Goal: Task Accomplishment & Management: Use online tool/utility

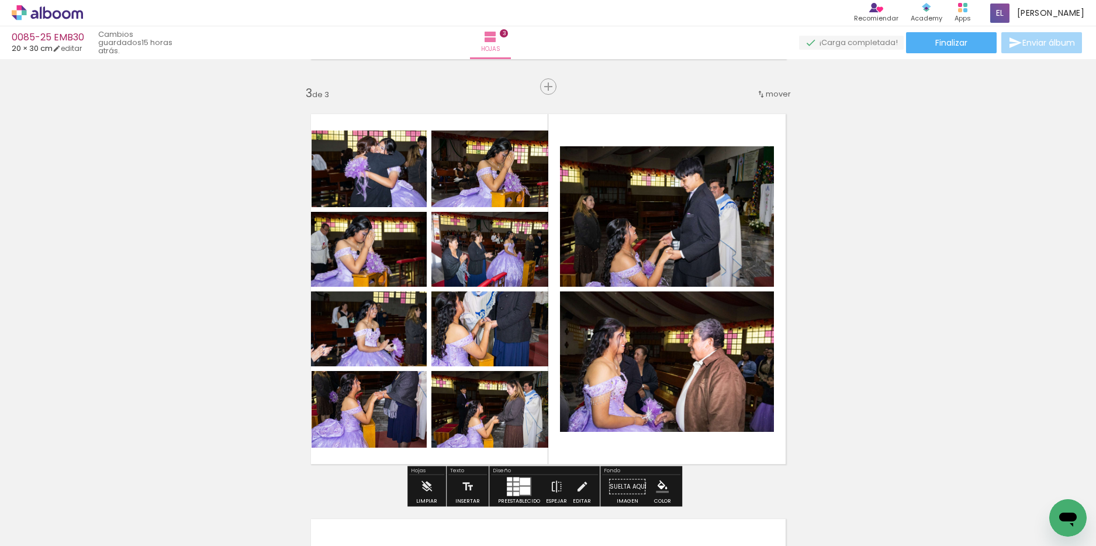
scroll to position [819, 0]
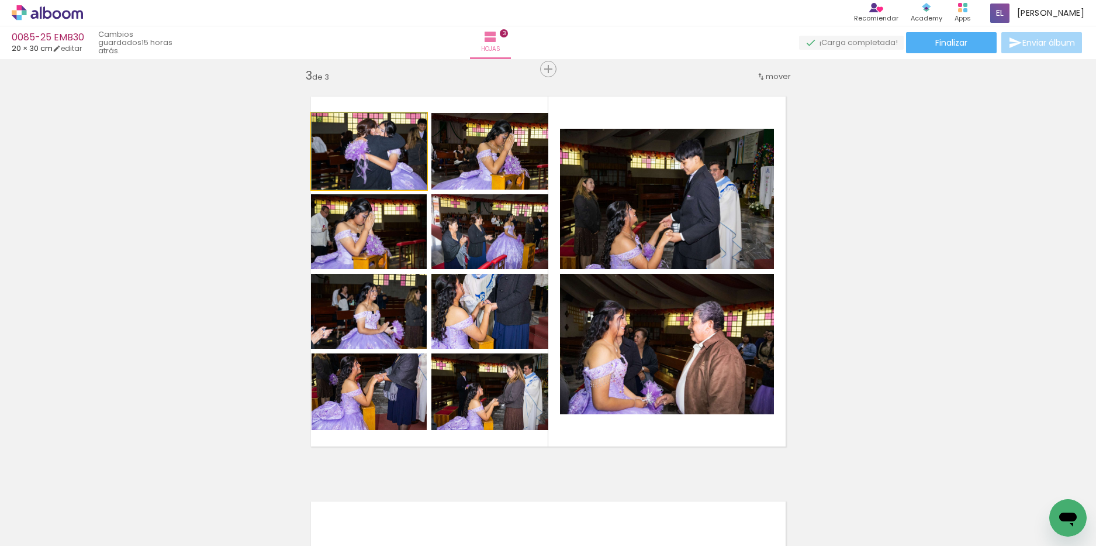
drag, startPoint x: 404, startPoint y: 171, endPoint x: 396, endPoint y: 157, distance: 15.7
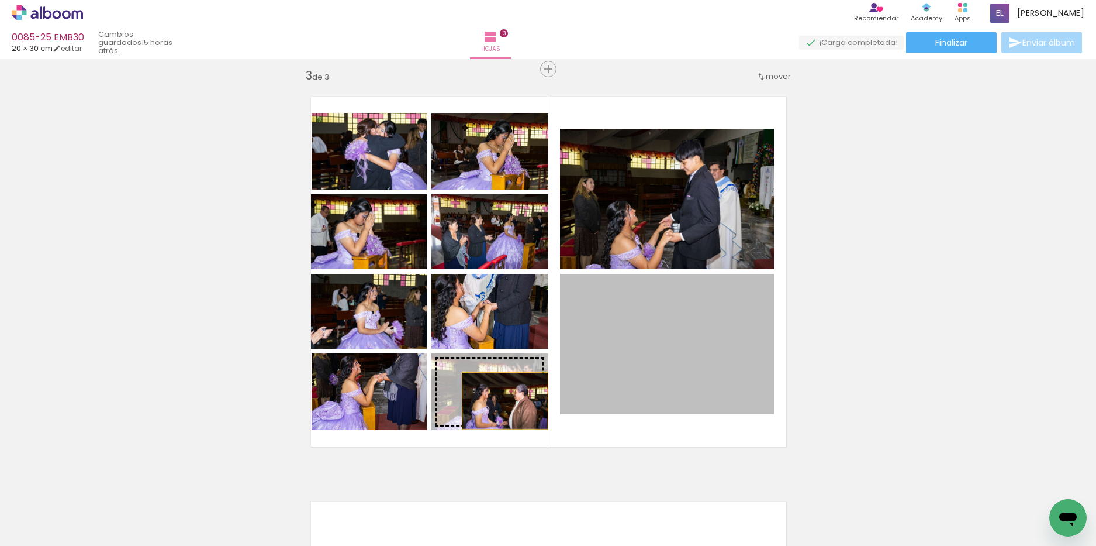
drag, startPoint x: 616, startPoint y: 364, endPoint x: 501, endPoint y: 401, distance: 120.8
click at [0, 0] on slot at bounding box center [0, 0] width 0 height 0
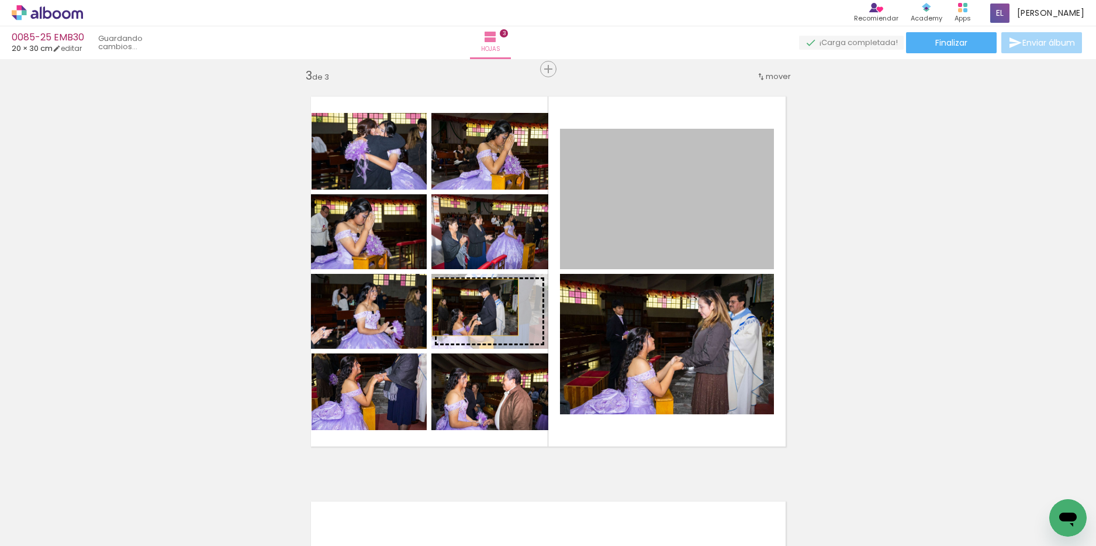
drag, startPoint x: 602, startPoint y: 240, endPoint x: 471, endPoint y: 307, distance: 147.0
click at [0, 0] on slot at bounding box center [0, 0] width 0 height 0
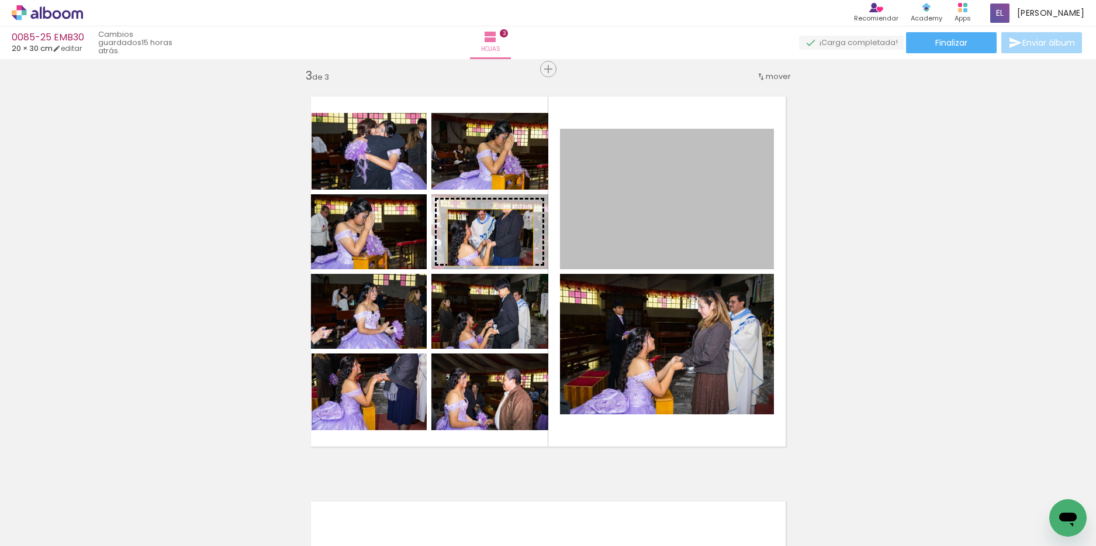
drag, startPoint x: 658, startPoint y: 206, endPoint x: 486, endPoint y: 237, distance: 175.4
click at [0, 0] on slot at bounding box center [0, 0] width 0 height 0
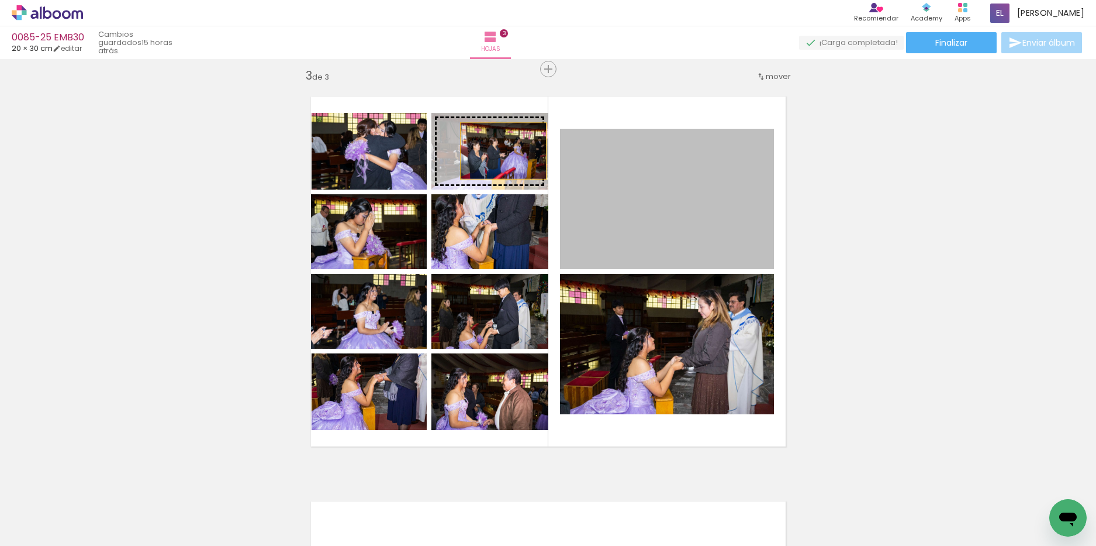
drag, startPoint x: 643, startPoint y: 192, endPoint x: 487, endPoint y: 148, distance: 162.3
click at [0, 0] on slot at bounding box center [0, 0] width 0 height 0
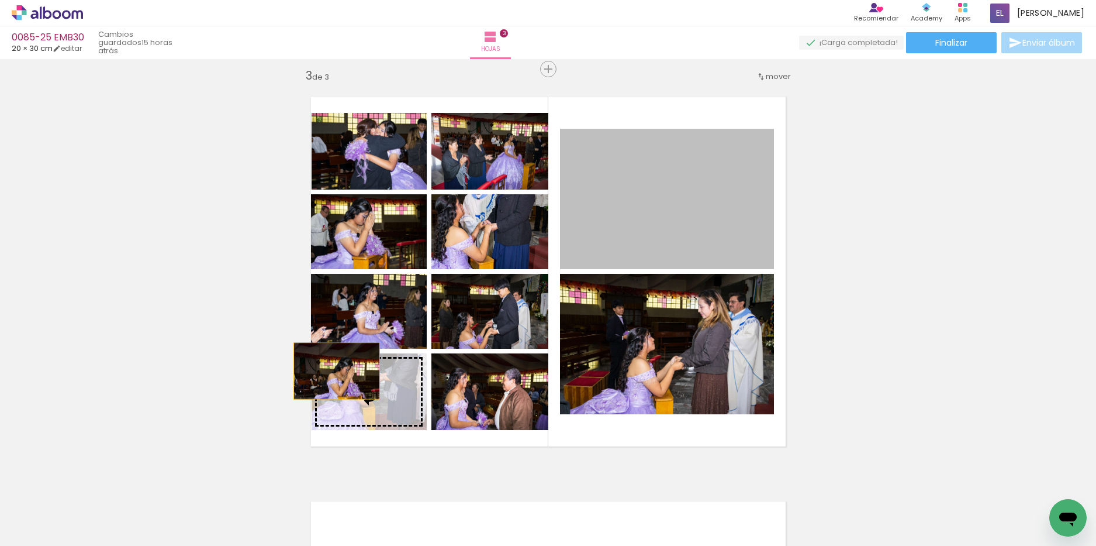
drag, startPoint x: 655, startPoint y: 191, endPoint x: 332, endPoint y: 371, distance: 369.7
click at [0, 0] on slot at bounding box center [0, 0] width 0 height 0
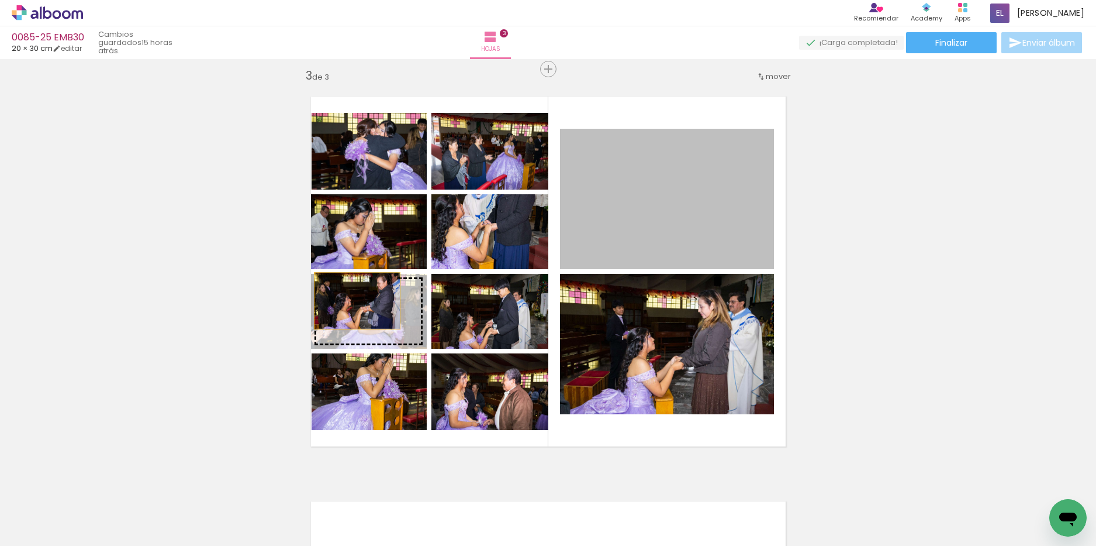
drag, startPoint x: 692, startPoint y: 213, endPoint x: 353, endPoint y: 301, distance: 350.3
click at [0, 0] on slot at bounding box center [0, 0] width 0 height 0
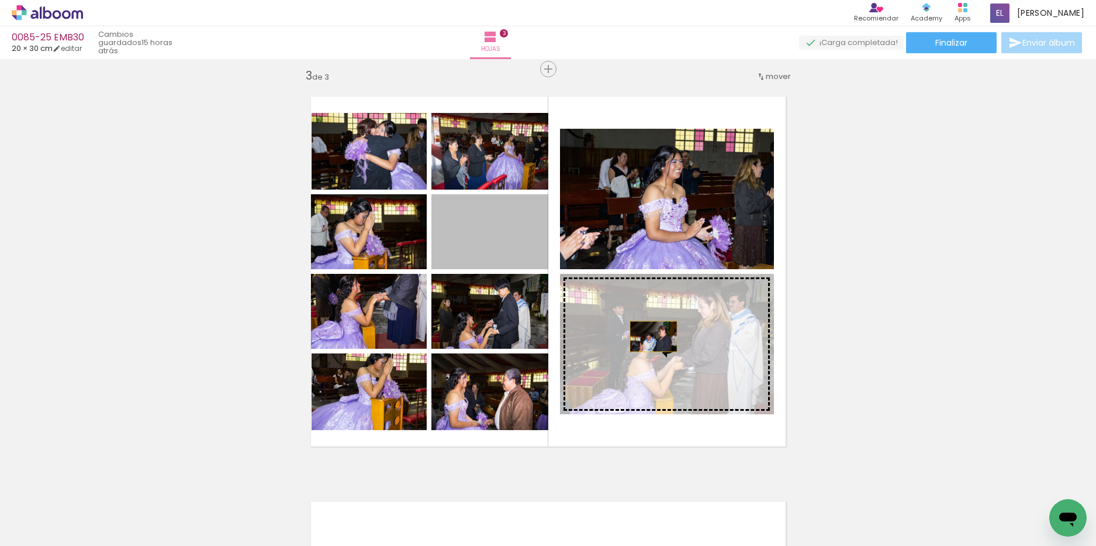
drag, startPoint x: 488, startPoint y: 221, endPoint x: 656, endPoint y: 336, distance: 203.6
click at [0, 0] on slot at bounding box center [0, 0] width 0 height 0
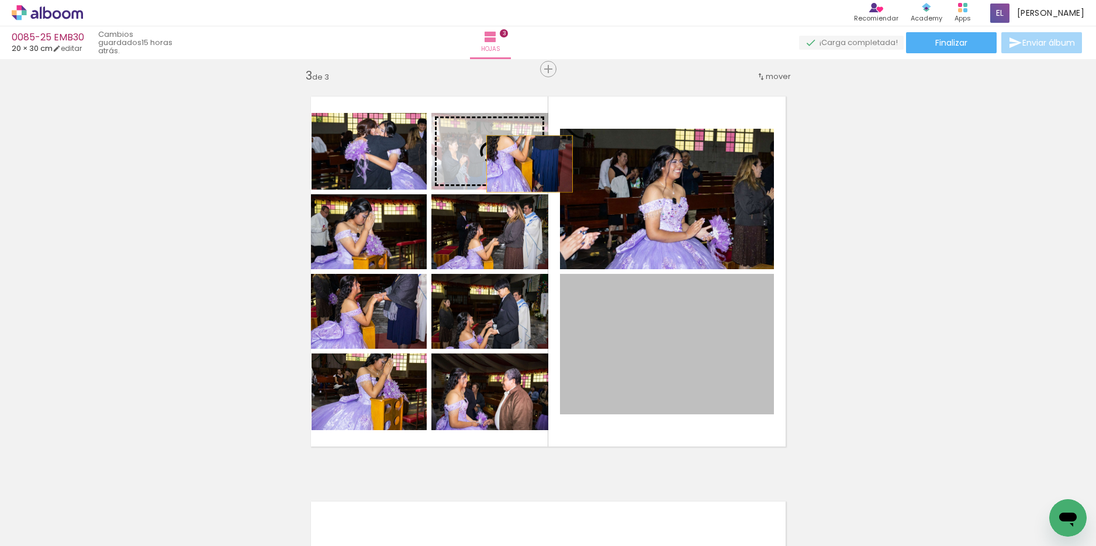
drag, startPoint x: 621, startPoint y: 347, endPoint x: 493, endPoint y: 148, distance: 236.5
click at [0, 0] on slot at bounding box center [0, 0] width 0 height 0
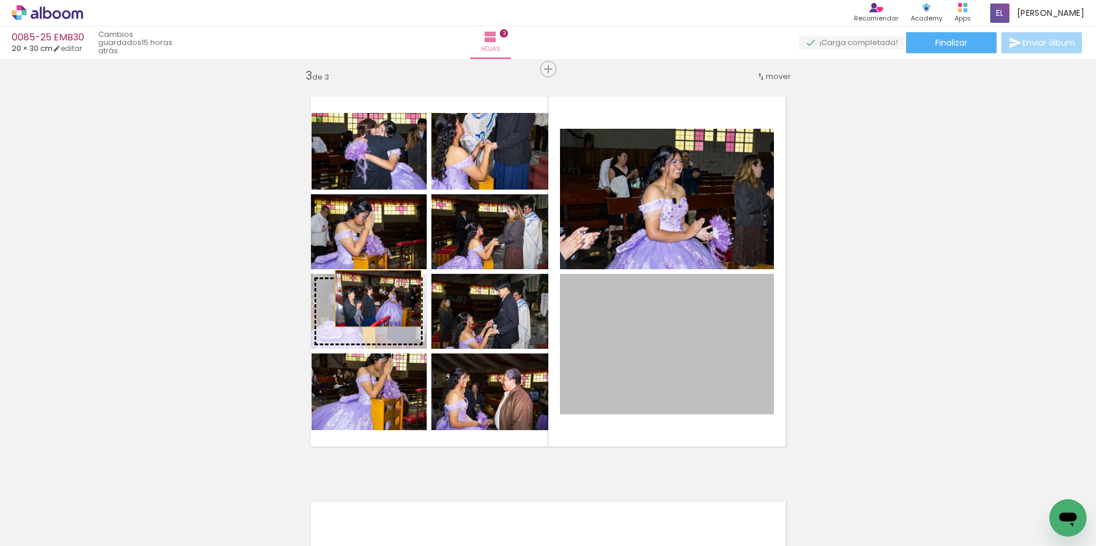
drag, startPoint x: 664, startPoint y: 373, endPoint x: 374, endPoint y: 298, distance: 300.0
click at [0, 0] on slot at bounding box center [0, 0] width 0 height 0
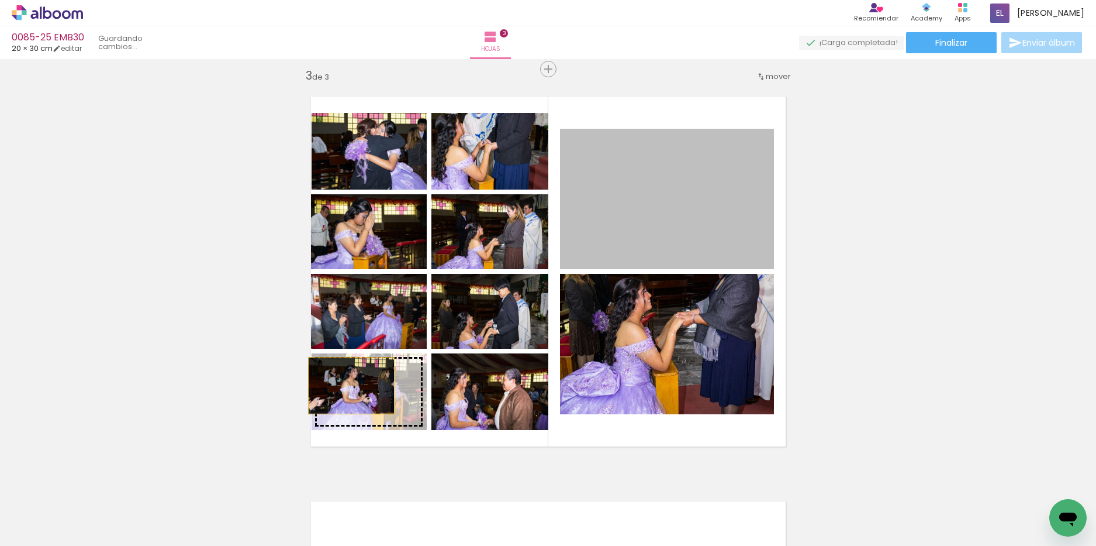
drag, startPoint x: 676, startPoint y: 187, endPoint x: 347, endPoint y: 385, distance: 384.6
click at [0, 0] on slot at bounding box center [0, 0] width 0 height 0
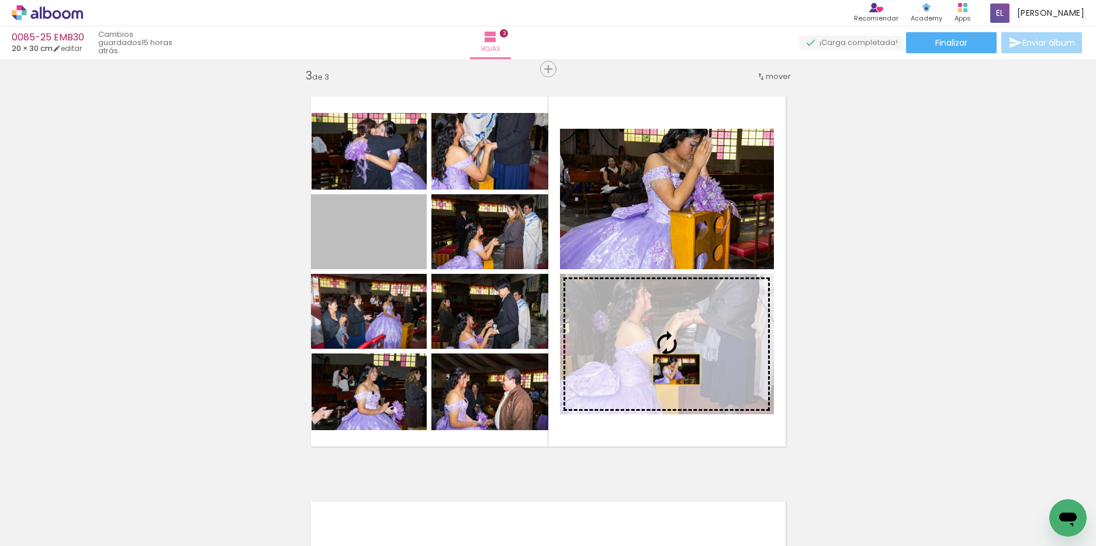
drag, startPoint x: 364, startPoint y: 246, endPoint x: 672, endPoint y: 369, distance: 331.8
click at [0, 0] on slot at bounding box center [0, 0] width 0 height 0
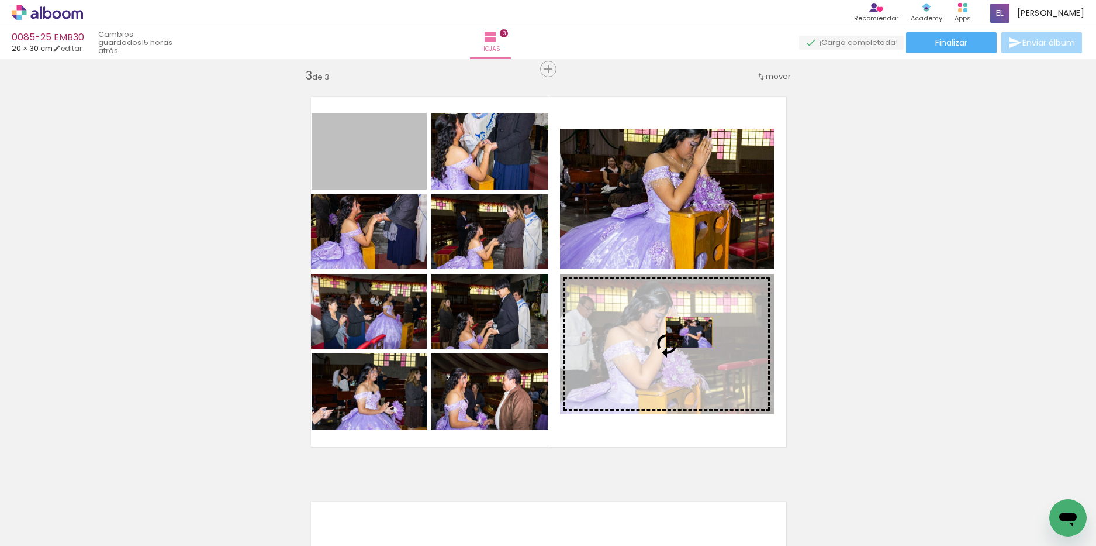
drag, startPoint x: 346, startPoint y: 142, endPoint x: 685, endPoint y: 332, distance: 389.1
click at [0, 0] on slot at bounding box center [0, 0] width 0 height 0
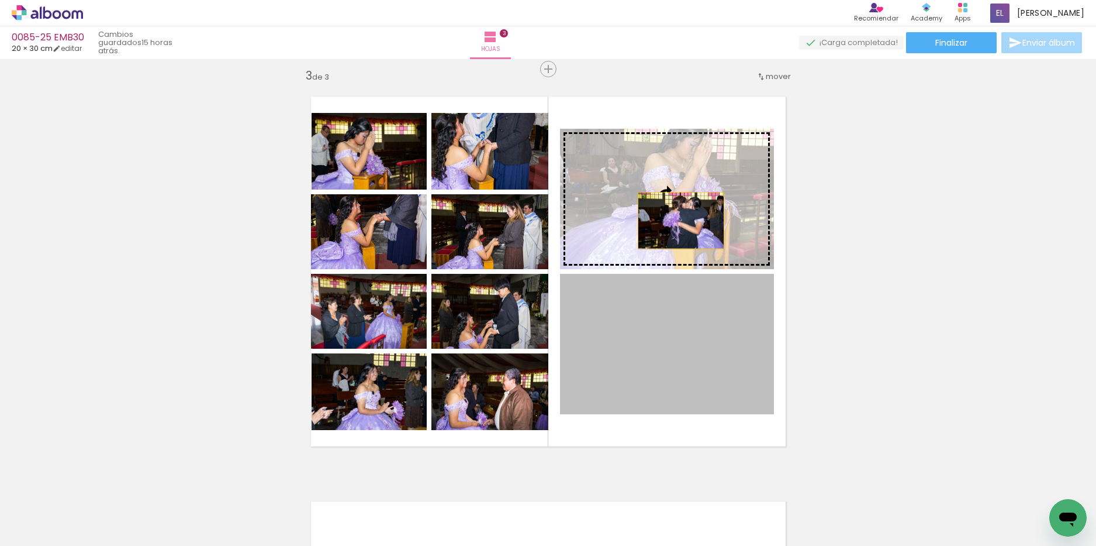
drag, startPoint x: 685, startPoint y: 336, endPoint x: 677, endPoint y: 220, distance: 115.5
click at [0, 0] on slot at bounding box center [0, 0] width 0 height 0
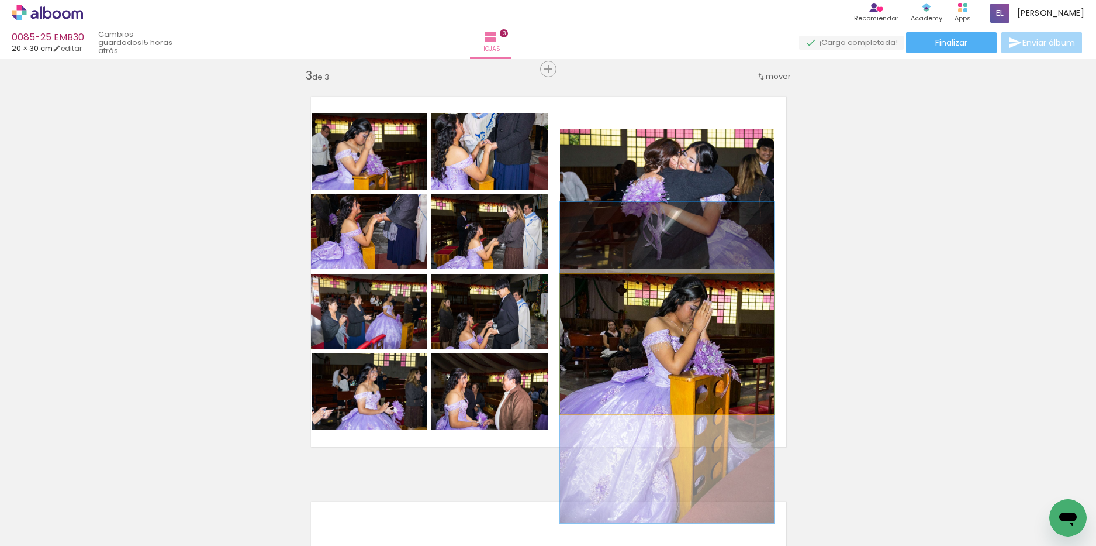
drag, startPoint x: 689, startPoint y: 318, endPoint x: 691, endPoint y: 336, distance: 18.9
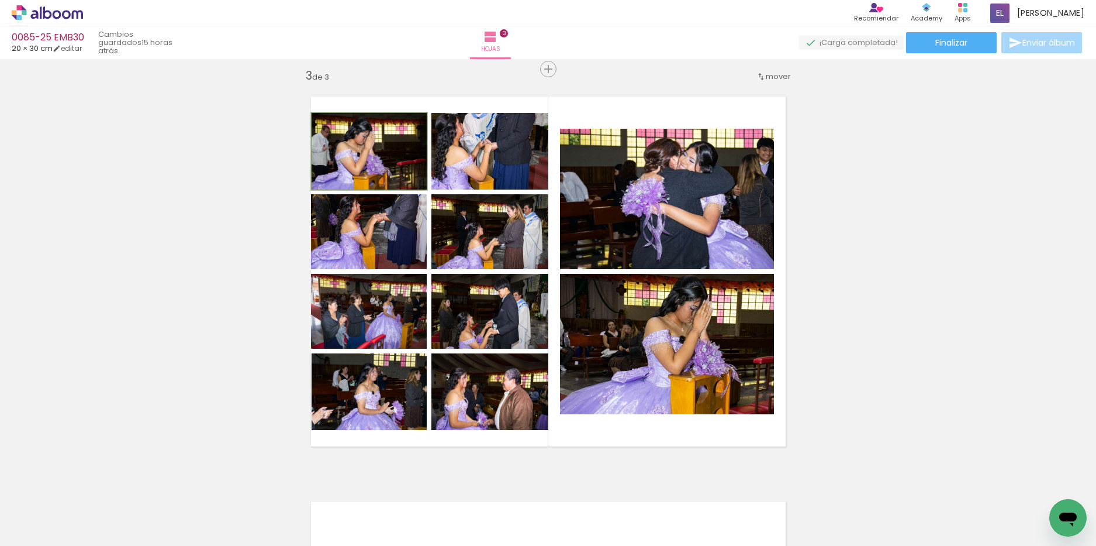
click at [364, 158] on quentale-photo at bounding box center [369, 151] width 115 height 77
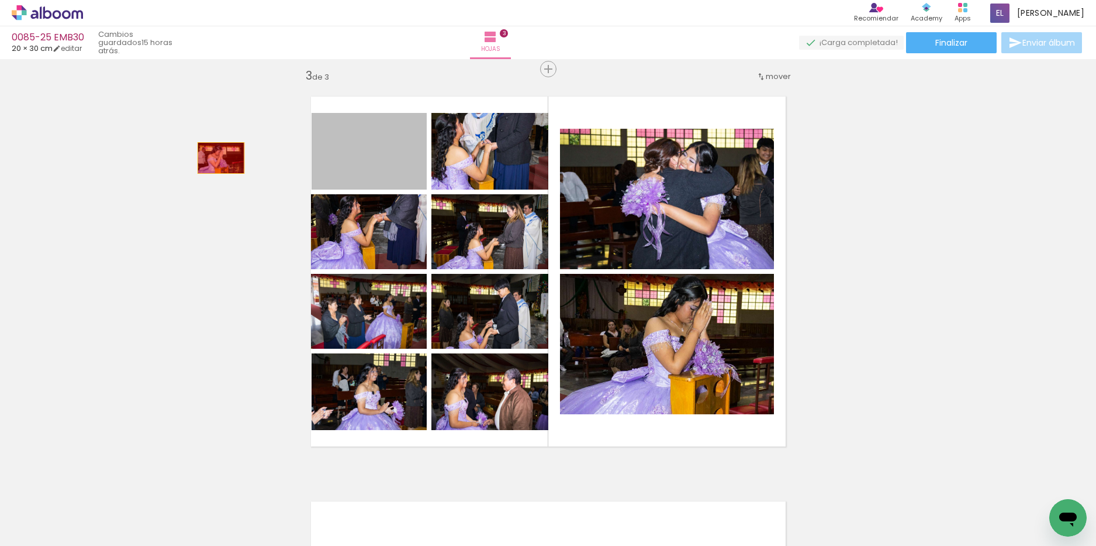
drag, startPoint x: 379, startPoint y: 158, endPoint x: 216, endPoint y: 158, distance: 162.6
click at [216, 158] on div "Insertar hoja 1 de 3 Insertar hoja 2 de 3 Insertar hoja 3 de 3" at bounding box center [548, 53] width 1096 height 1619
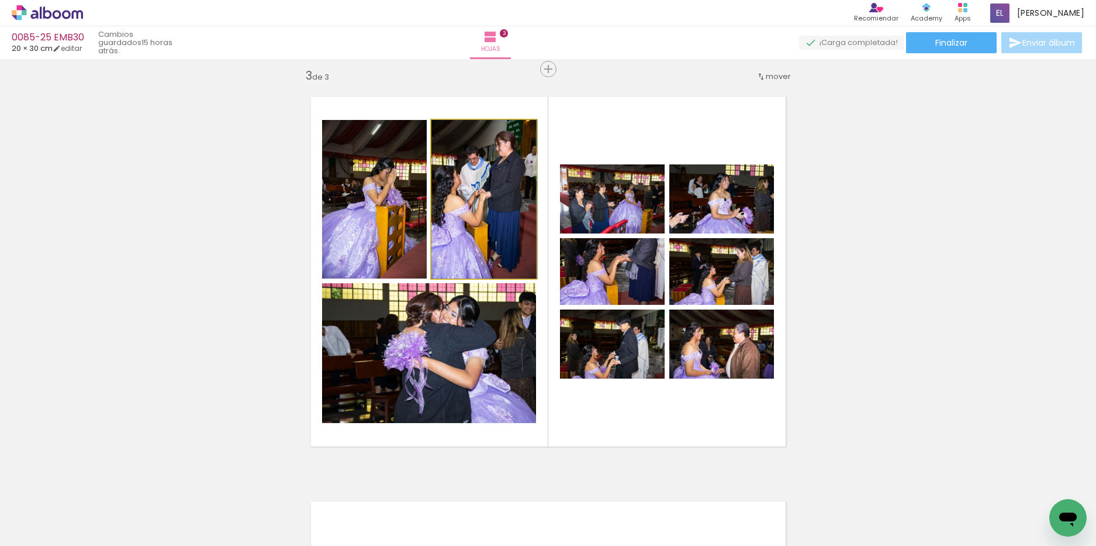
drag, startPoint x: 462, startPoint y: 204, endPoint x: 482, endPoint y: 200, distance: 20.3
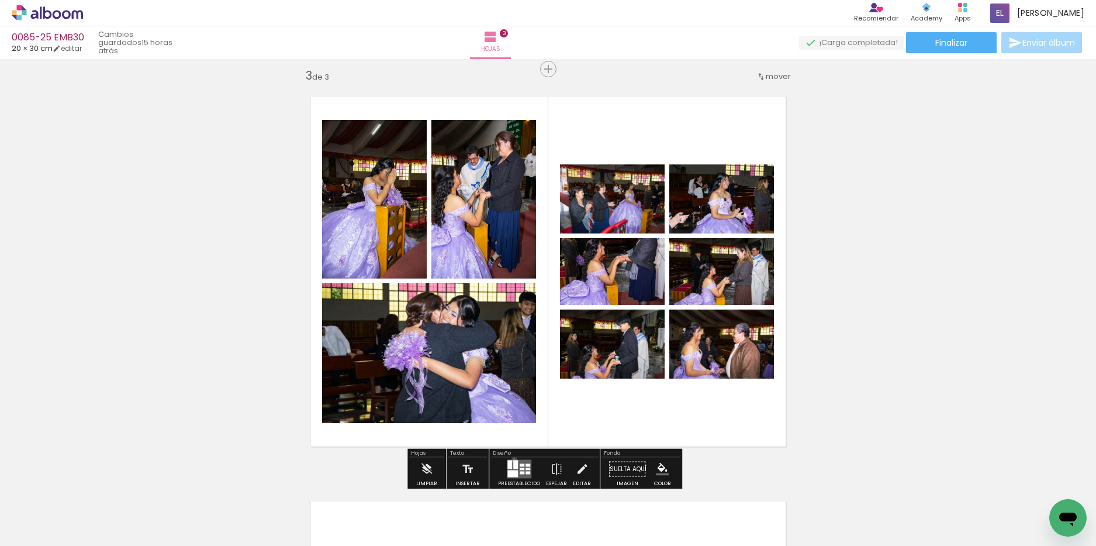
click at [513, 460] on div at bounding box center [515, 464] width 5 height 9
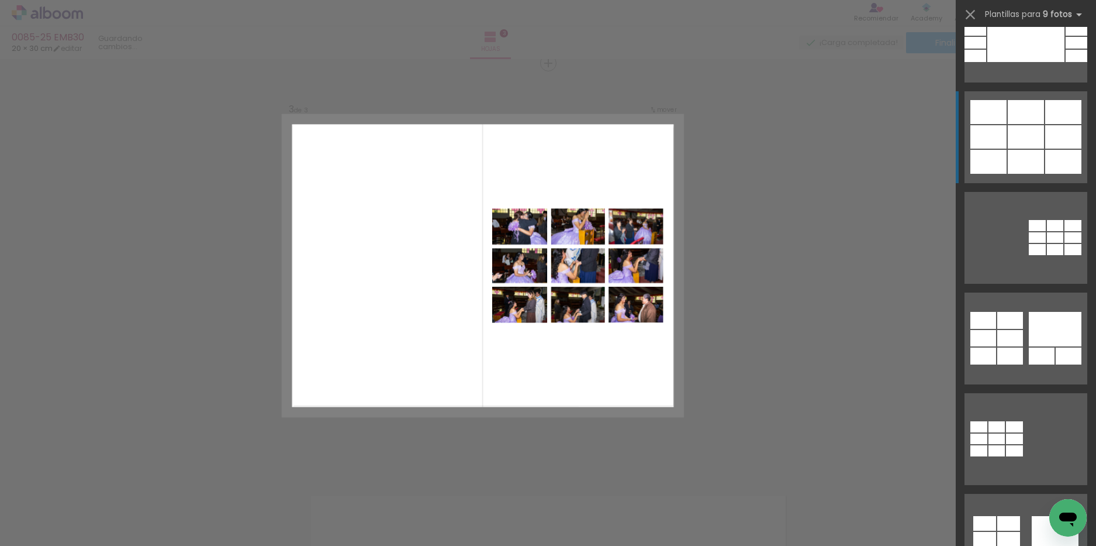
scroll to position [1345, 0]
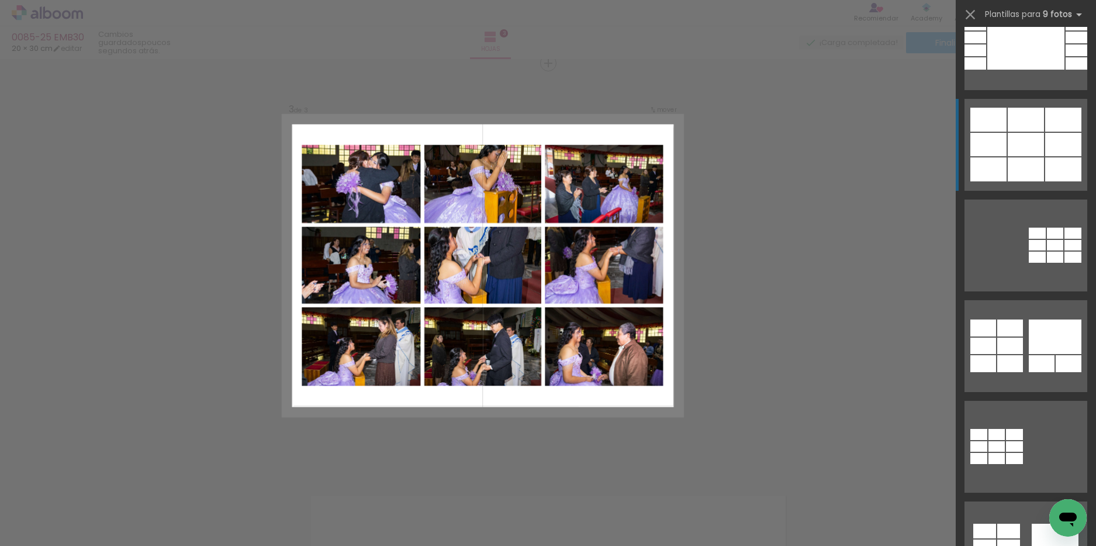
click at [1012, 149] on div at bounding box center [1026, 144] width 36 height 23
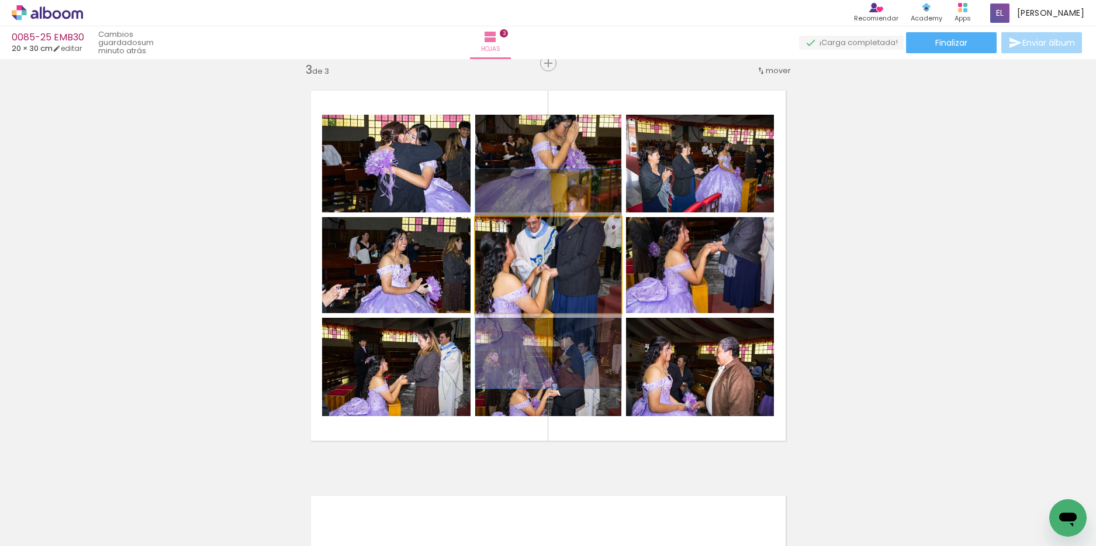
drag, startPoint x: 570, startPoint y: 273, endPoint x: 562, endPoint y: 287, distance: 16.0
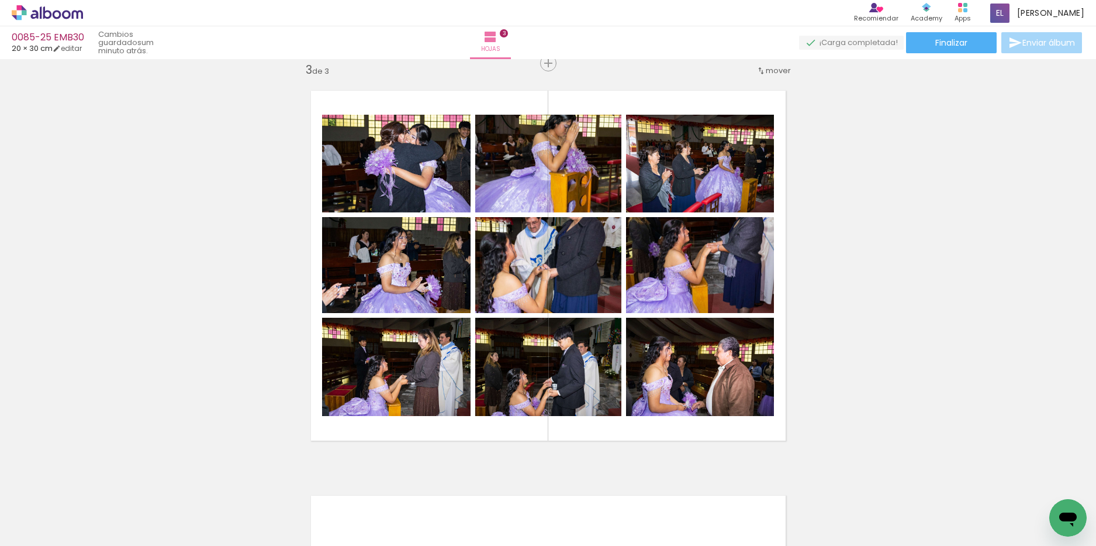
scroll to position [0, 861]
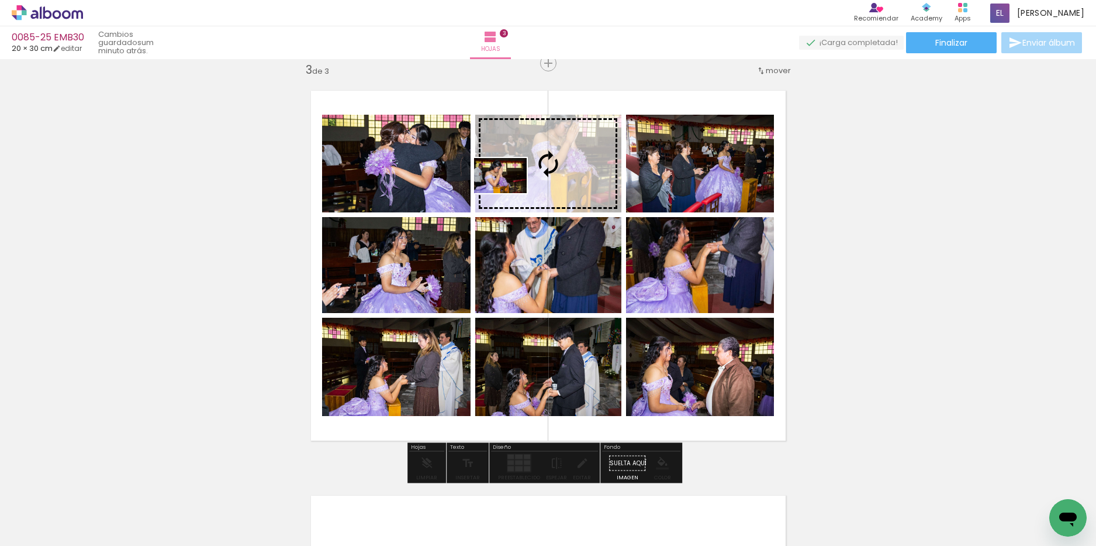
drag, startPoint x: 507, startPoint y: 509, endPoint x: 509, endPoint y: 193, distance: 316.4
click at [509, 193] on quentale-workspace at bounding box center [548, 273] width 1096 height 546
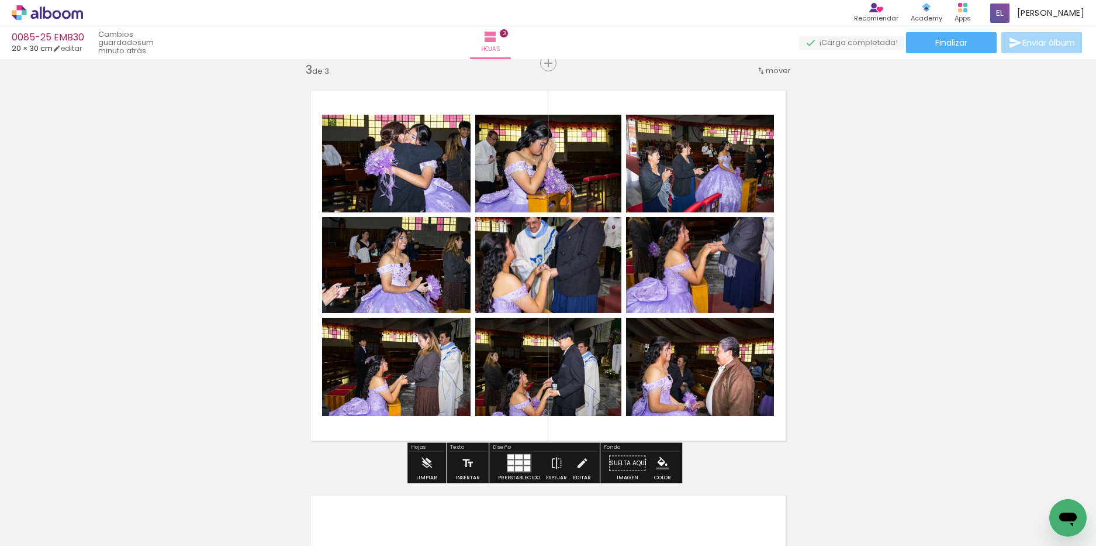
click at [526, 461] on div at bounding box center [527, 462] width 6 height 5
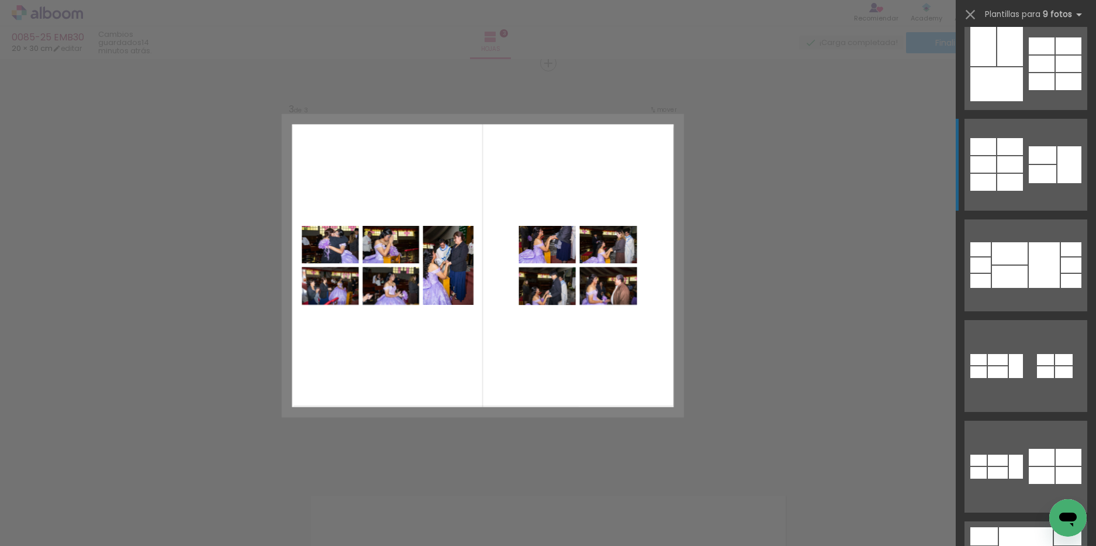
scroll to position [0, 0]
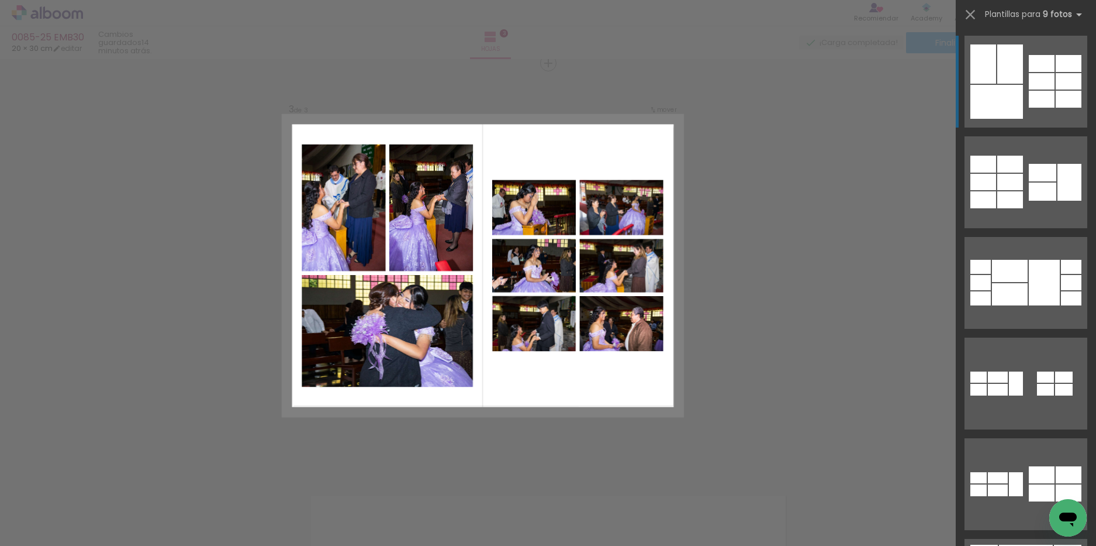
scroll to position [0, 861]
click at [1001, 105] on div at bounding box center [997, 102] width 53 height 34
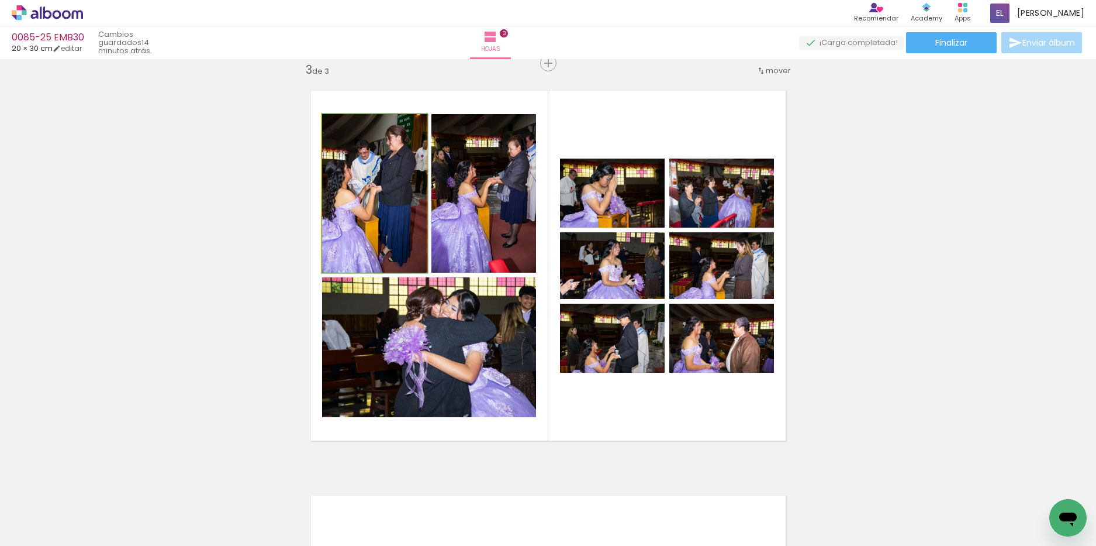
drag, startPoint x: 373, startPoint y: 201, endPoint x: 382, endPoint y: 202, distance: 9.4
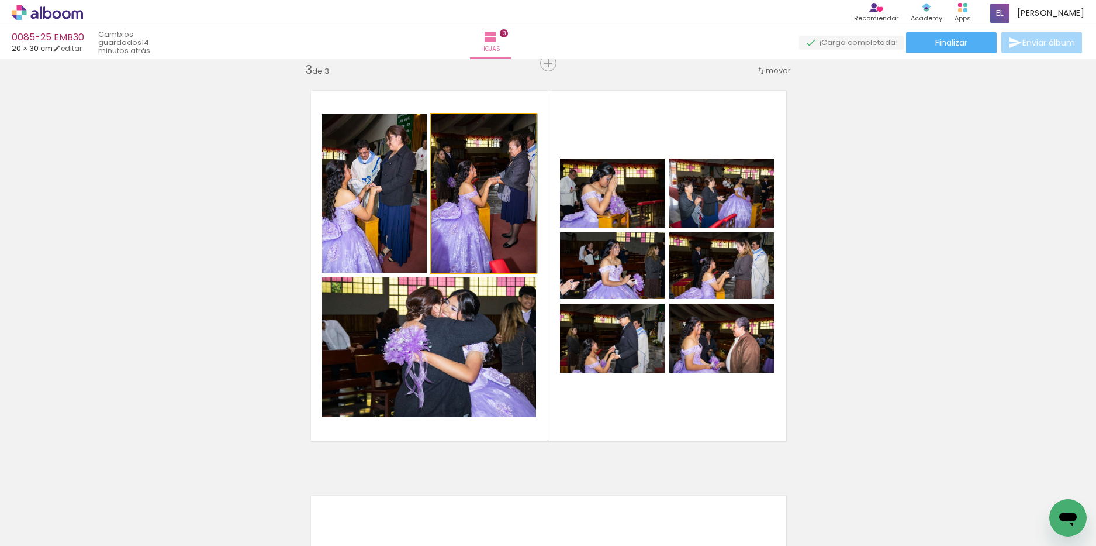
drag, startPoint x: 449, startPoint y: 190, endPoint x: 470, endPoint y: 190, distance: 21.1
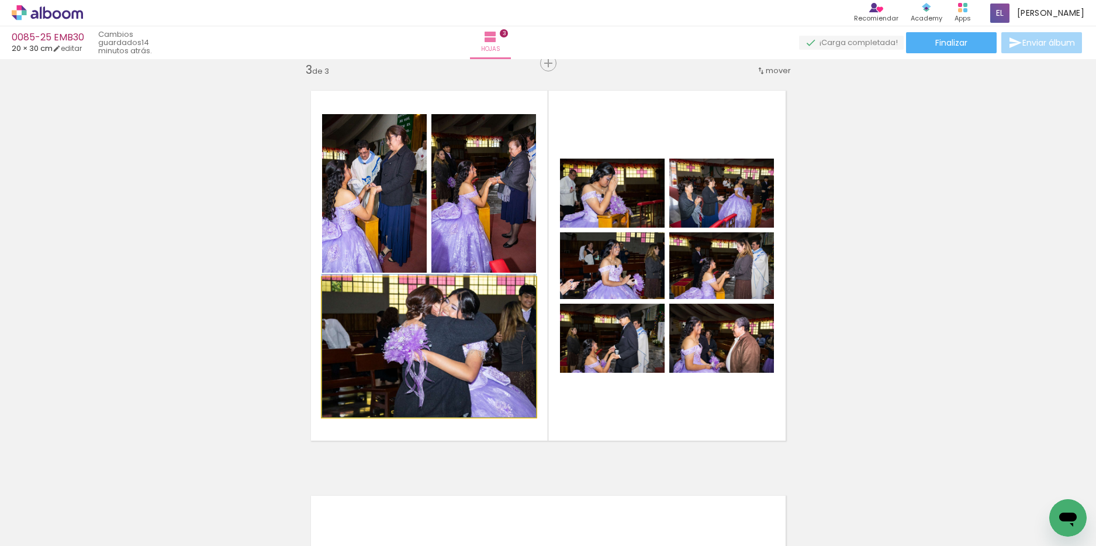
drag, startPoint x: 502, startPoint y: 377, endPoint x: 483, endPoint y: 368, distance: 20.9
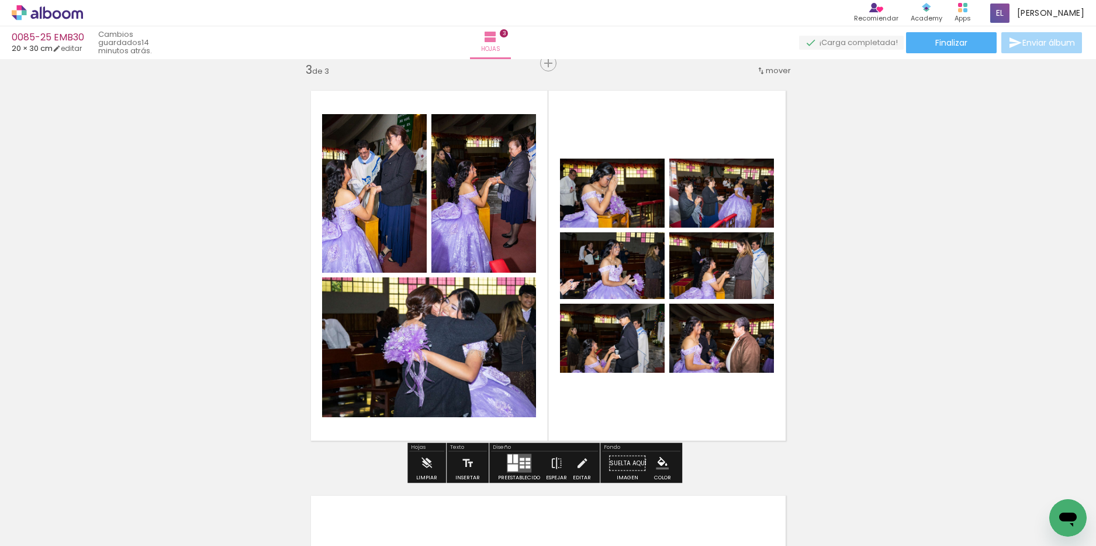
click at [510, 461] on quentale-layouter at bounding box center [519, 463] width 25 height 19
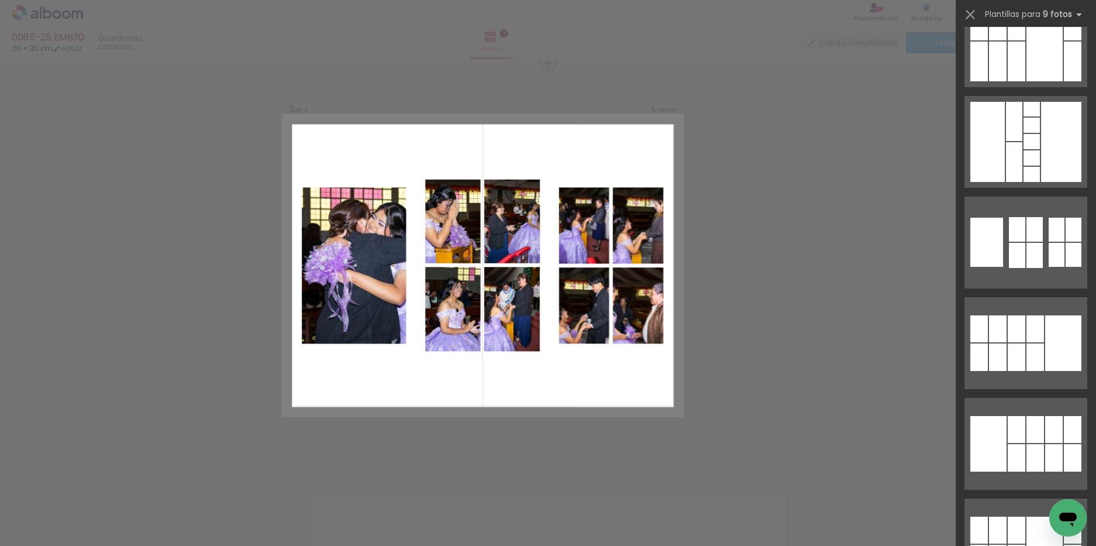
scroll to position [3158, 0]
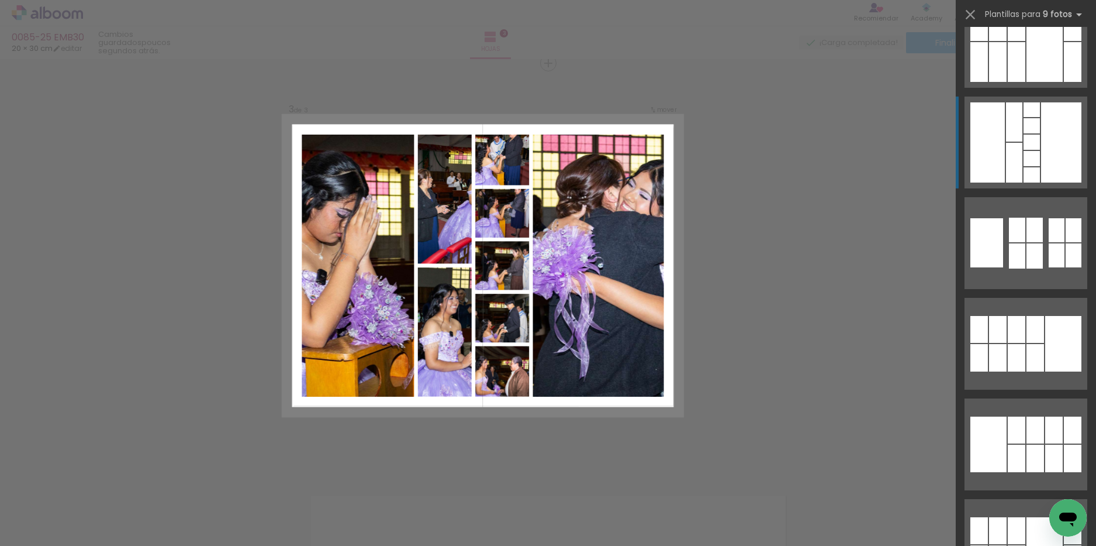
click at [1012, 140] on div at bounding box center [1014, 121] width 16 height 39
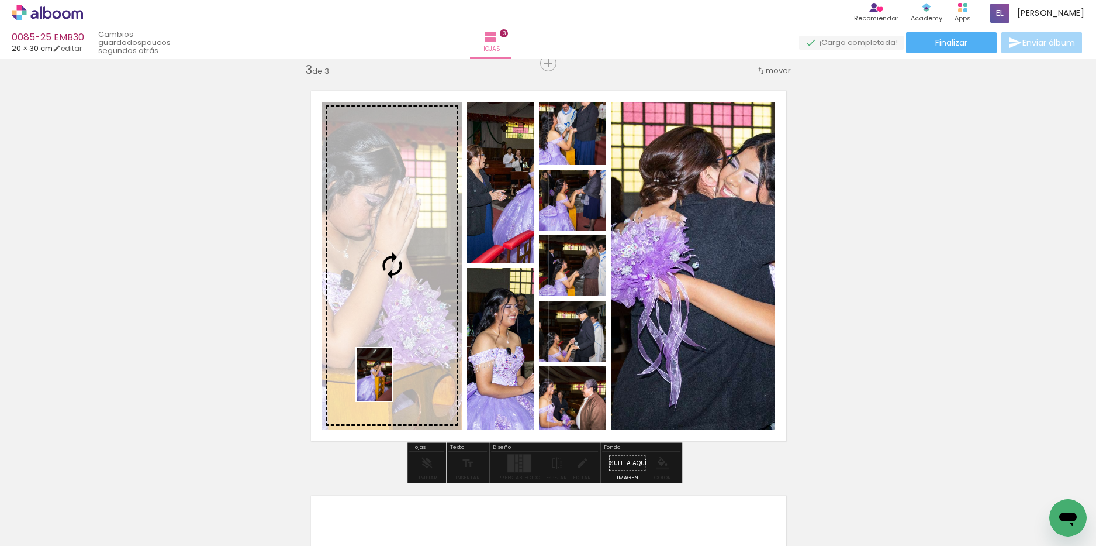
drag, startPoint x: 433, startPoint y: 512, endPoint x: 392, endPoint y: 383, distance: 135.7
click at [392, 383] on quentale-workspace at bounding box center [548, 273] width 1096 height 546
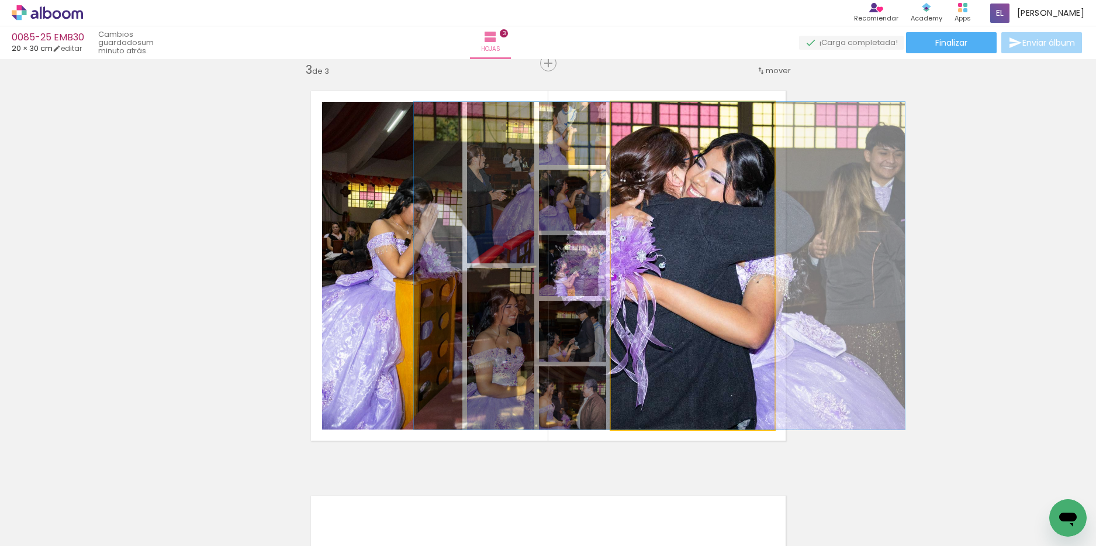
drag, startPoint x: 667, startPoint y: 304, endPoint x: 633, endPoint y: 311, distance: 34.1
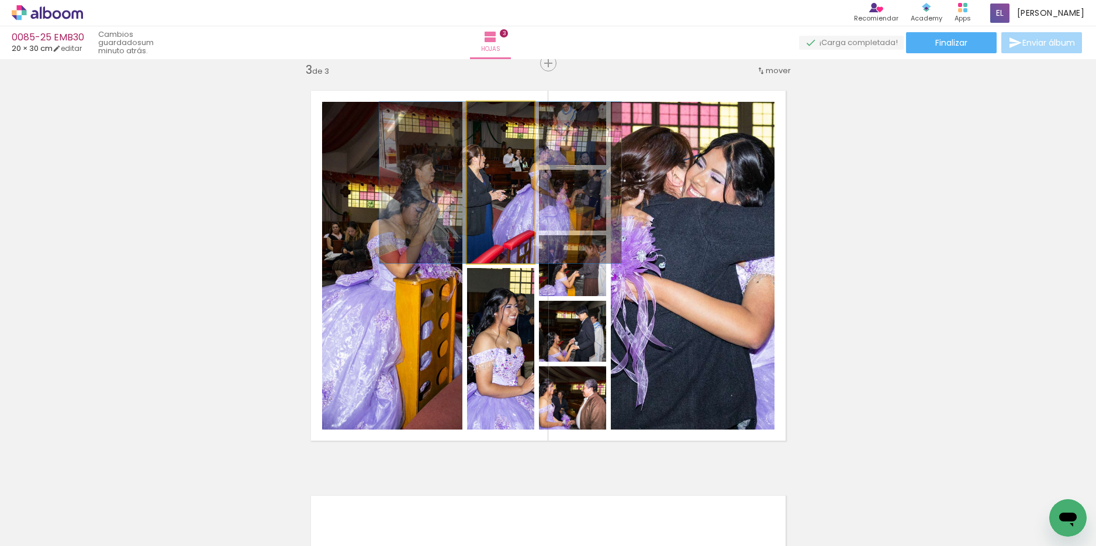
click at [500, 203] on quentale-photo at bounding box center [500, 182] width 67 height 161
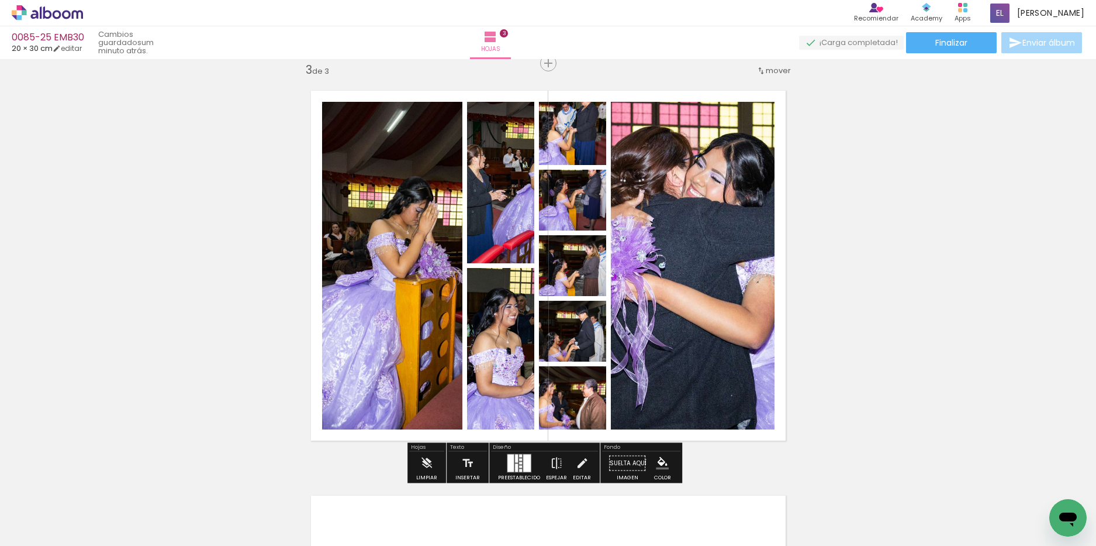
click at [711, 204] on quentale-photo at bounding box center [693, 265] width 164 height 327
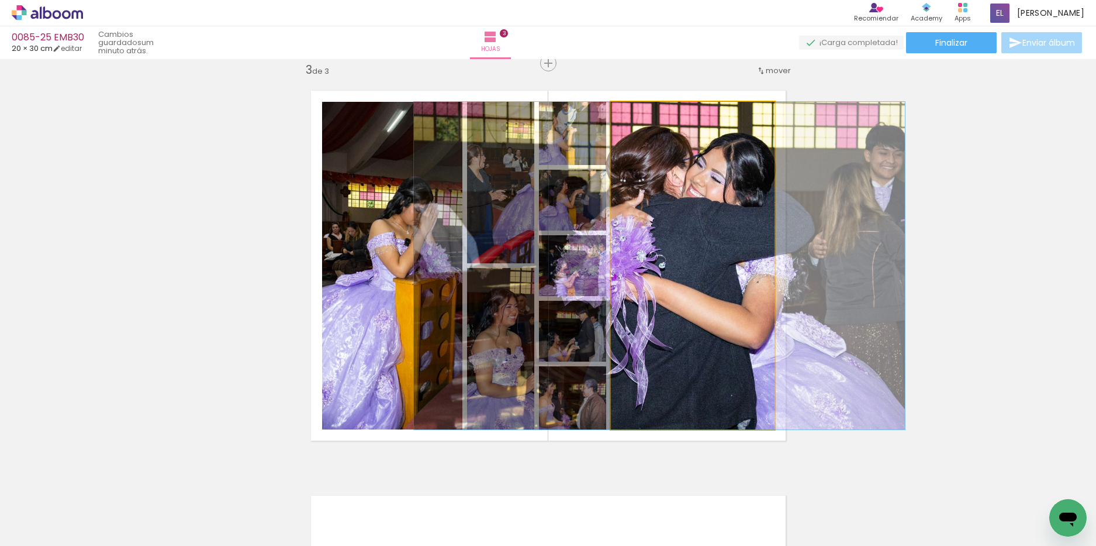
click at [711, 204] on quentale-photo at bounding box center [693, 265] width 164 height 327
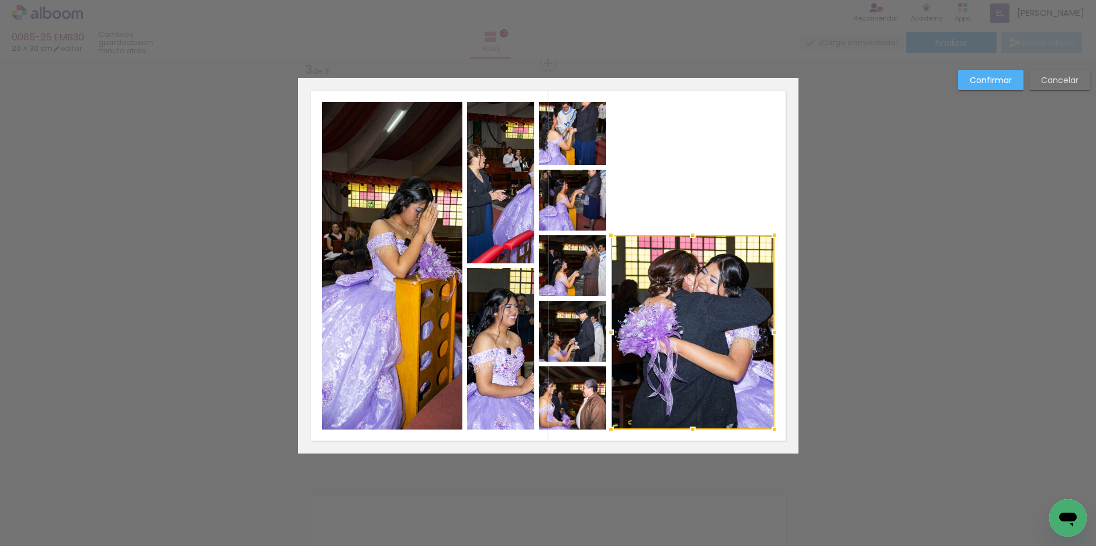
drag, startPoint x: 686, startPoint y: 102, endPoint x: 687, endPoint y: 236, distance: 133.3
click at [687, 236] on div at bounding box center [692, 234] width 23 height 23
click at [713, 183] on quentale-layouter at bounding box center [548, 265] width 501 height 375
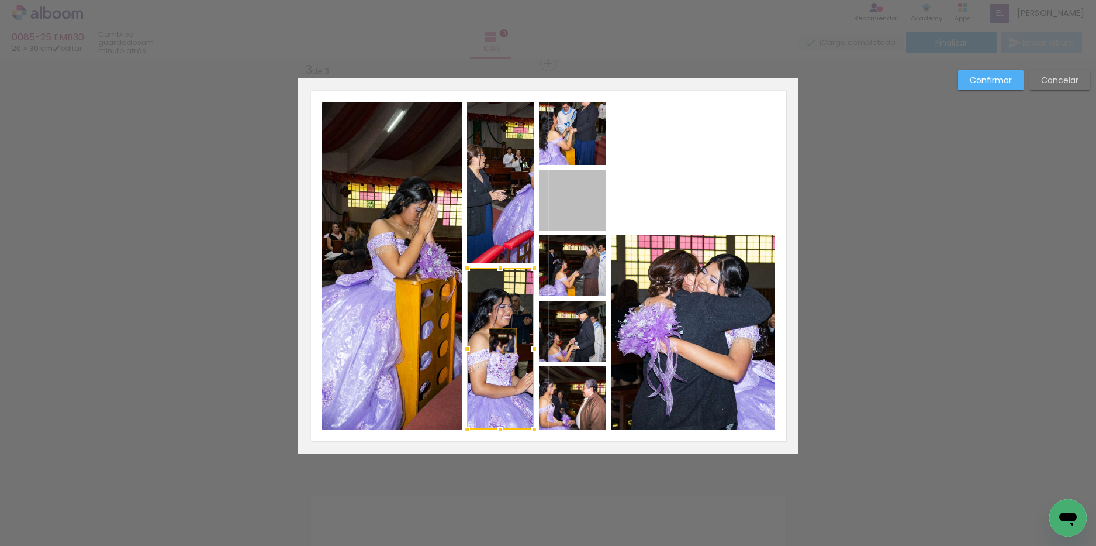
drag, startPoint x: 597, startPoint y: 204, endPoint x: 498, endPoint y: 340, distance: 168.3
click at [498, 340] on album-spread "3 de 3" at bounding box center [548, 265] width 501 height 375
click at [0, 0] on slot "Confirmar" at bounding box center [0, 0] width 0 height 0
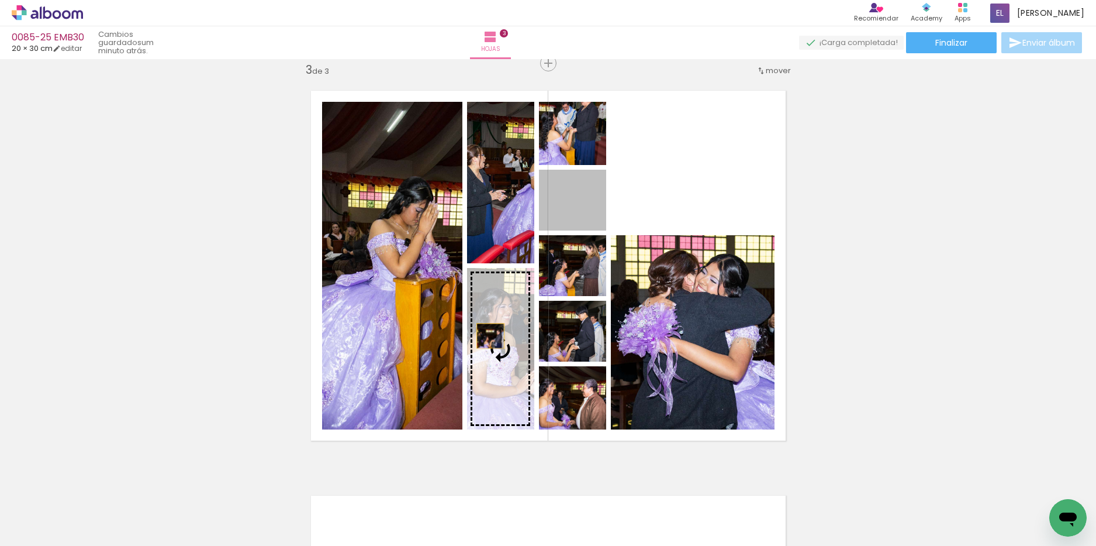
drag, startPoint x: 570, startPoint y: 213, endPoint x: 486, endPoint y: 336, distance: 148.1
click at [0, 0] on slot at bounding box center [0, 0] width 0 height 0
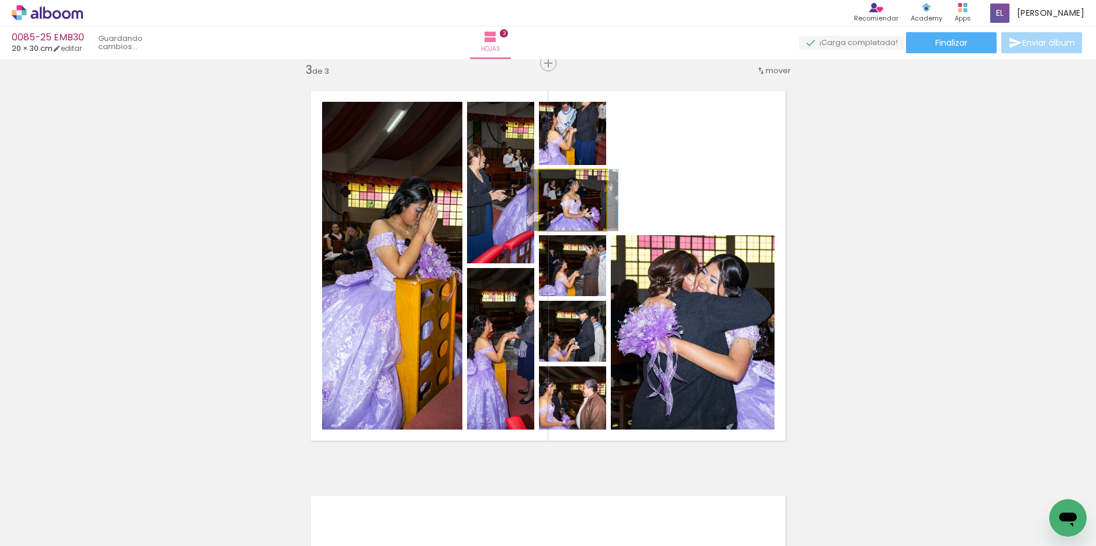
click at [486, 336] on quentale-layouter at bounding box center [548, 265] width 501 height 375
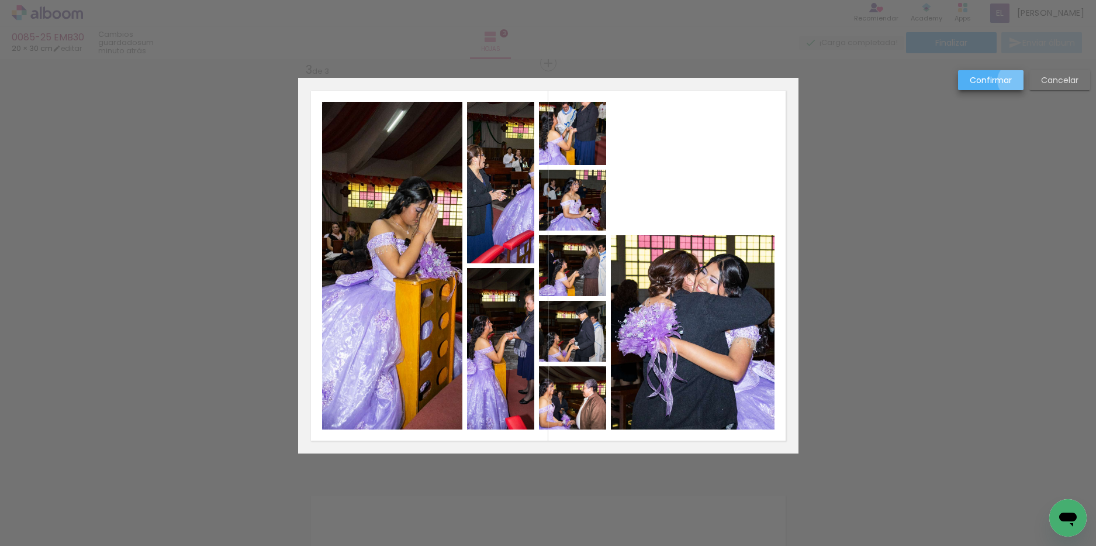
click at [1015, 81] on paper-button "Confirmar" at bounding box center [990, 80] width 65 height 20
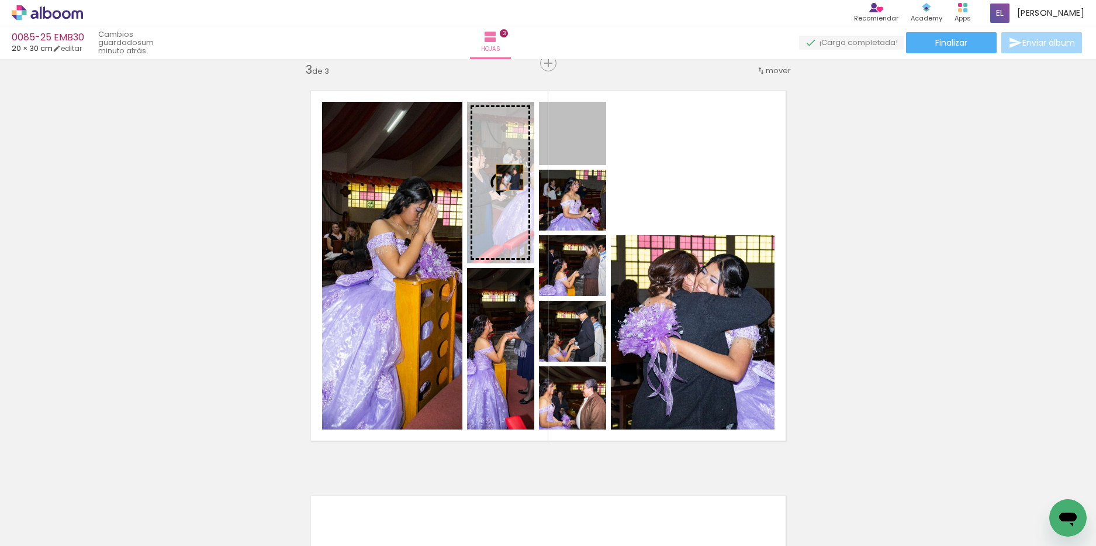
drag, startPoint x: 585, startPoint y: 144, endPoint x: 484, endPoint y: 185, distance: 109.4
click at [0, 0] on slot at bounding box center [0, 0] width 0 height 0
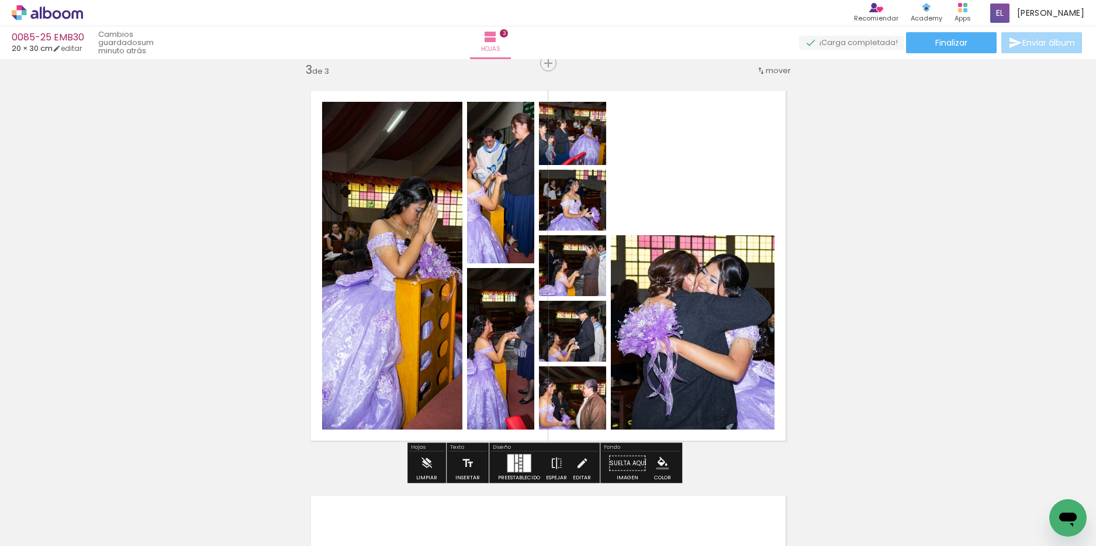
click at [588, 209] on quentale-photo at bounding box center [572, 200] width 67 height 61
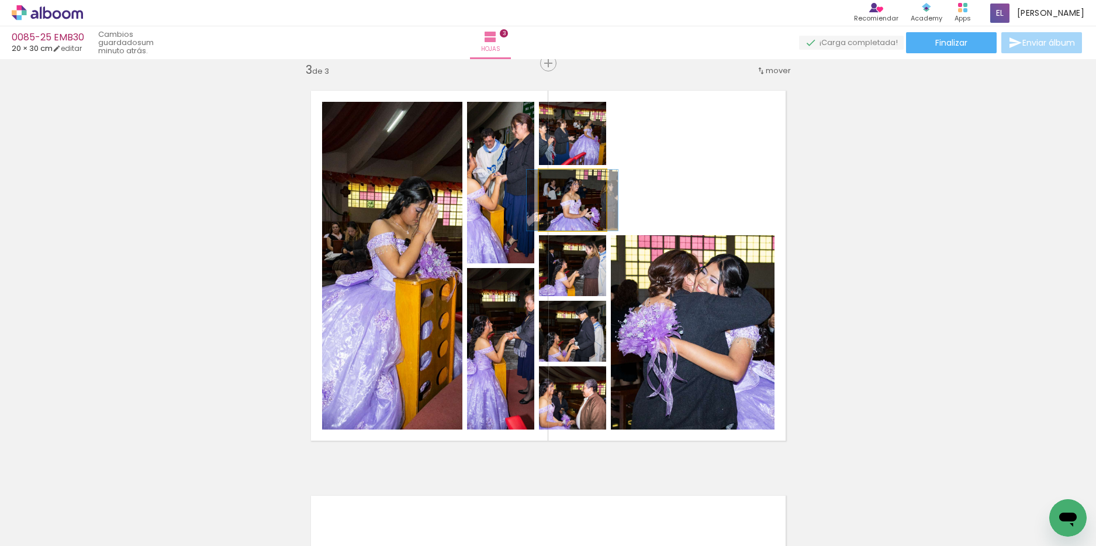
click at [588, 209] on quentale-photo at bounding box center [572, 200] width 67 height 61
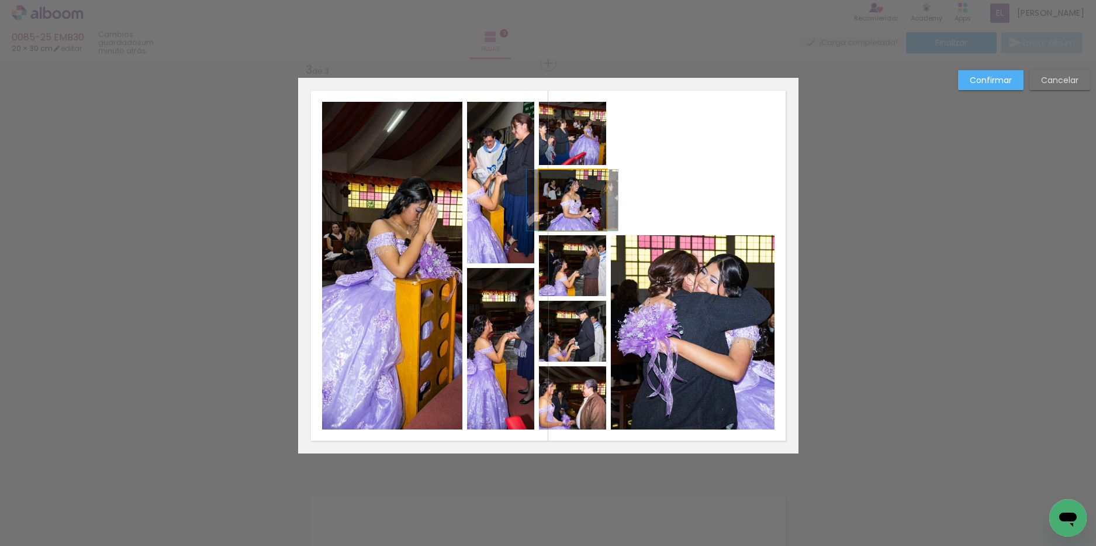
click at [588, 209] on quentale-photo at bounding box center [572, 200] width 67 height 61
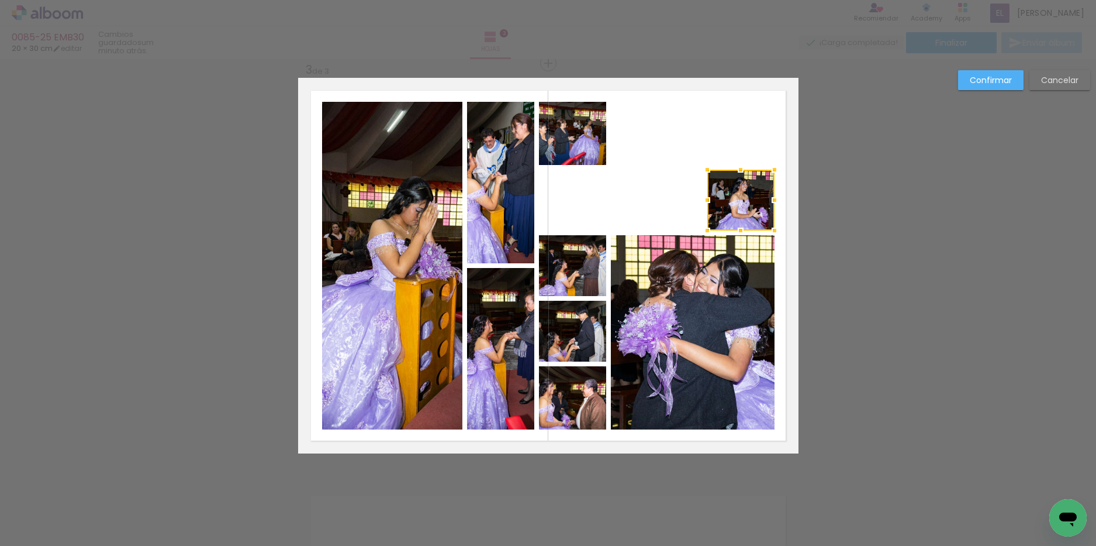
drag, startPoint x: 571, startPoint y: 208, endPoint x: 740, endPoint y: 213, distance: 168.5
click at [740, 213] on div at bounding box center [741, 200] width 67 height 61
click at [581, 140] on quentale-photo at bounding box center [572, 133] width 67 height 63
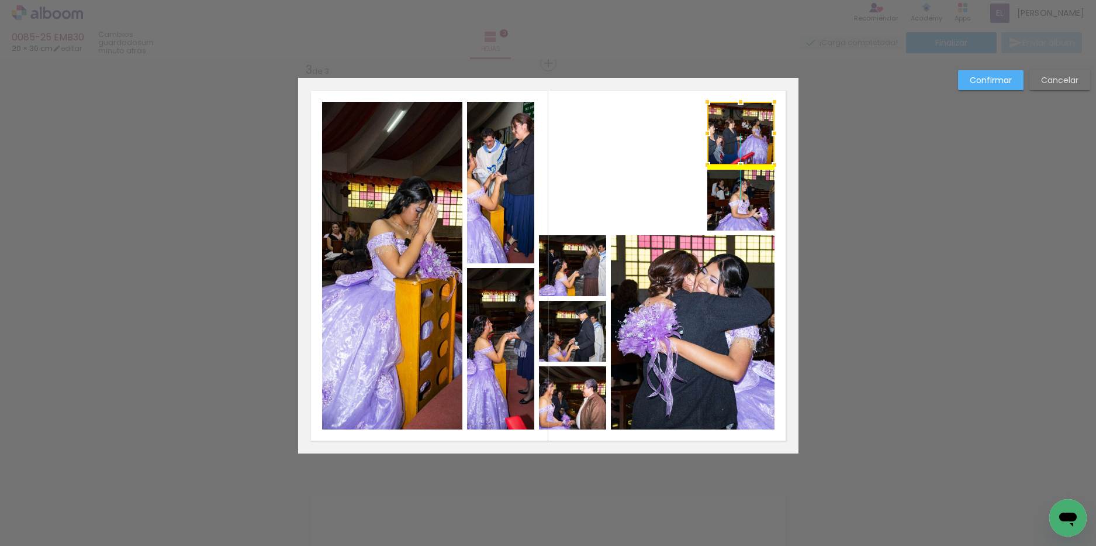
drag, startPoint x: 563, startPoint y: 135, endPoint x: 731, endPoint y: 132, distance: 167.9
click at [731, 132] on div at bounding box center [741, 133] width 67 height 63
click at [642, 127] on quentale-layouter at bounding box center [548, 265] width 501 height 375
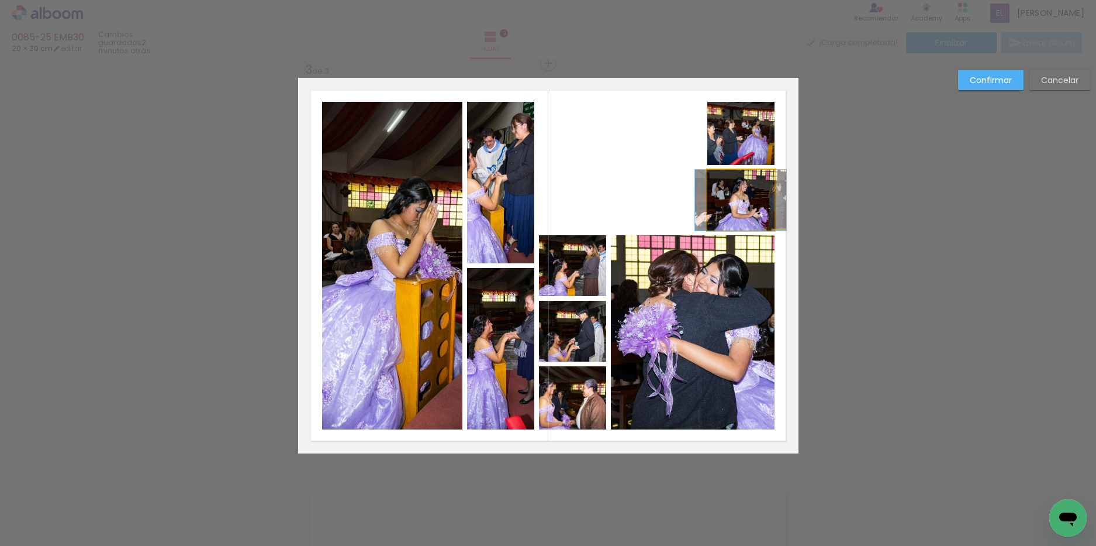
click at [709, 215] on quentale-photo at bounding box center [741, 200] width 67 height 61
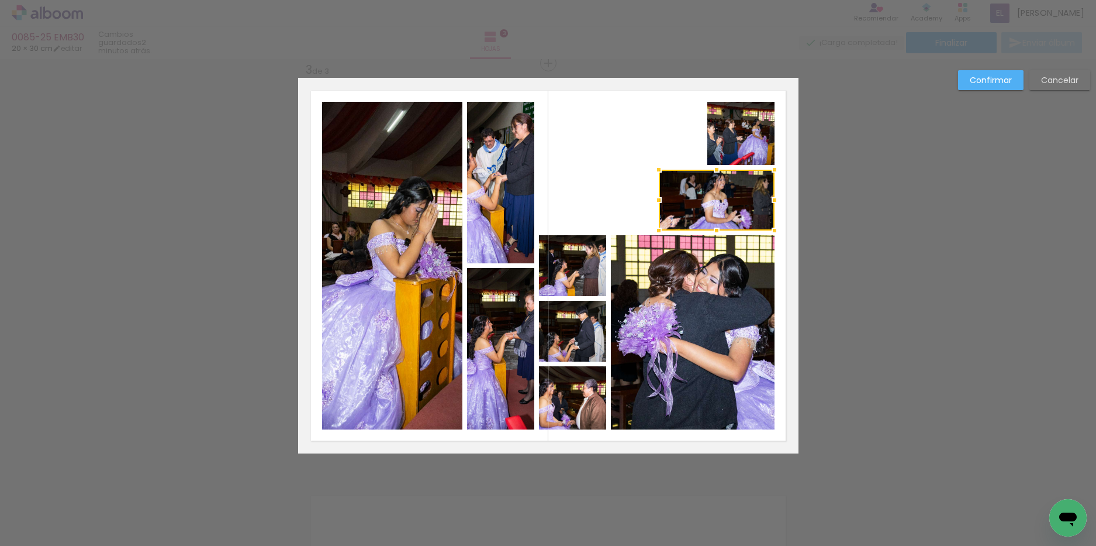
drag, startPoint x: 704, startPoint y: 202, endPoint x: 656, endPoint y: 206, distance: 48.1
click at [656, 206] on div at bounding box center [658, 199] width 23 height 23
click at [720, 136] on quentale-photo at bounding box center [741, 133] width 67 height 63
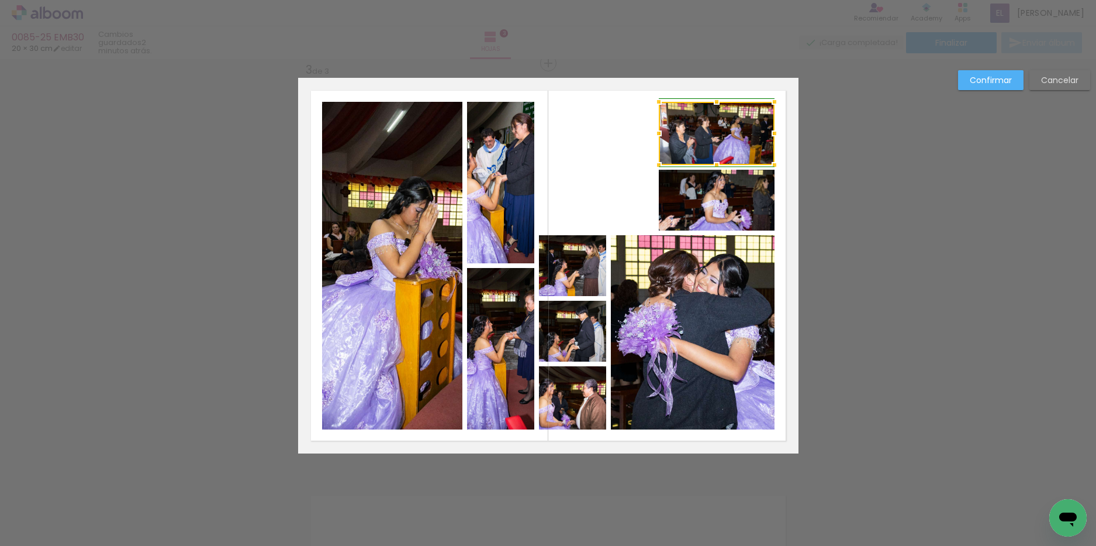
drag, startPoint x: 707, startPoint y: 134, endPoint x: 657, endPoint y: 138, distance: 49.9
click at [657, 138] on div at bounding box center [658, 133] width 23 height 23
click at [620, 138] on quentale-layouter at bounding box center [548, 265] width 501 height 375
click at [0, 0] on slot "Confirmar" at bounding box center [0, 0] width 0 height 0
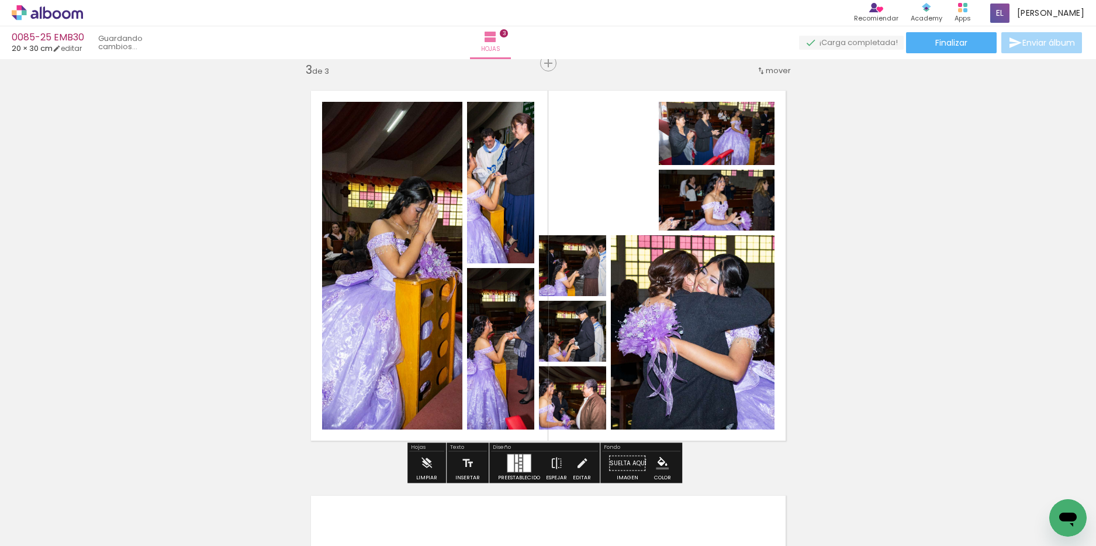
click at [593, 179] on quentale-layouter at bounding box center [548, 265] width 501 height 375
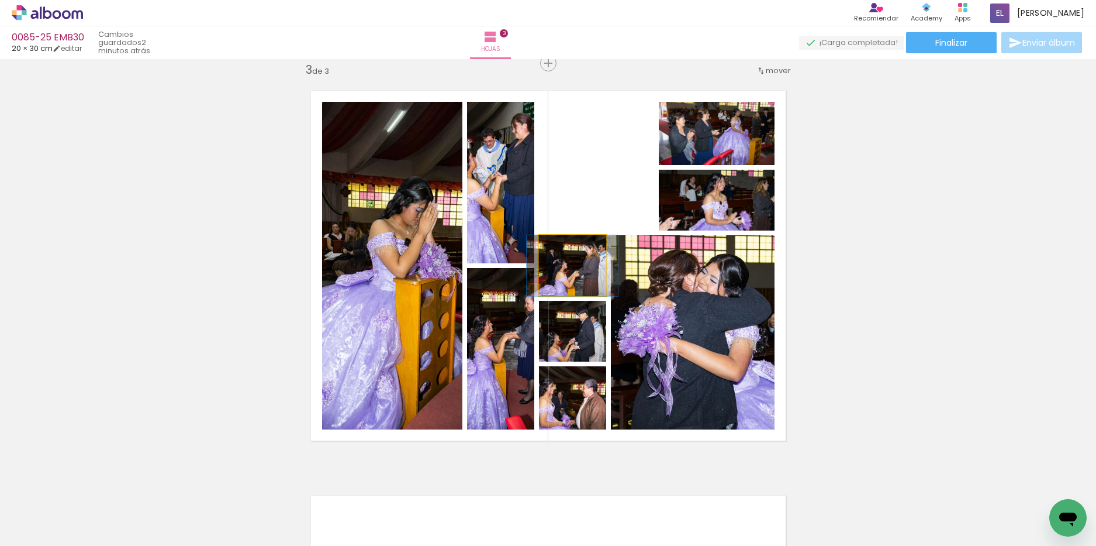
click at [592, 277] on quentale-photo at bounding box center [572, 265] width 67 height 61
click at [591, 277] on quentale-photo at bounding box center [572, 265] width 67 height 61
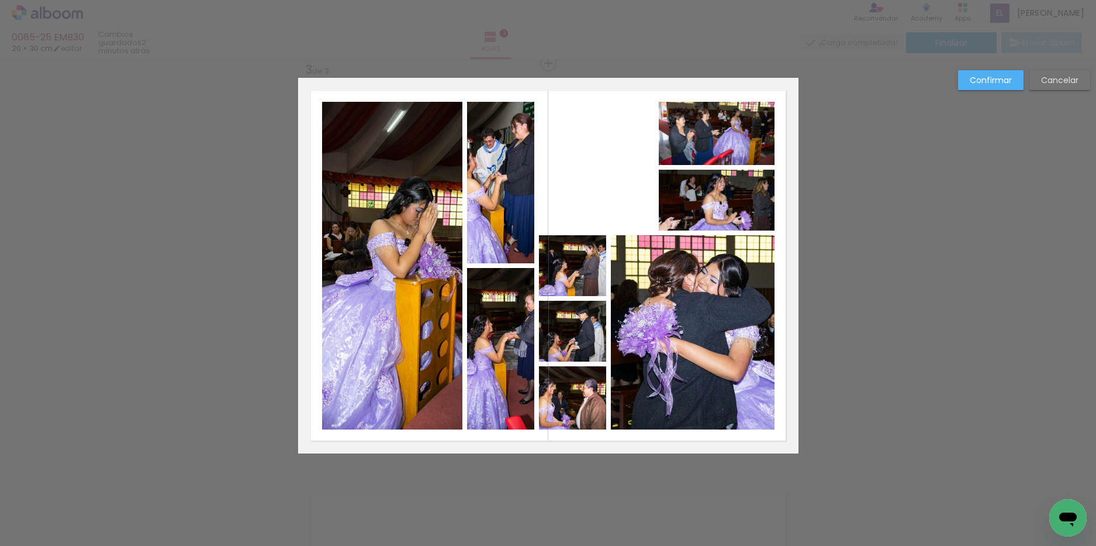
click at [579, 331] on quentale-photo at bounding box center [572, 331] width 67 height 61
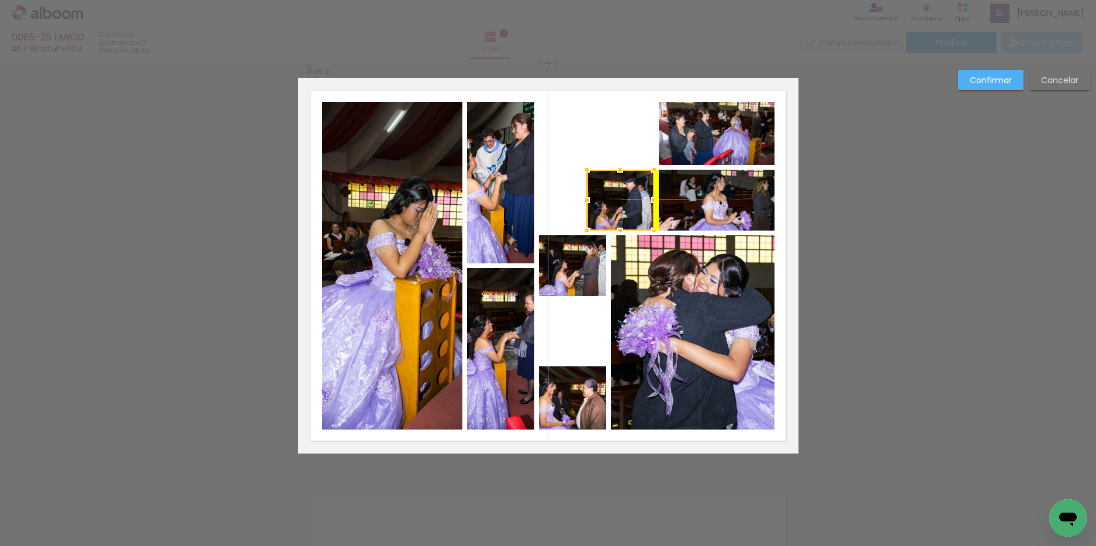
drag, startPoint x: 573, startPoint y: 333, endPoint x: 615, endPoint y: 197, distance: 142.1
click at [615, 197] on div at bounding box center [620, 200] width 67 height 61
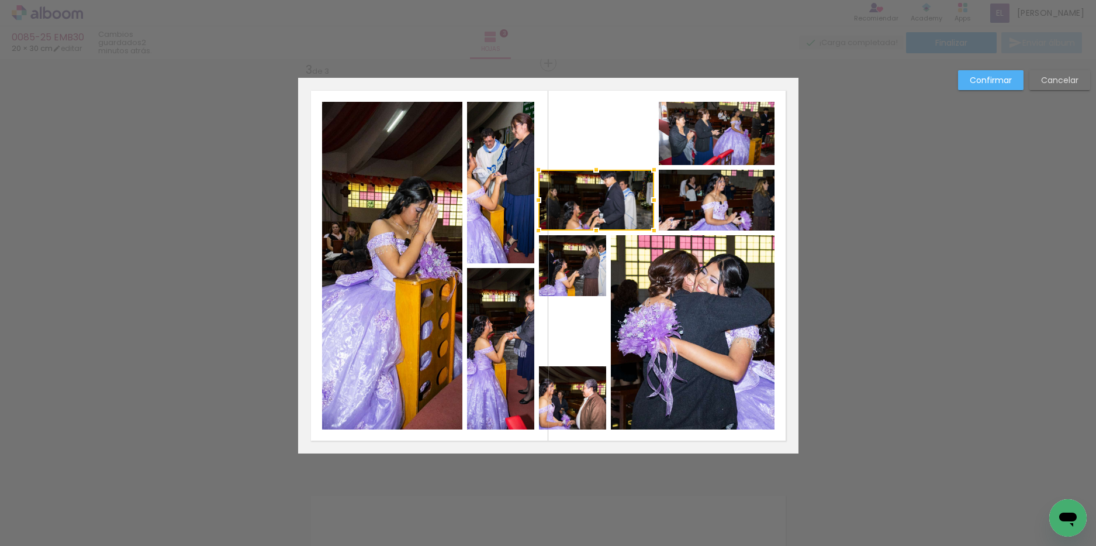
drag, startPoint x: 584, startPoint y: 200, endPoint x: 541, endPoint y: 202, distance: 42.7
click at [541, 202] on div at bounding box center [538, 199] width 23 height 23
click at [561, 404] on quentale-photo at bounding box center [572, 397] width 67 height 63
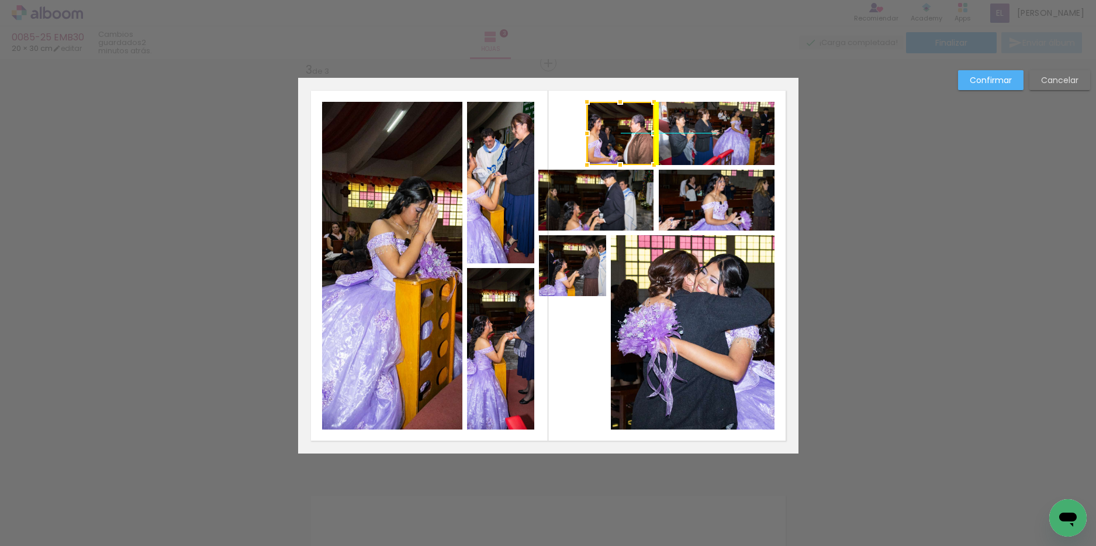
drag, startPoint x: 561, startPoint y: 402, endPoint x: 603, endPoint y: 142, distance: 264.2
click at [603, 142] on div at bounding box center [620, 133] width 67 height 63
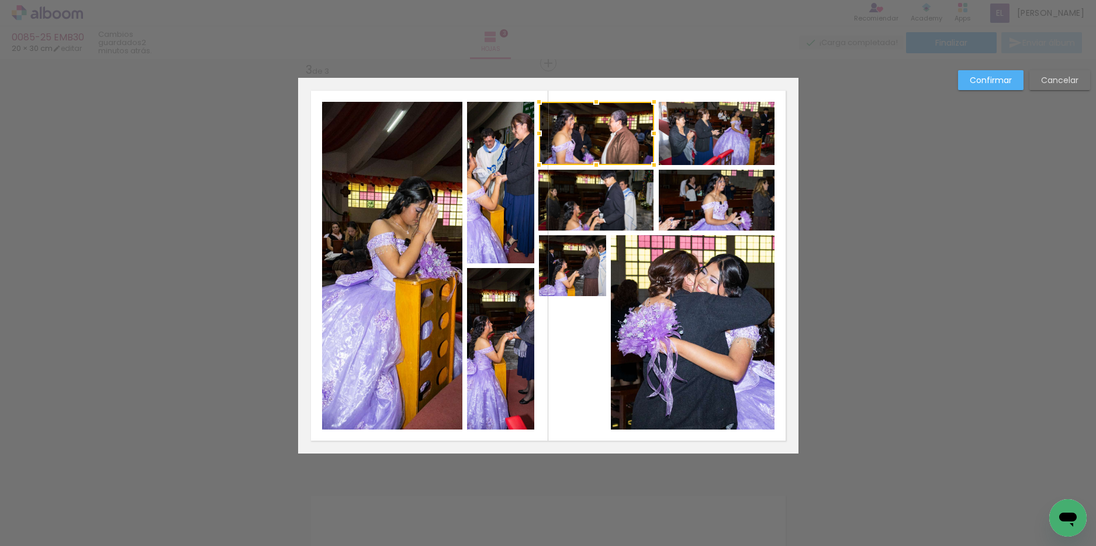
drag, startPoint x: 582, startPoint y: 131, endPoint x: 540, endPoint y: 137, distance: 42.6
click at [540, 137] on div at bounding box center [538, 133] width 23 height 23
click at [568, 352] on quentale-layouter at bounding box center [548, 265] width 501 height 375
click at [510, 366] on quentale-photo at bounding box center [500, 348] width 67 height 161
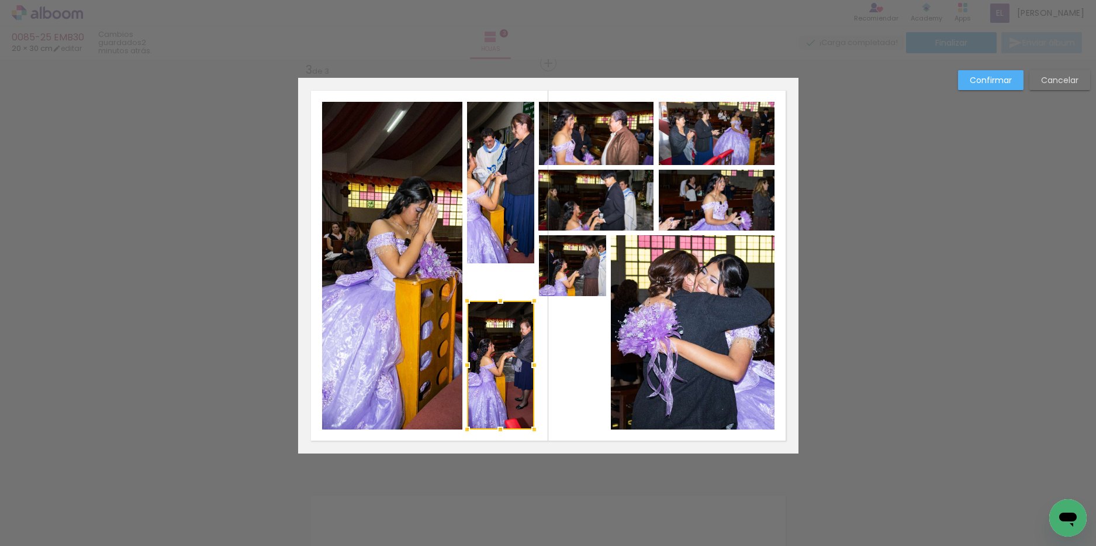
drag, startPoint x: 495, startPoint y: 271, endPoint x: 495, endPoint y: 304, distance: 32.8
click at [495, 304] on div at bounding box center [500, 300] width 23 height 23
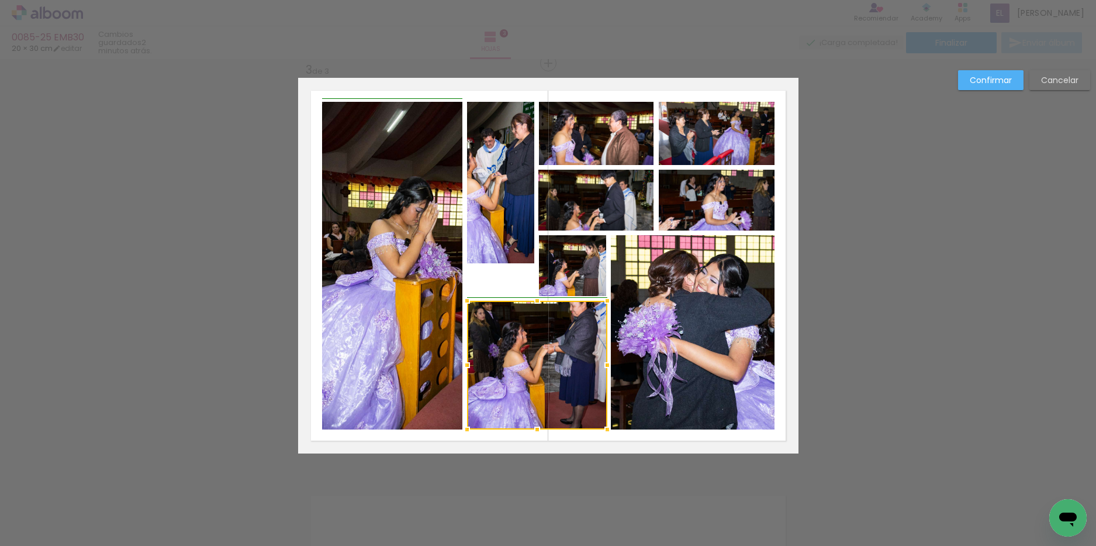
drag, startPoint x: 530, startPoint y: 368, endPoint x: 601, endPoint y: 368, distance: 70.8
click at [601, 368] on div at bounding box center [607, 364] width 23 height 23
click at [1018, 81] on paper-button "Confirmar" at bounding box center [990, 80] width 65 height 20
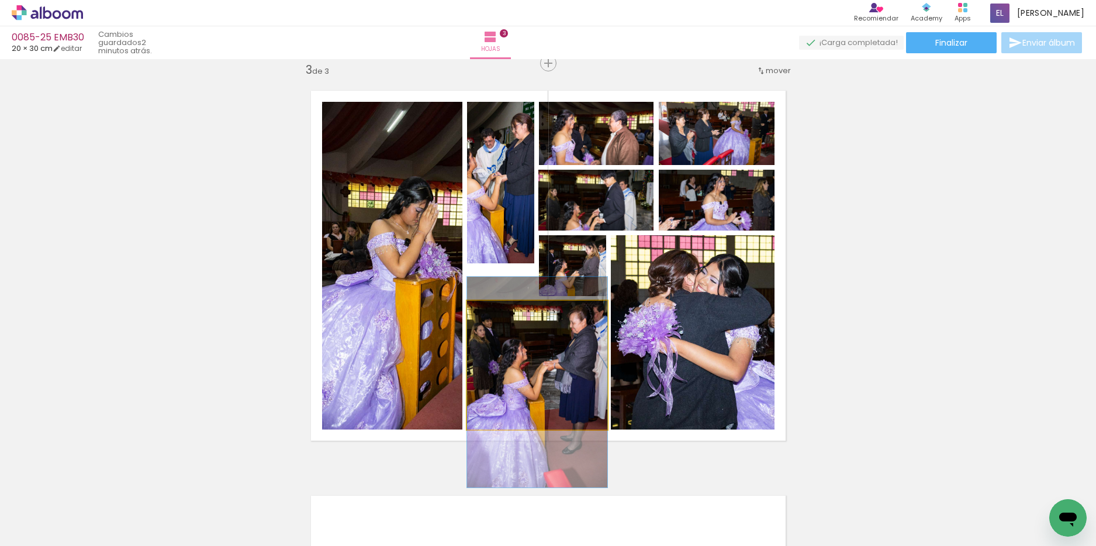
drag, startPoint x: 562, startPoint y: 364, endPoint x: 559, endPoint y: 381, distance: 17.8
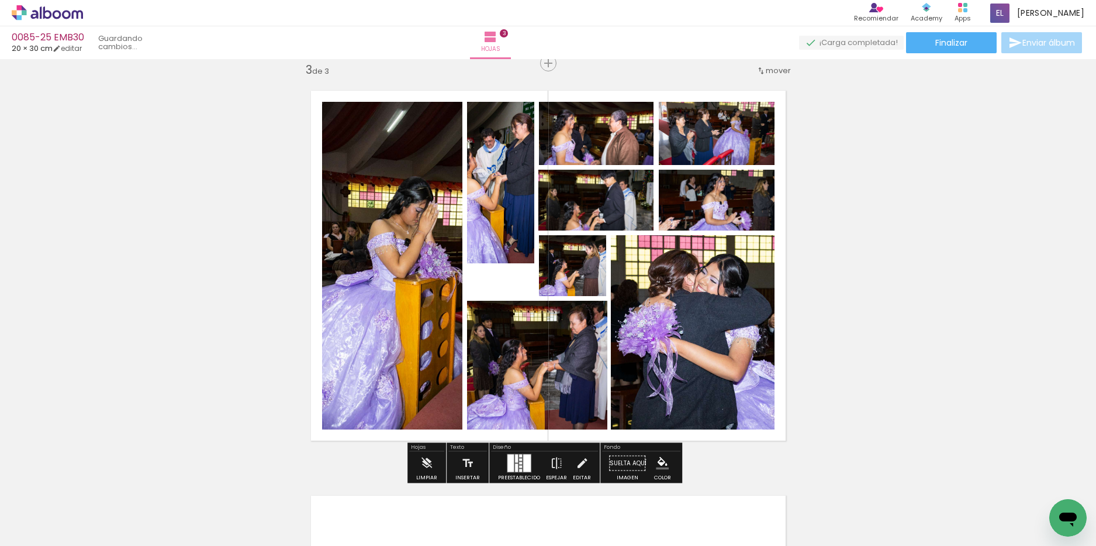
click at [505, 277] on quentale-layouter at bounding box center [548, 265] width 501 height 375
click at [503, 256] on quentale-photo at bounding box center [500, 182] width 67 height 161
click at [499, 261] on quentale-photo at bounding box center [500, 182] width 67 height 161
click at [499, 254] on quentale-photo at bounding box center [500, 182] width 67 height 161
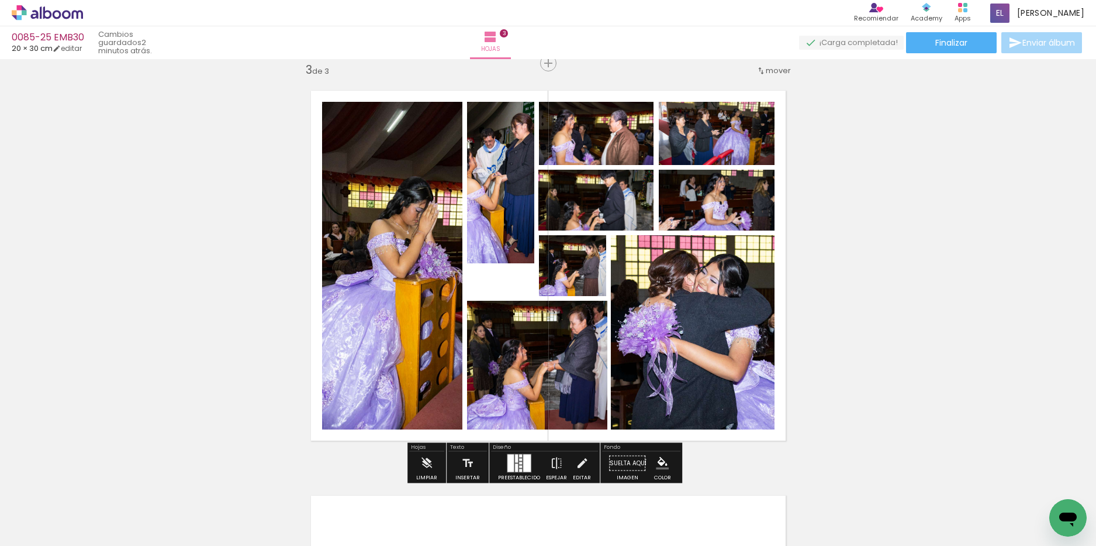
click at [493, 249] on quentale-photo at bounding box center [500, 182] width 67 height 161
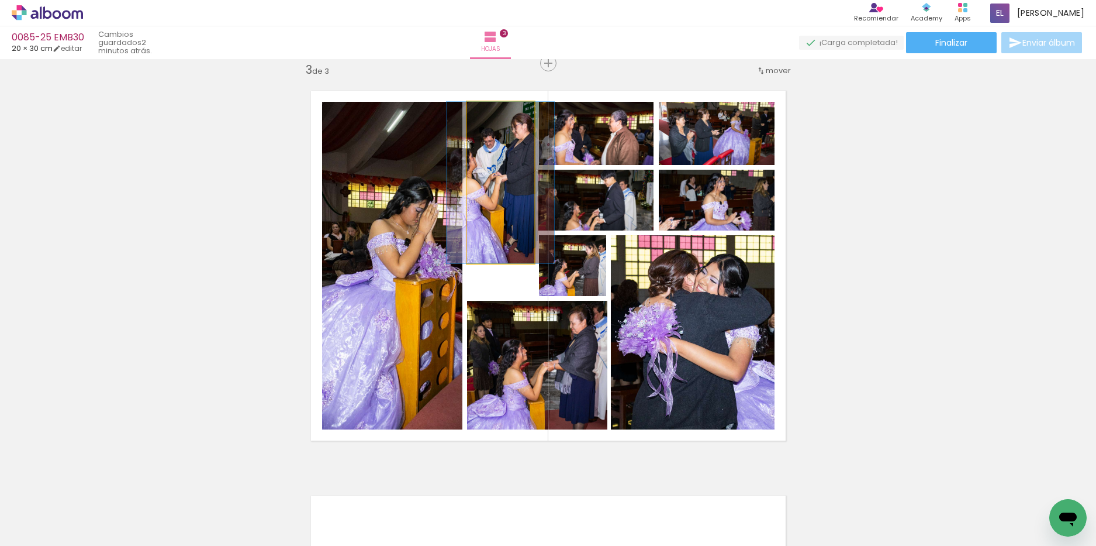
click at [493, 249] on quentale-photo at bounding box center [500, 182] width 67 height 161
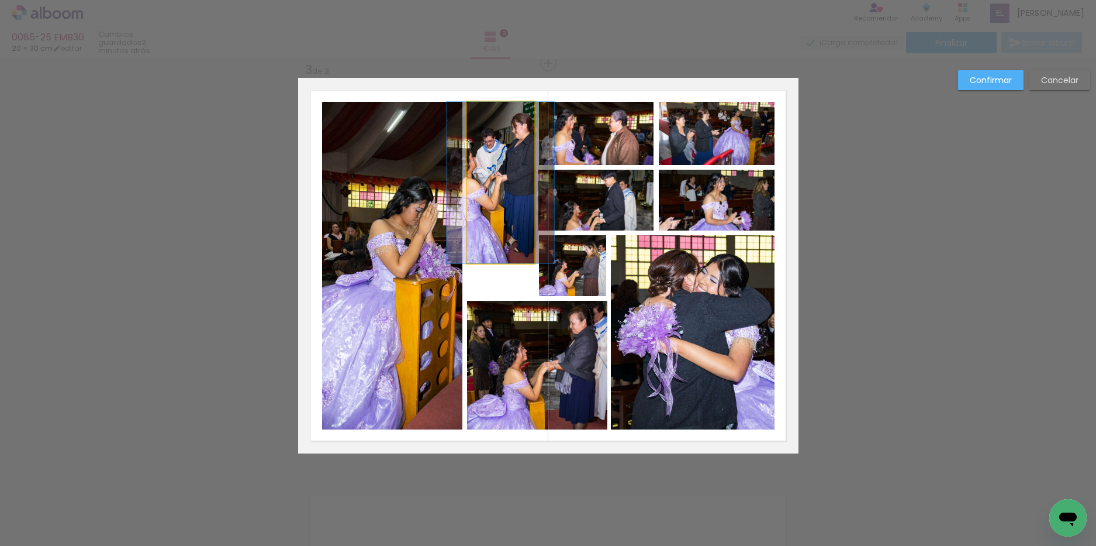
click at [493, 249] on quentale-photo at bounding box center [500, 182] width 67 height 161
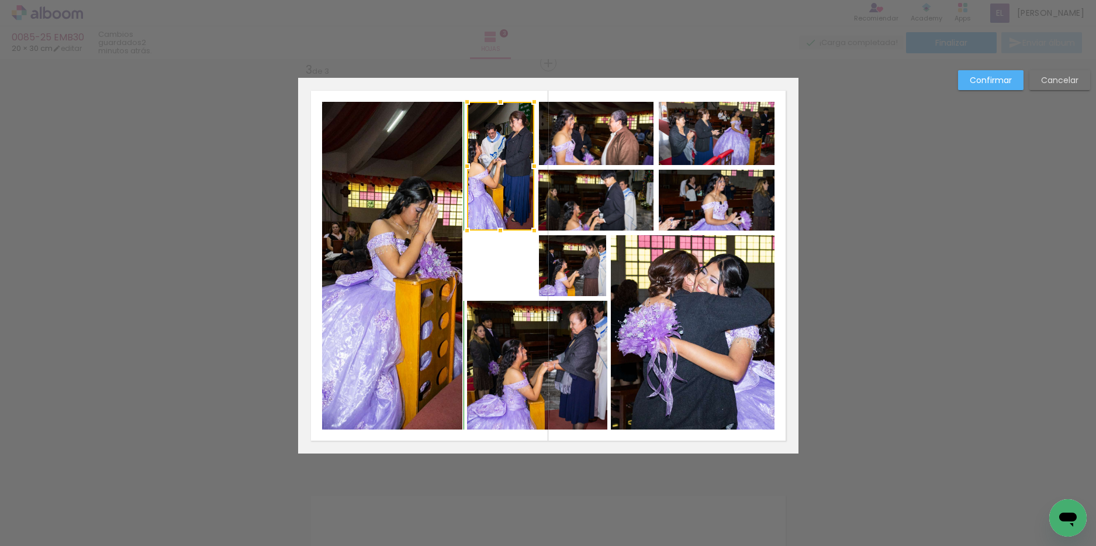
drag, startPoint x: 493, startPoint y: 263, endPoint x: 494, endPoint y: 235, distance: 28.7
click at [494, 235] on div at bounding box center [500, 230] width 23 height 23
click at [964, 81] on paper-button "Confirmar" at bounding box center [990, 80] width 65 height 20
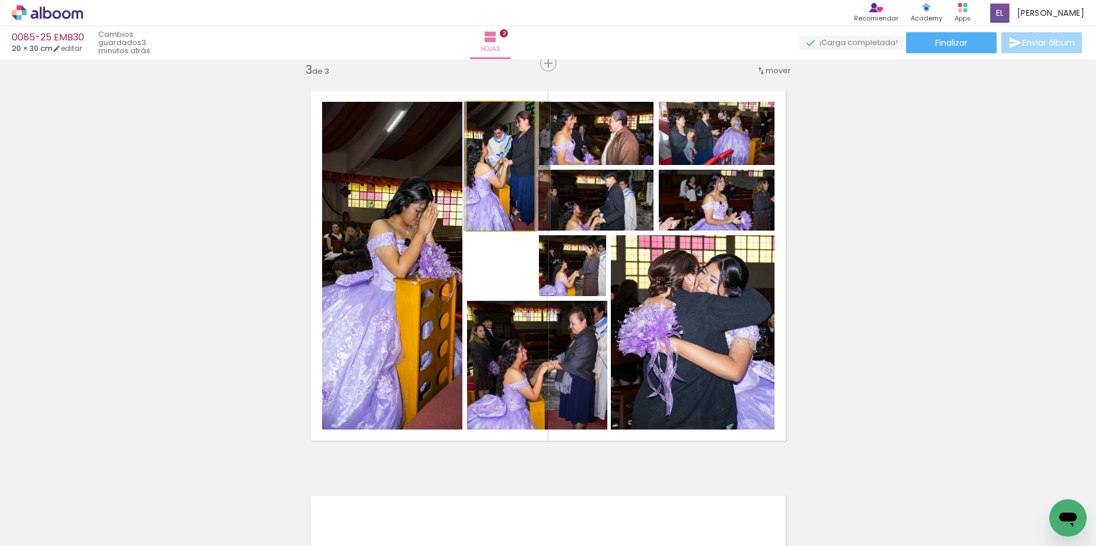
drag, startPoint x: 485, startPoint y: 198, endPoint x: 492, endPoint y: 198, distance: 6.4
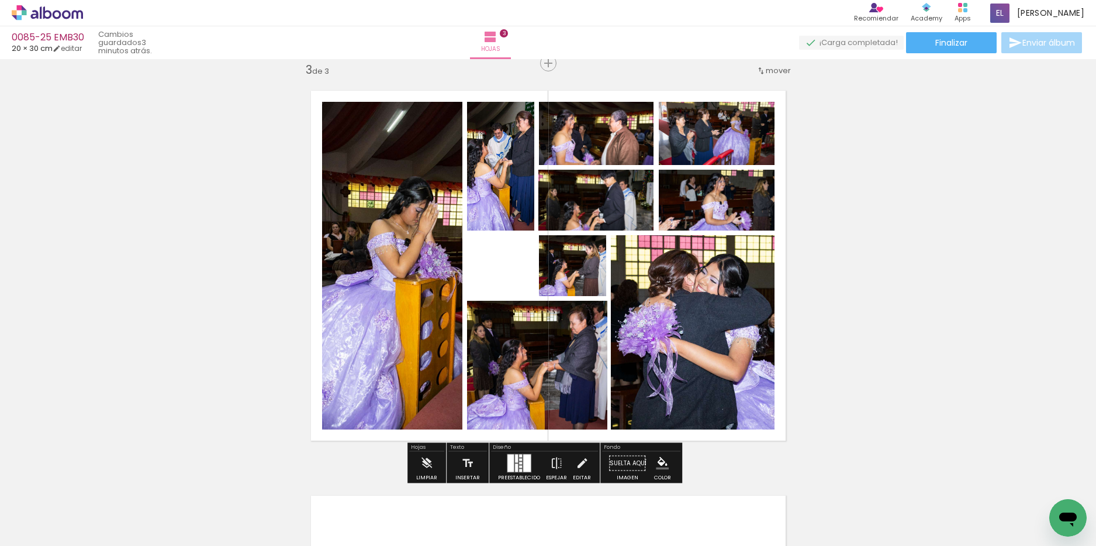
click at [576, 266] on div at bounding box center [576, 266] width 14 height 12
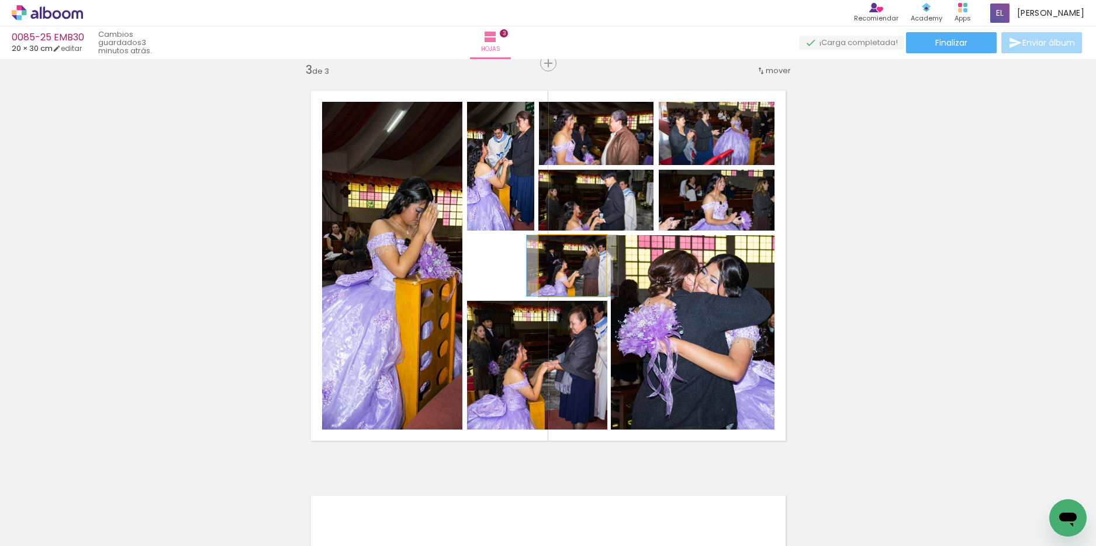
click at [546, 280] on quentale-photo at bounding box center [572, 265] width 67 height 61
click at [543, 280] on quentale-photo at bounding box center [572, 265] width 67 height 61
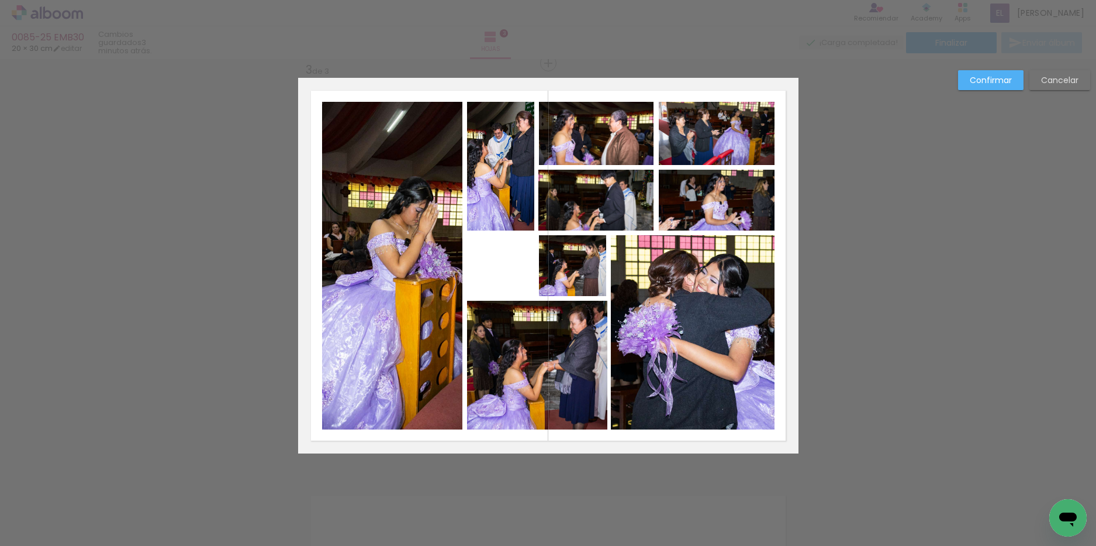
click at [543, 280] on quentale-photo at bounding box center [572, 265] width 67 height 61
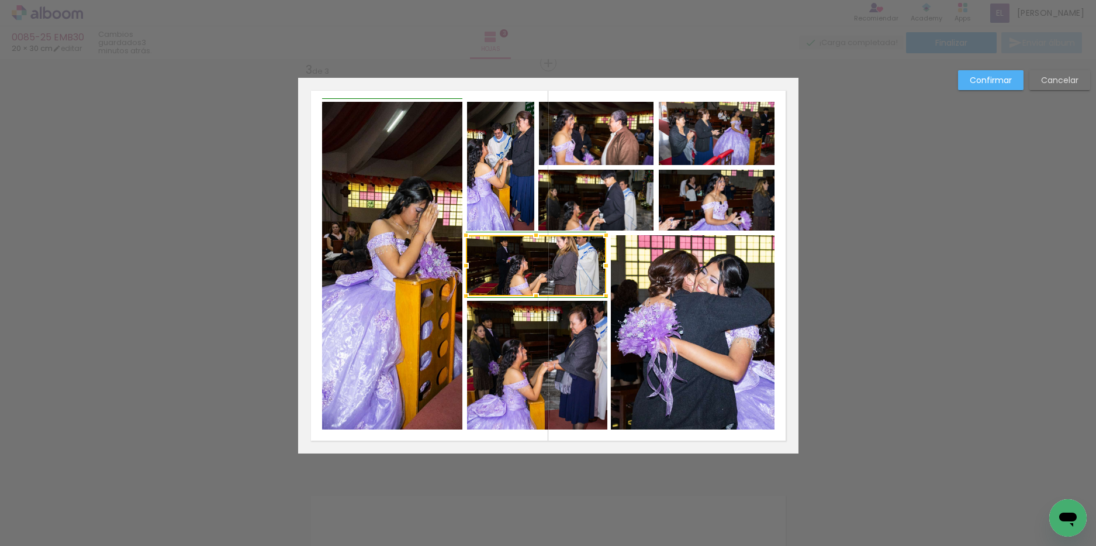
drag, startPoint x: 537, startPoint y: 268, endPoint x: 467, endPoint y: 268, distance: 70.2
click at [467, 268] on div at bounding box center [465, 265] width 23 height 23
click at [0, 0] on slot "Confirmar" at bounding box center [0, 0] width 0 height 0
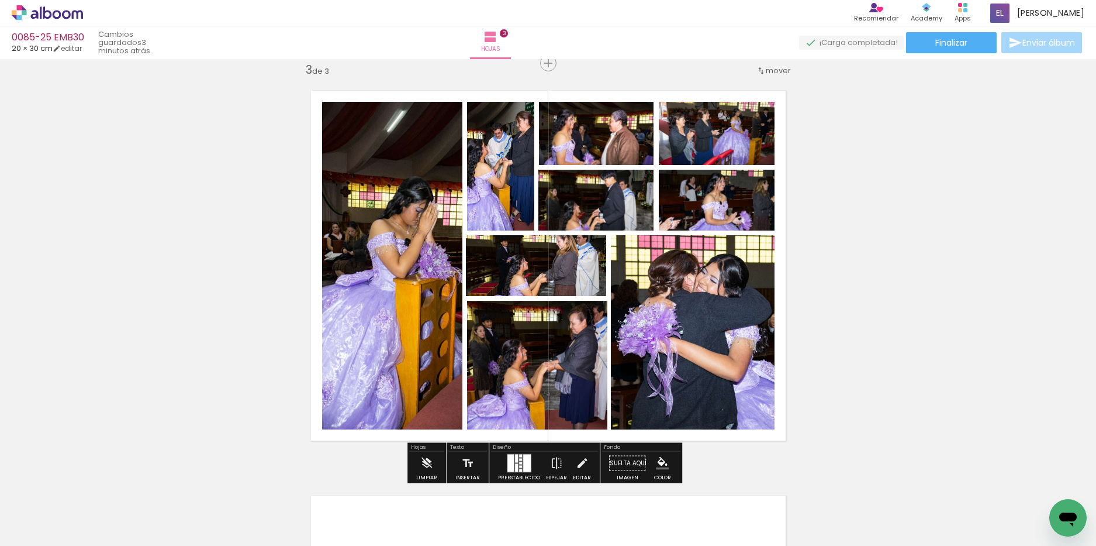
click at [511, 277] on quentale-photo at bounding box center [536, 265] width 140 height 61
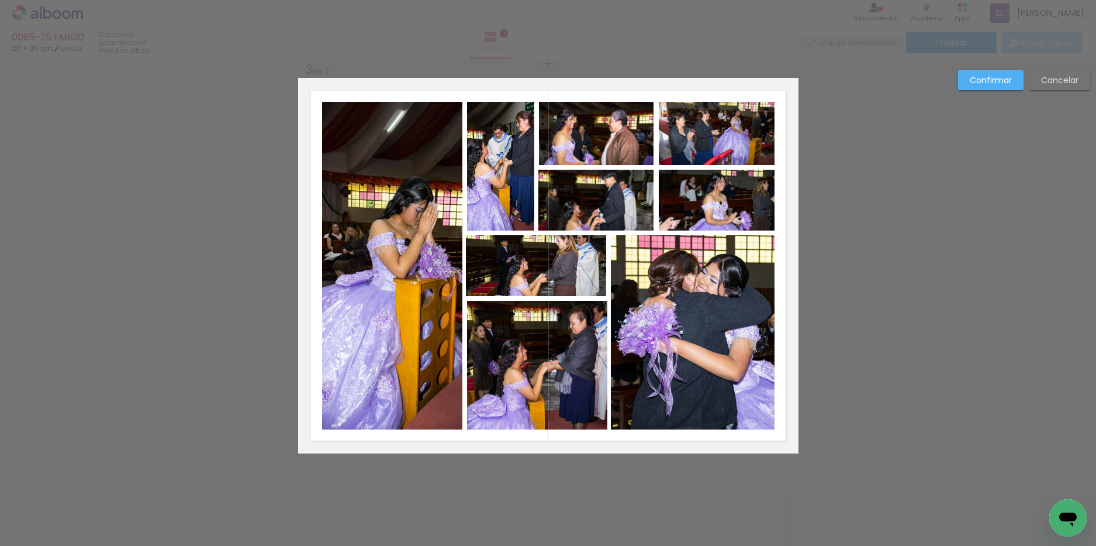
click at [482, 273] on quentale-photo at bounding box center [536, 265] width 140 height 61
click at [465, 266] on div at bounding box center [468, 265] width 23 height 23
click at [473, 266] on div at bounding box center [468, 265] width 23 height 23
click at [464, 265] on div at bounding box center [467, 265] width 23 height 23
click at [0, 0] on slot "Confirmar" at bounding box center [0, 0] width 0 height 0
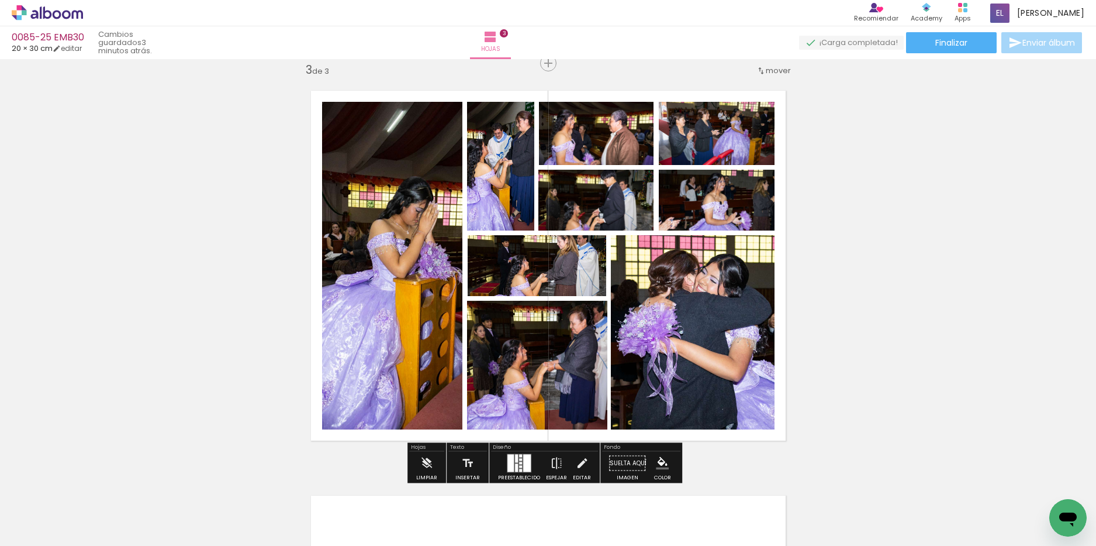
click at [656, 460] on iron-icon "color picker" at bounding box center [662, 463] width 13 height 13
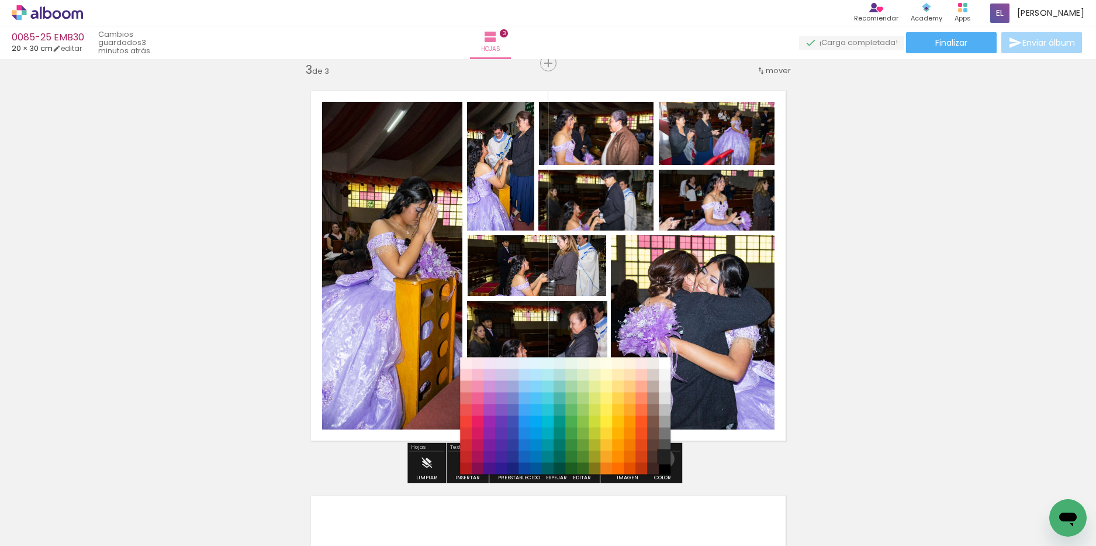
click at [661, 458] on paper-item "#212121" at bounding box center [665, 457] width 12 height 12
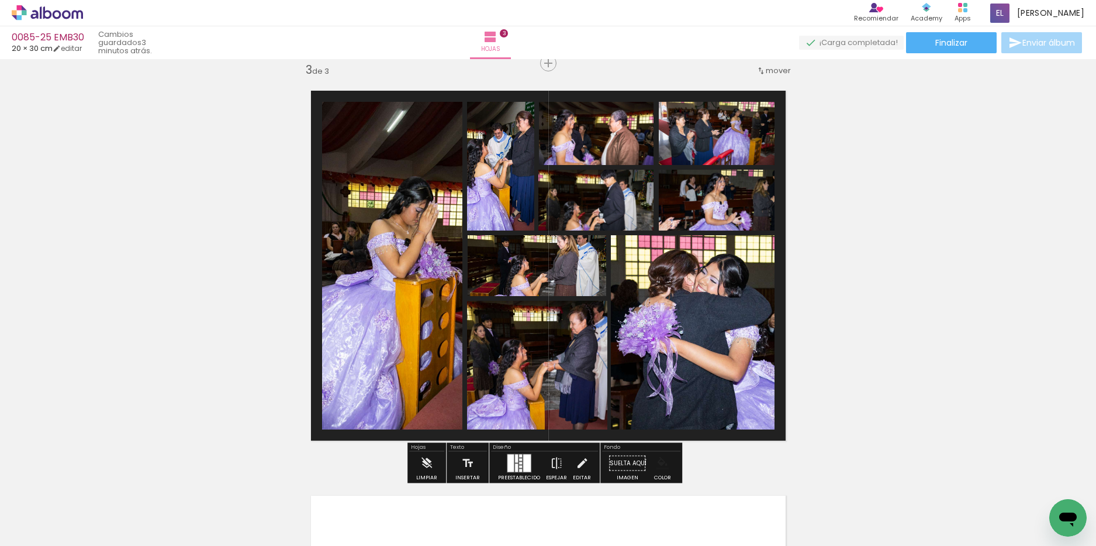
click at [661, 463] on iron-icon "color picker" at bounding box center [662, 463] width 13 height 13
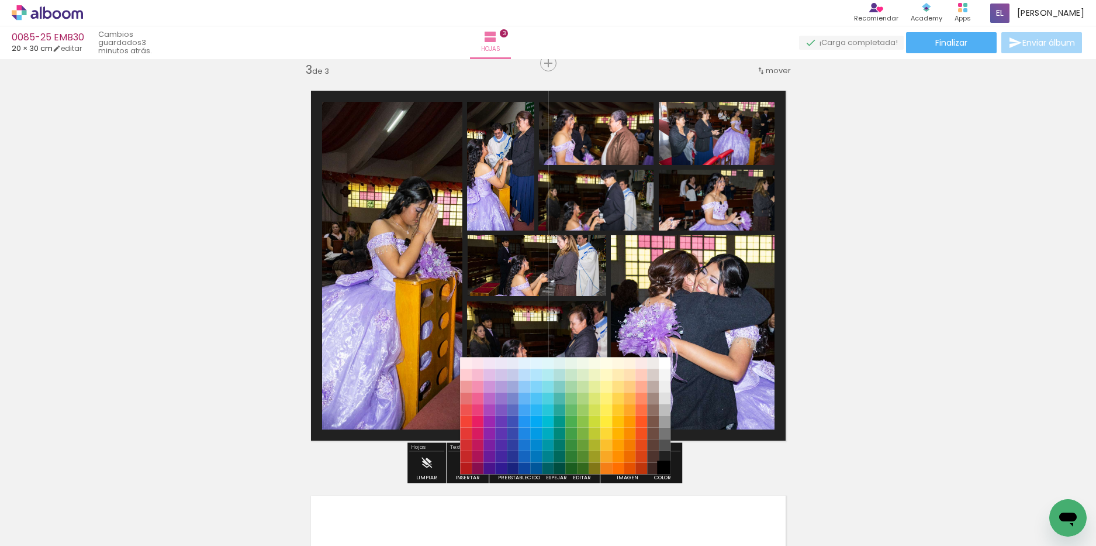
click at [663, 467] on paper-item "#000000" at bounding box center [665, 469] width 12 height 12
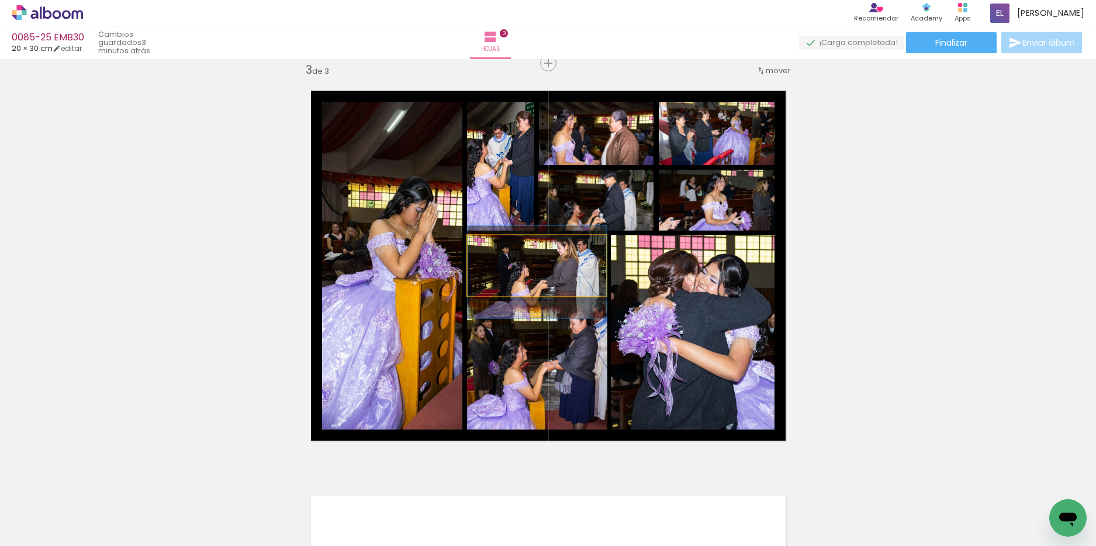
drag, startPoint x: 556, startPoint y: 274, endPoint x: 557, endPoint y: 280, distance: 6.7
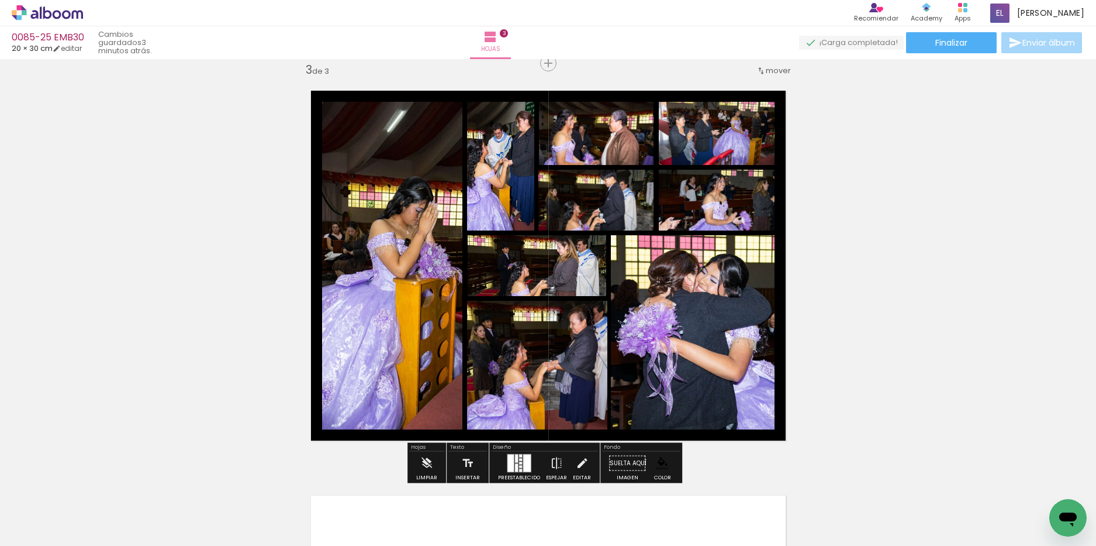
click at [856, 309] on div "Insertar hoja 1 de 3 Insertar hoja 2 de 3 Insertar hoja 3 de 3" at bounding box center [548, 48] width 1096 height 1619
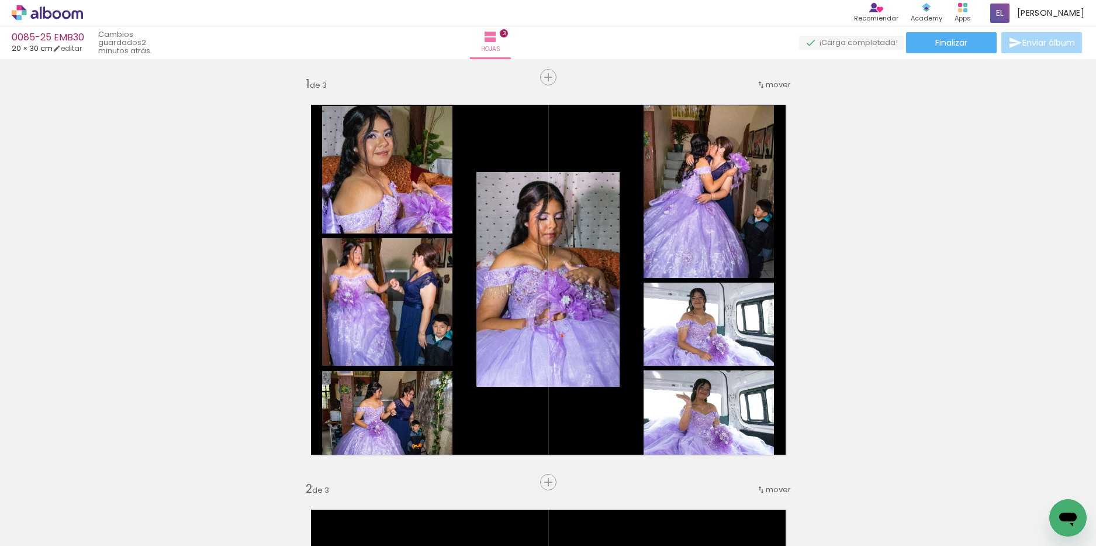
scroll to position [0, 0]
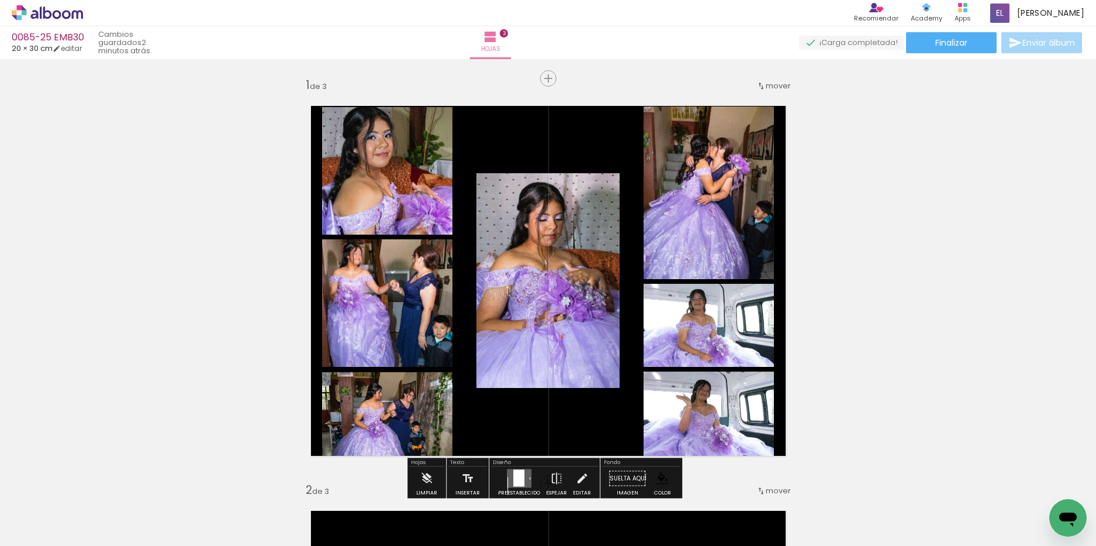
click at [439, 150] on paper-item at bounding box center [440, 147] width 21 height 8
click at [437, 277] on paper-item at bounding box center [440, 279] width 21 height 8
click at [438, 413] on paper-item at bounding box center [440, 412] width 21 height 8
click at [589, 213] on paper-item at bounding box center [595, 213] width 21 height 8
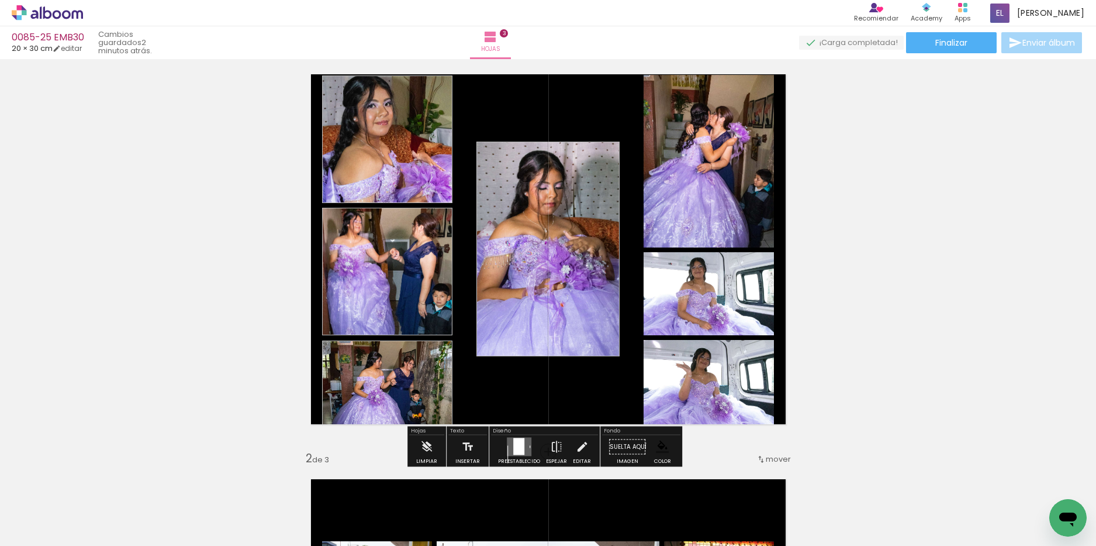
scroll to position [58, 0]
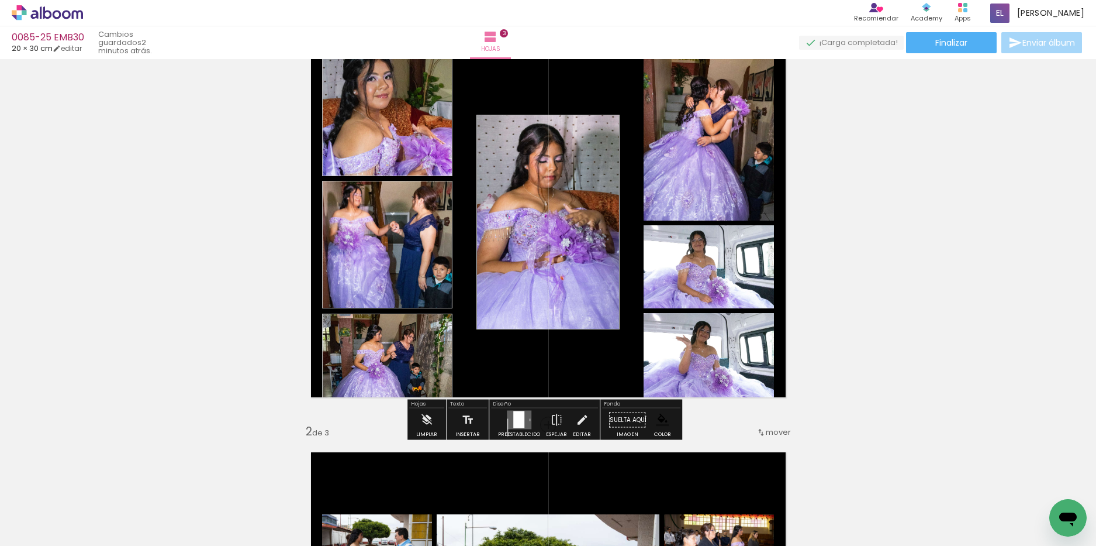
click at [756, 88] on paper-item at bounding box center [762, 88] width 21 height 8
click at [764, 267] on paper-item at bounding box center [762, 265] width 21 height 8
click at [759, 355] on paper-item at bounding box center [762, 353] width 21 height 8
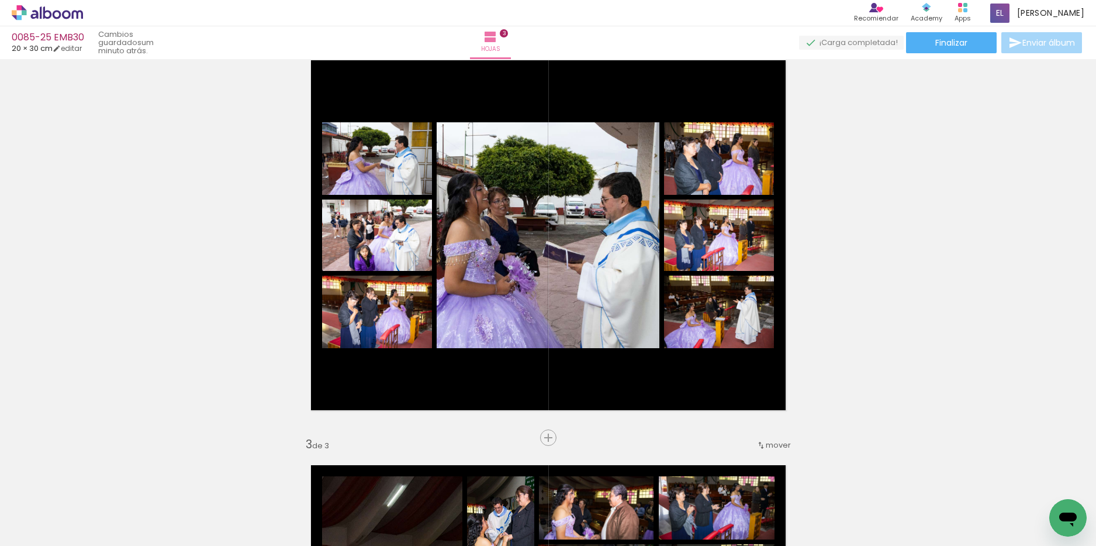
scroll to position [468, 0]
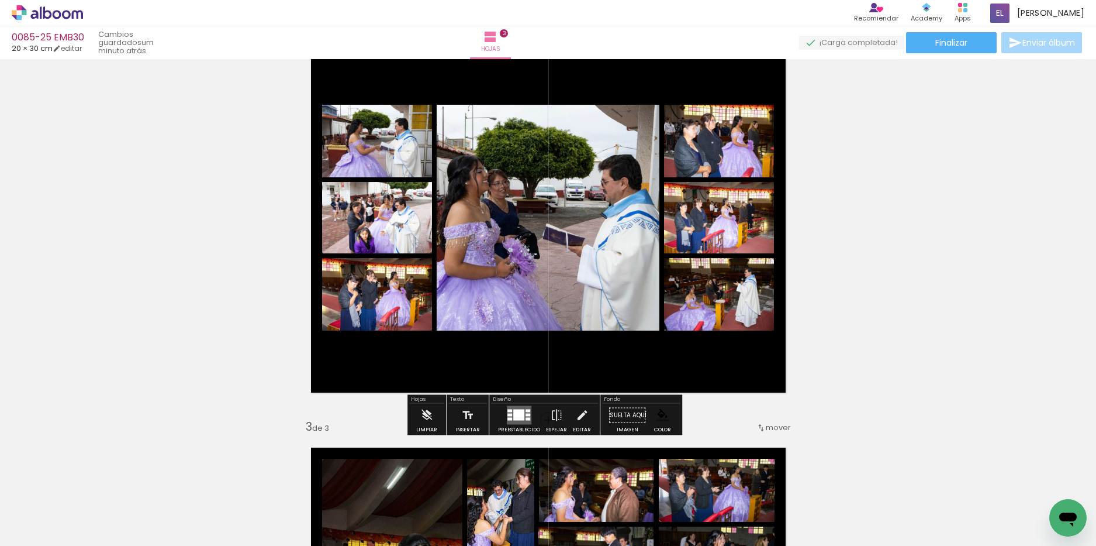
click at [328, 159] on paper-item at bounding box center [336, 162] width 21 height 8
click at [329, 238] on paper-item at bounding box center [336, 240] width 21 height 8
click at [326, 314] on paper-item at bounding box center [336, 316] width 21 height 8
click at [545, 148] on paper-item at bounding box center [555, 144] width 21 height 8
click at [670, 163] on paper-item at bounding box center [678, 162] width 21 height 8
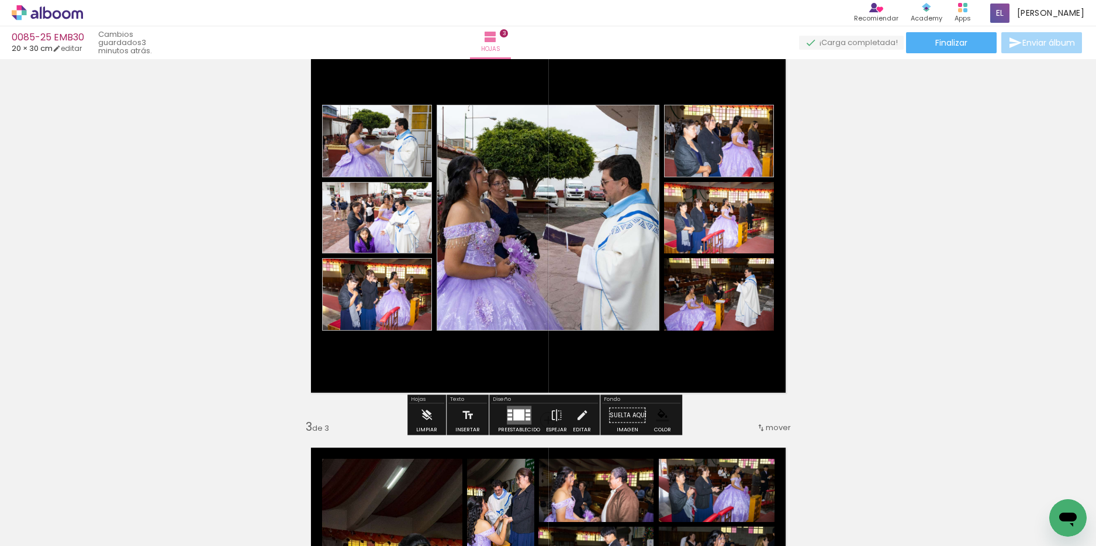
click at [673, 243] on paper-item at bounding box center [678, 240] width 21 height 8
click at [668, 319] on paper-item at bounding box center [678, 316] width 21 height 8
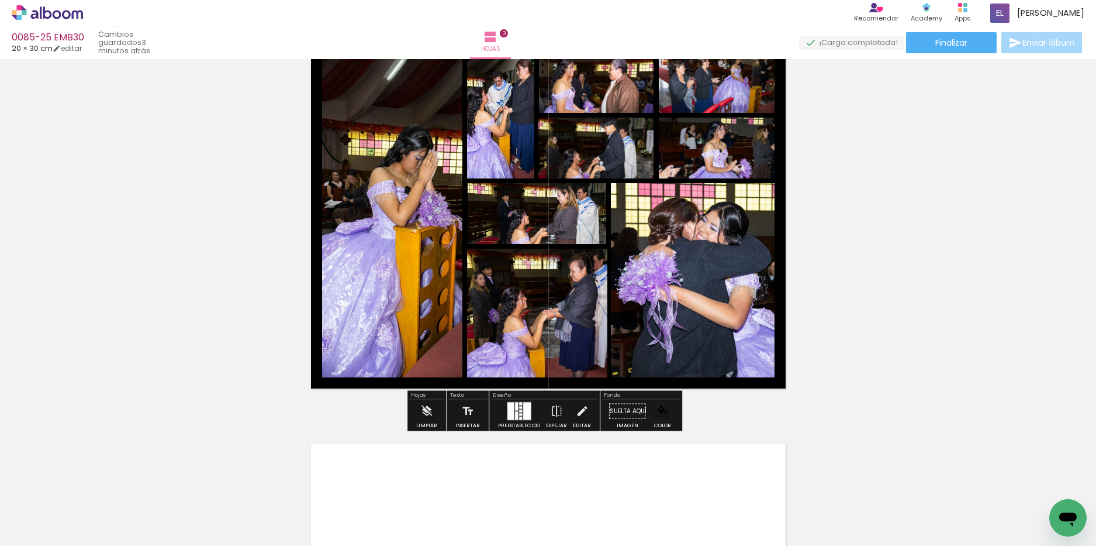
scroll to position [877, 0]
click at [435, 89] on paper-item at bounding box center [440, 89] width 21 height 8
click at [504, 103] on paper-item at bounding box center [504, 107] width 21 height 8
click at [551, 104] on paper-item at bounding box center [553, 107] width 21 height 8
click at [552, 171] on paper-item at bounding box center [552, 175] width 21 height 8
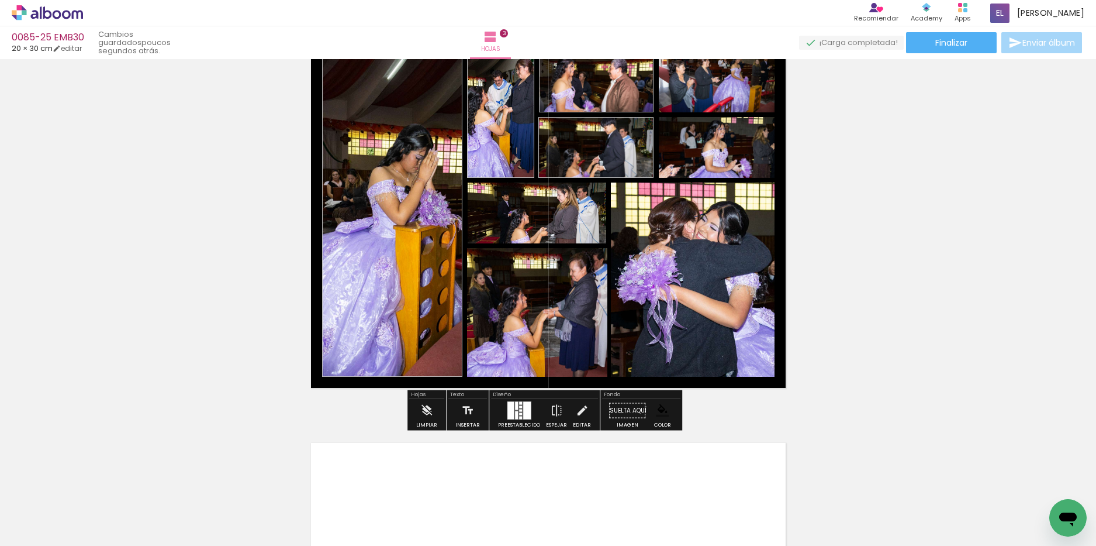
click at [583, 225] on paper-item at bounding box center [586, 222] width 21 height 8
click at [578, 288] on paper-item at bounding box center [585, 288] width 21 height 8
click at [726, 221] on paper-item at bounding box center [729, 222] width 21 height 8
click at [667, 177] on paper-item at bounding box center [673, 175] width 21 height 8
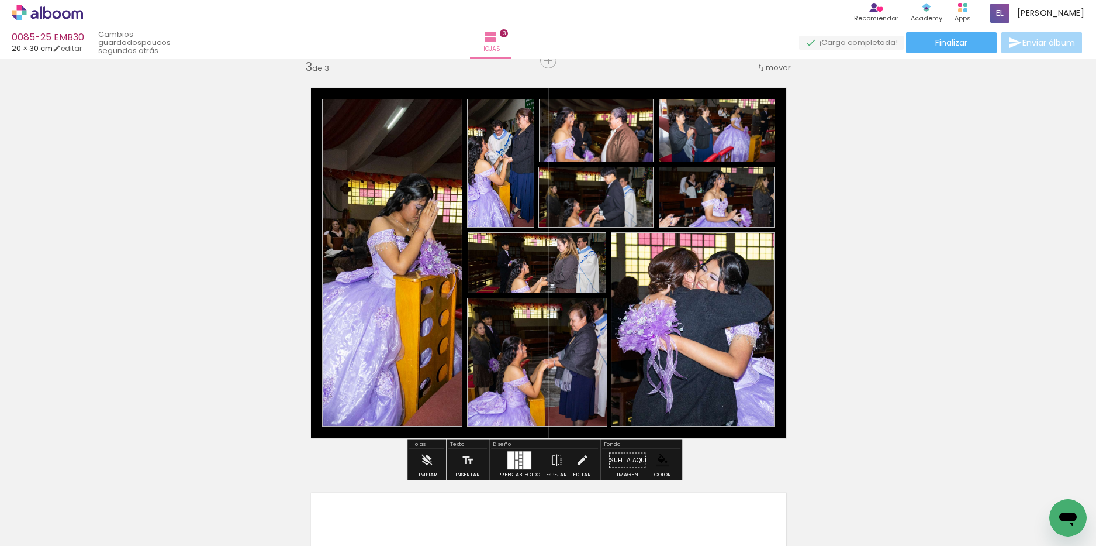
scroll to position [760, 0]
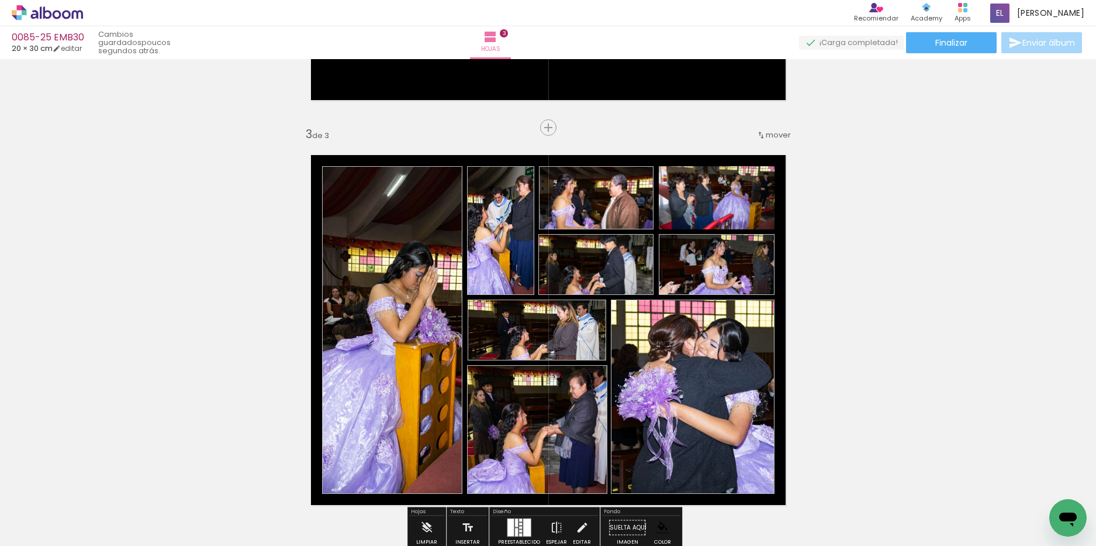
click at [671, 224] on paper-item at bounding box center [673, 224] width 21 height 8
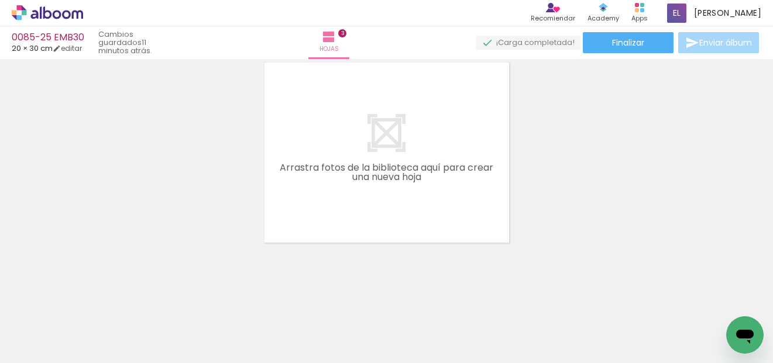
scroll to position [704, 0]
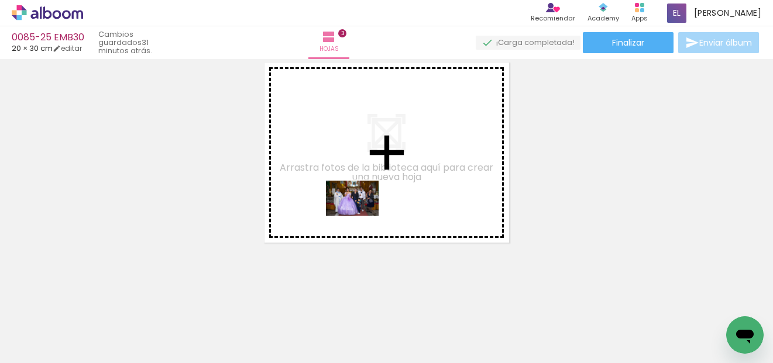
drag, startPoint x: 100, startPoint y: 336, endPoint x: 361, endPoint y: 216, distance: 287.1
click at [361, 216] on quentale-workspace at bounding box center [386, 181] width 773 height 363
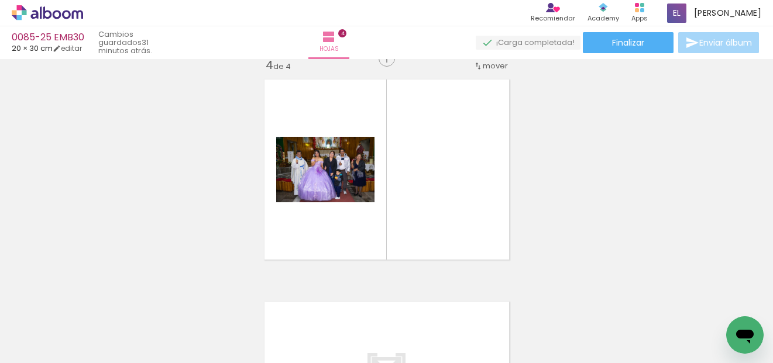
scroll to position [682, 0]
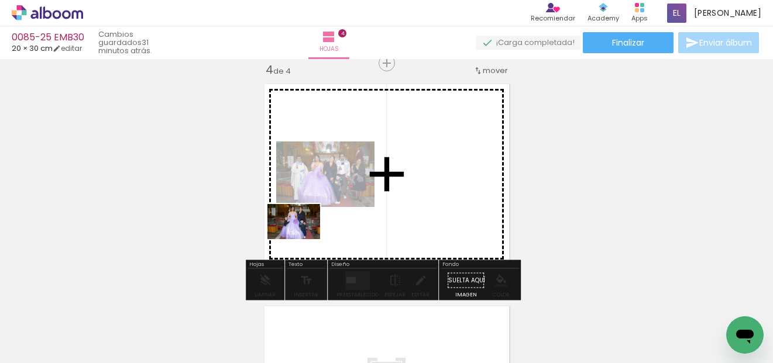
drag, startPoint x: 169, startPoint y: 325, endPoint x: 302, endPoint y: 239, distance: 158.6
click at [302, 239] on quentale-workspace at bounding box center [386, 181] width 773 height 363
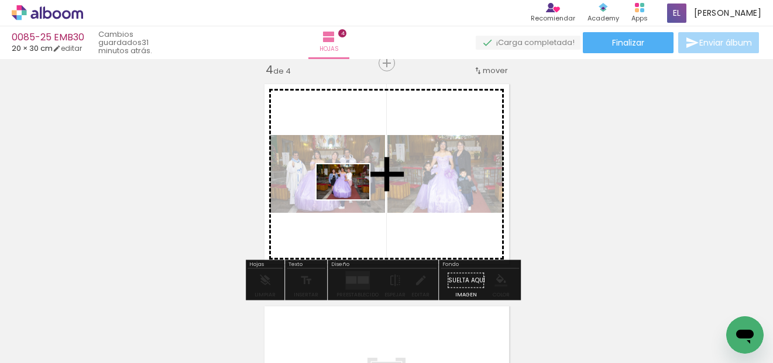
drag, startPoint x: 235, startPoint y: 325, endPoint x: 351, endPoint y: 199, distance: 171.3
click at [351, 199] on quentale-workspace at bounding box center [386, 181] width 773 height 363
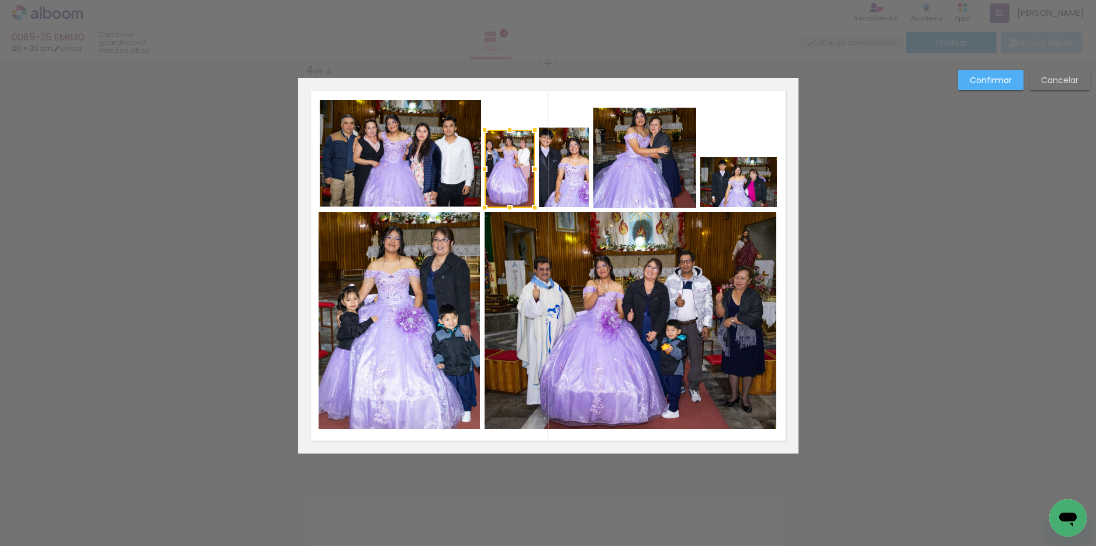
scroll to position [0, 1775]
drag, startPoint x: 506, startPoint y: 131, endPoint x: 501, endPoint y: 99, distance: 32.1
click at [501, 99] on div at bounding box center [509, 101] width 23 height 23
click at [506, 112] on quentale-photo at bounding box center [510, 155] width 50 height 106
click at [505, 100] on div at bounding box center [509, 98] width 23 height 23
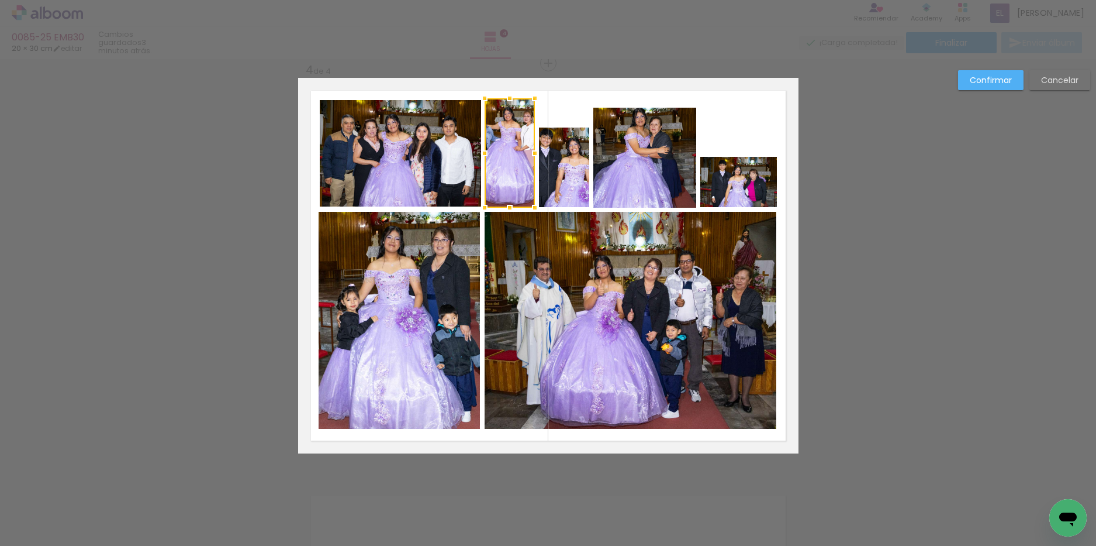
click at [551, 112] on quentale-layouter at bounding box center [548, 265] width 501 height 375
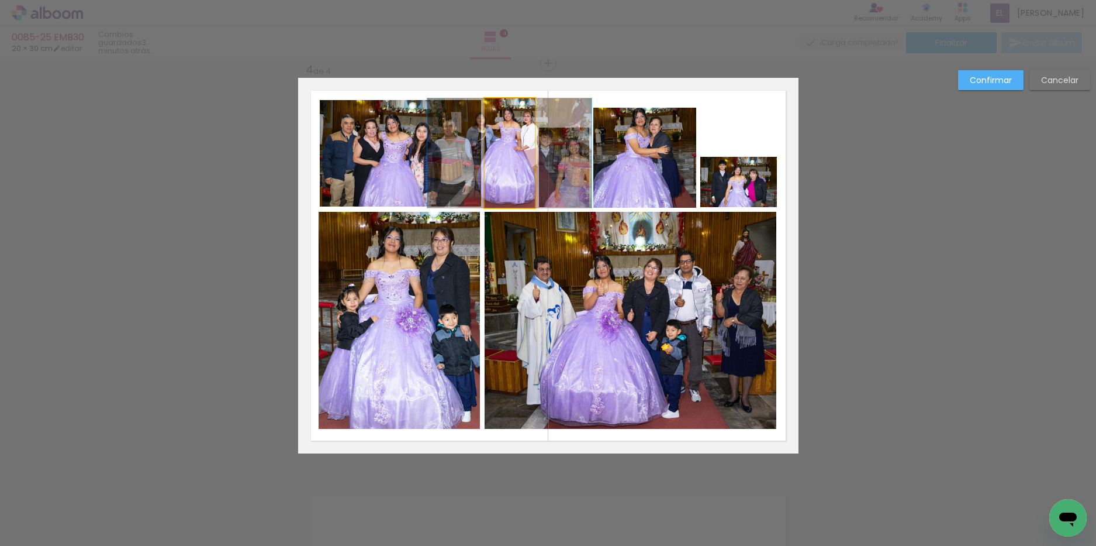
click at [502, 109] on quentale-photo at bounding box center [510, 152] width 50 height 109
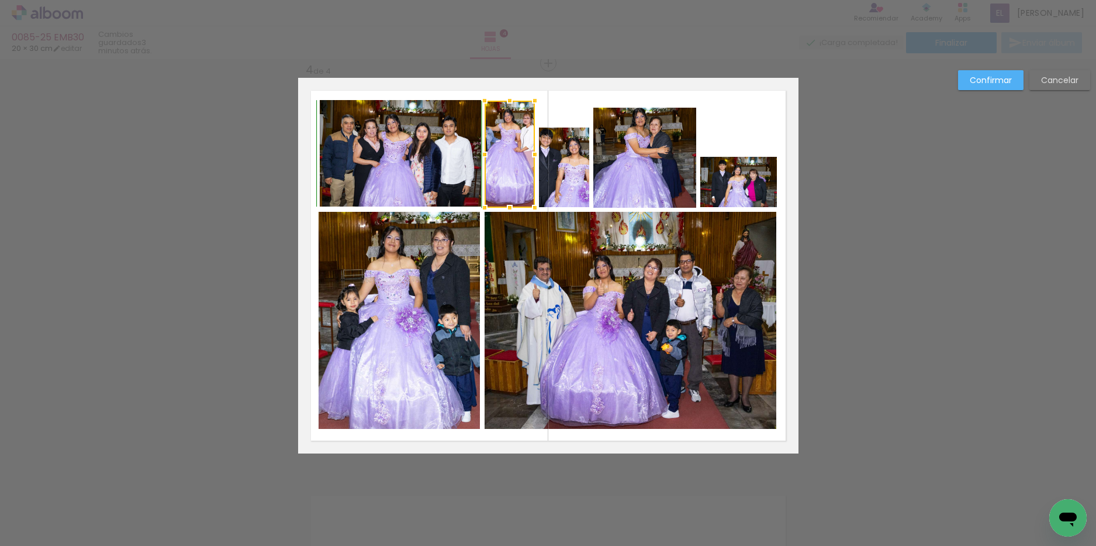
click at [504, 101] on div at bounding box center [509, 100] width 23 height 23
click at [557, 109] on quentale-layouter at bounding box center [548, 265] width 501 height 375
click at [567, 166] on quentale-photo at bounding box center [564, 167] width 50 height 80
drag, startPoint x: 561, startPoint y: 130, endPoint x: 557, endPoint y: 108, distance: 23.2
click at [557, 108] on div at bounding box center [564, 105] width 23 height 23
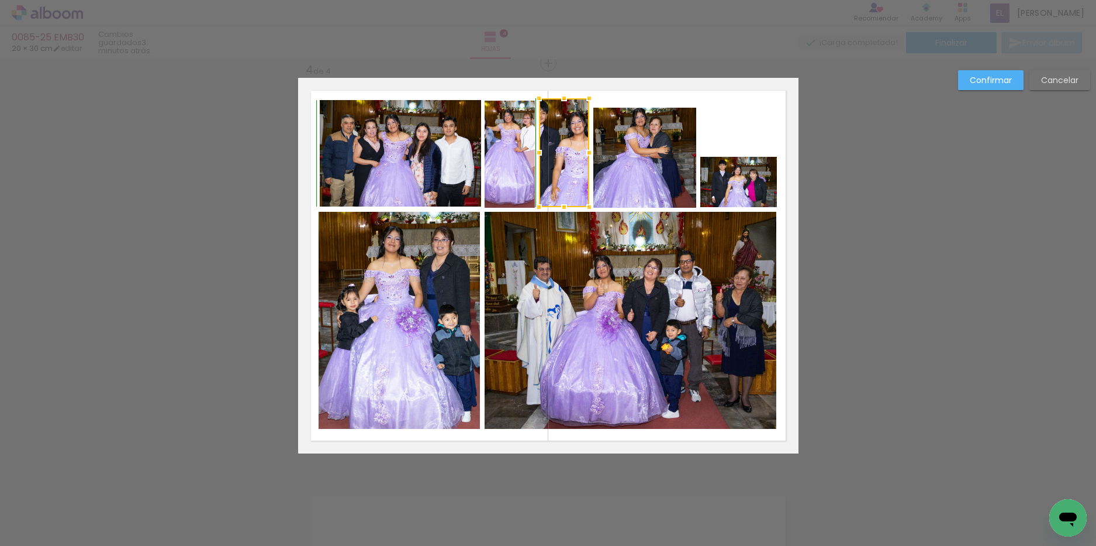
click at [558, 105] on div at bounding box center [564, 98] width 23 height 23
click at [604, 96] on quentale-layouter at bounding box center [548, 265] width 501 height 375
click at [547, 116] on quentale-photo at bounding box center [564, 152] width 50 height 109
click at [562, 105] on div at bounding box center [564, 102] width 23 height 23
click at [560, 104] on div at bounding box center [564, 100] width 23 height 23
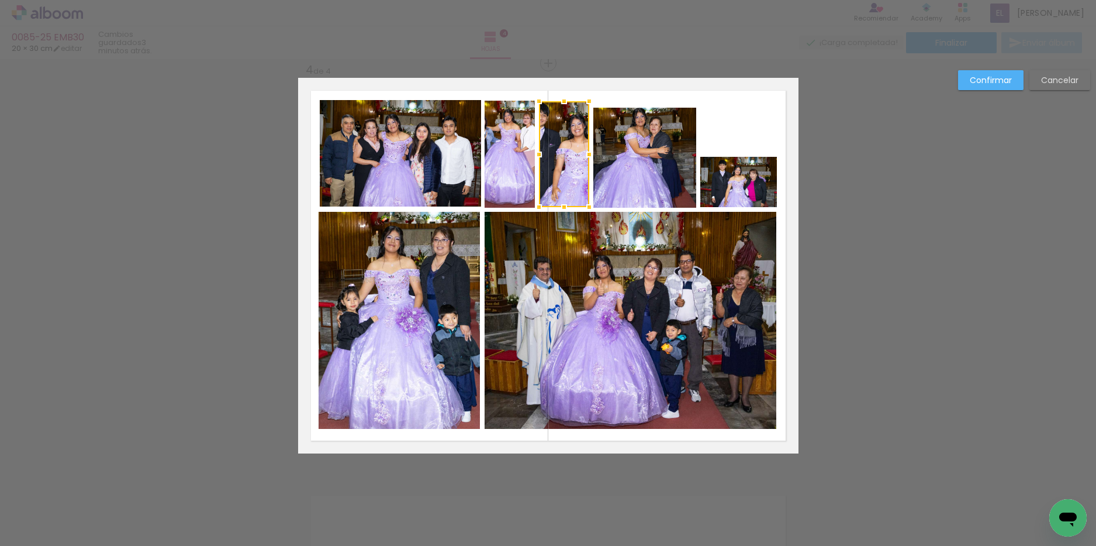
click at [597, 95] on quentale-layouter at bounding box center [548, 265] width 501 height 375
click at [564, 108] on quentale-photo at bounding box center [564, 154] width 50 height 106
click at [558, 101] on div at bounding box center [564, 102] width 23 height 23
click at [561, 108] on quentale-photo at bounding box center [564, 154] width 50 height 105
click at [559, 102] on div at bounding box center [564, 100] width 23 height 23
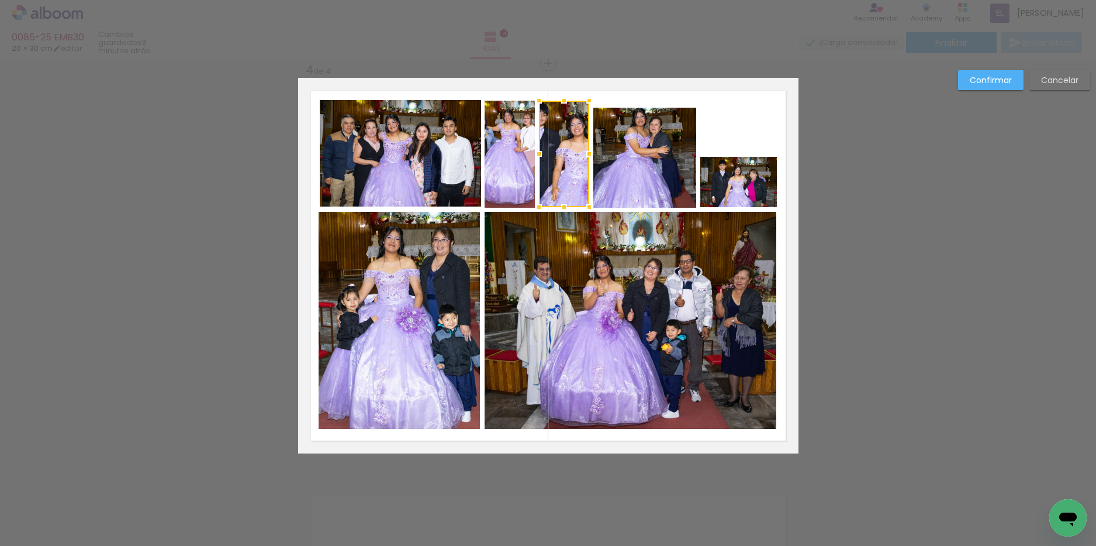
click at [601, 99] on quentale-layouter at bounding box center [548, 265] width 501 height 375
click at [650, 174] on quentale-photo at bounding box center [645, 158] width 103 height 100
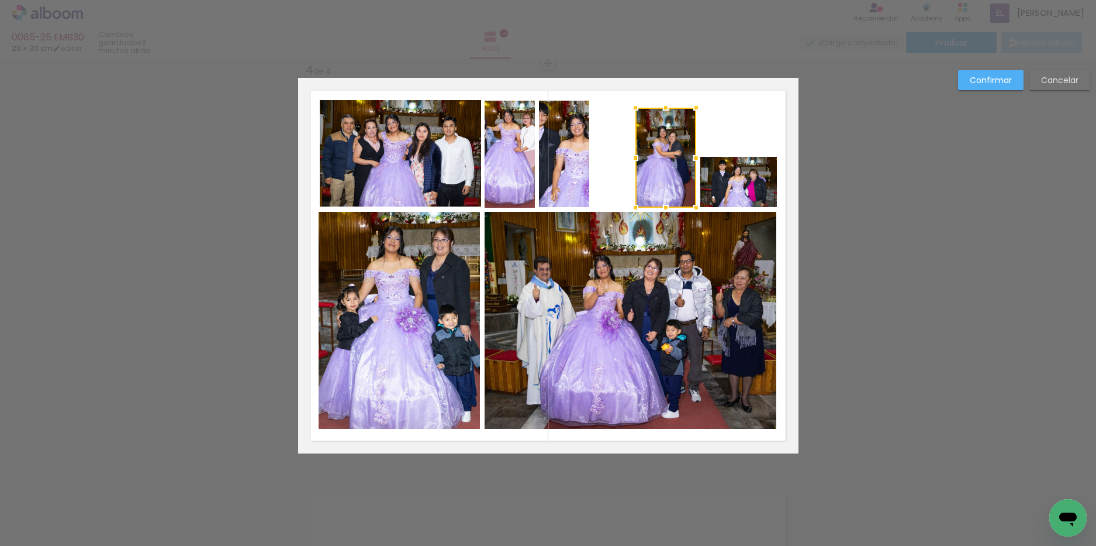
drag, startPoint x: 589, startPoint y: 155, endPoint x: 632, endPoint y: 157, distance: 42.2
click at [632, 157] on div at bounding box center [635, 157] width 23 height 23
click at [728, 135] on quentale-layouter at bounding box center [548, 265] width 501 height 375
click at [751, 176] on quentale-photo at bounding box center [739, 182] width 77 height 50
click at [751, 176] on div at bounding box center [739, 182] width 77 height 50
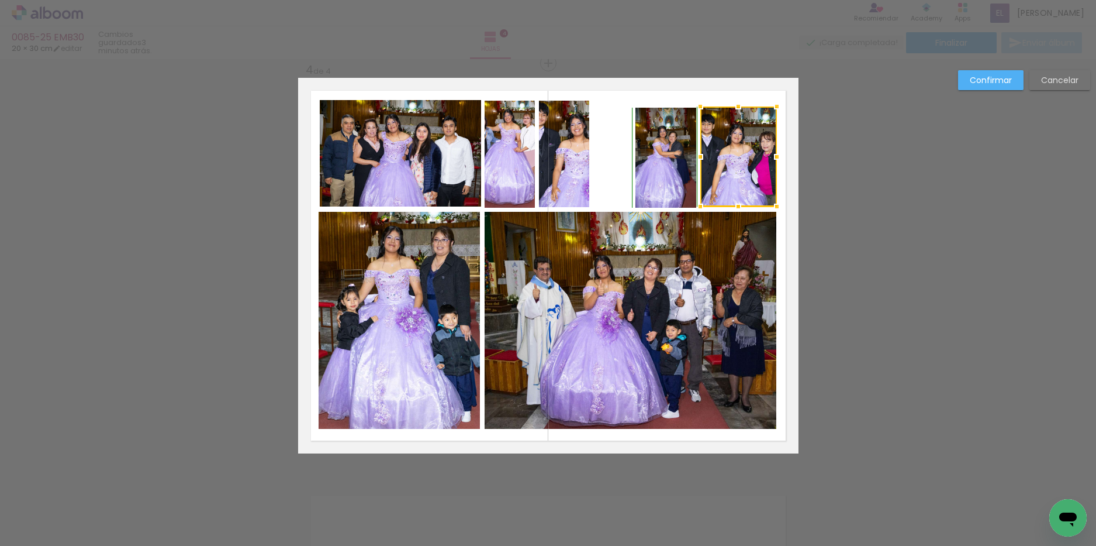
drag, startPoint x: 731, startPoint y: 156, endPoint x: 729, endPoint y: 107, distance: 49.2
click at [729, 107] on div at bounding box center [738, 106] width 23 height 23
click at [682, 96] on quentale-layouter at bounding box center [548, 265] width 501 height 375
click at [743, 111] on quentale-photo at bounding box center [739, 156] width 77 height 100
click at [604, 123] on quentale-layouter at bounding box center [548, 265] width 501 height 375
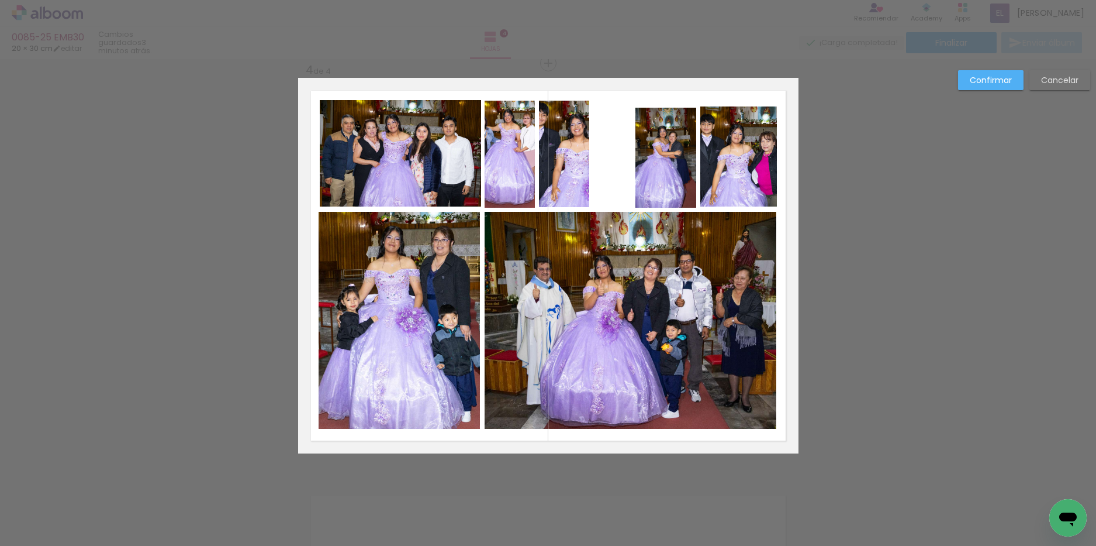
click at [556, 146] on quentale-photo at bounding box center [564, 154] width 50 height 106
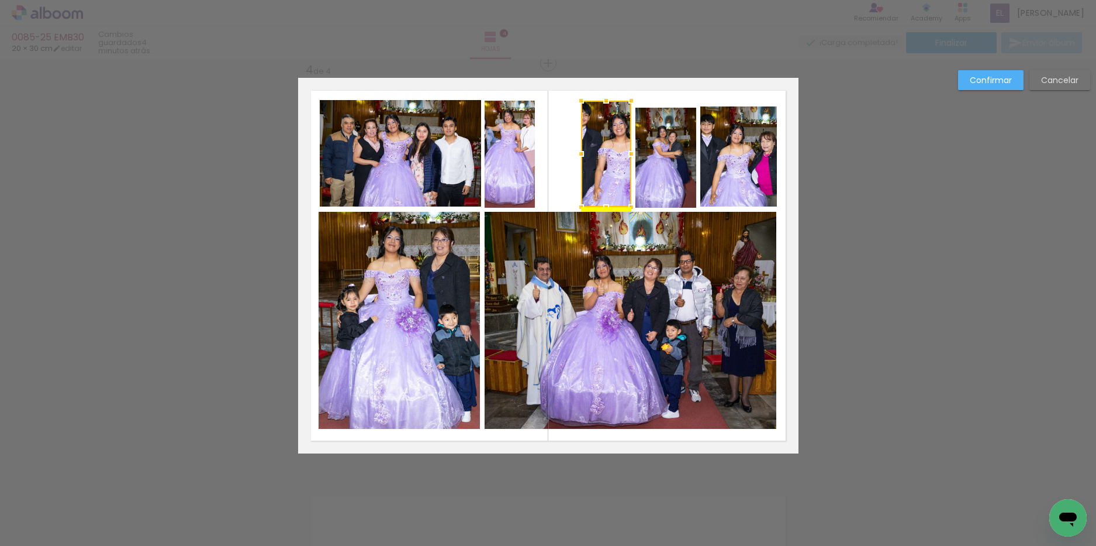
drag, startPoint x: 555, startPoint y: 148, endPoint x: 597, endPoint y: 148, distance: 42.1
click at [597, 148] on div at bounding box center [606, 154] width 50 height 106
click at [522, 150] on quentale-photo at bounding box center [510, 154] width 50 height 107
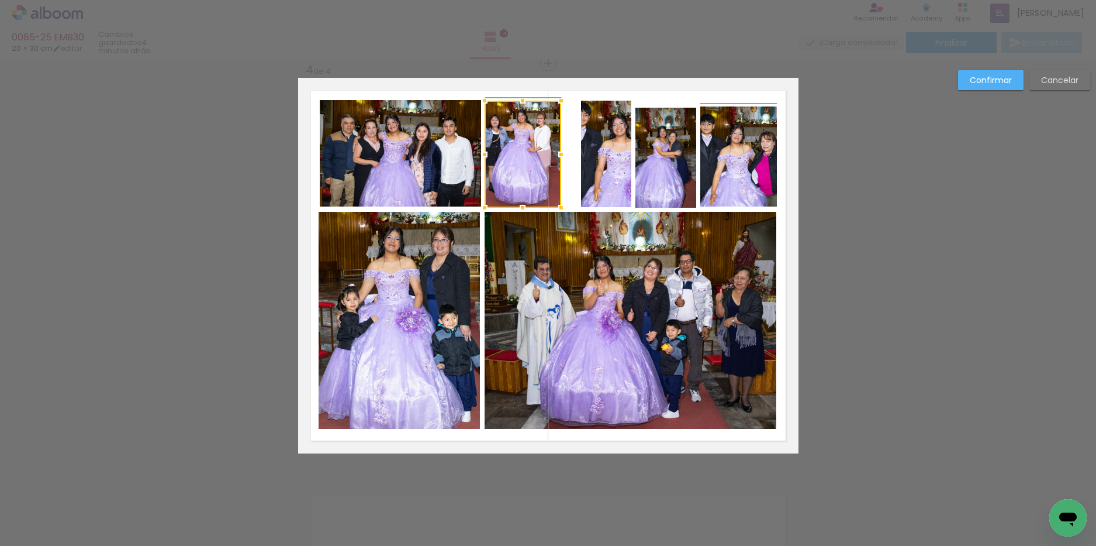
drag, startPoint x: 530, startPoint y: 151, endPoint x: 556, endPoint y: 150, distance: 25.8
click at [556, 150] on div at bounding box center [561, 154] width 23 height 23
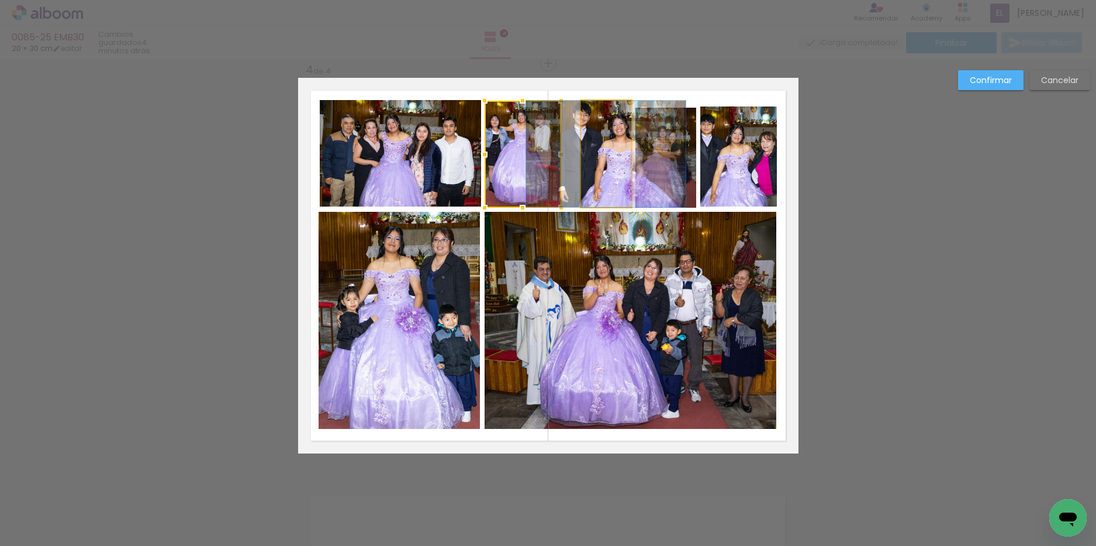
click at [584, 149] on quentale-photo at bounding box center [606, 154] width 50 height 106
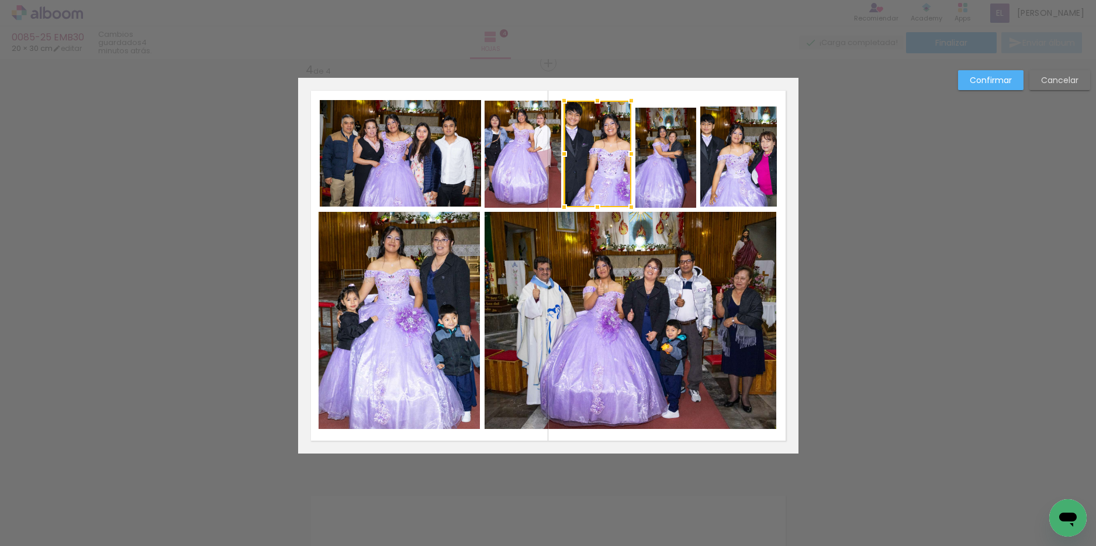
drag, startPoint x: 577, startPoint y: 152, endPoint x: 561, endPoint y: 153, distance: 16.4
click at [561, 153] on div at bounding box center [564, 153] width 23 height 23
click at [0, 0] on slot "Confirmar" at bounding box center [0, 0] width 0 height 0
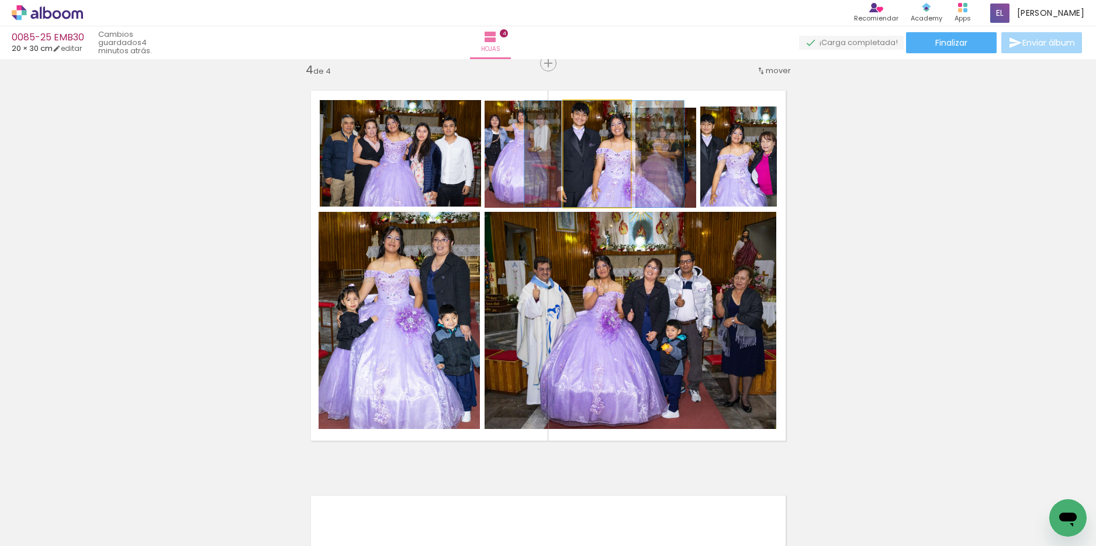
drag, startPoint x: 587, startPoint y: 165, endPoint x: 594, endPoint y: 177, distance: 13.6
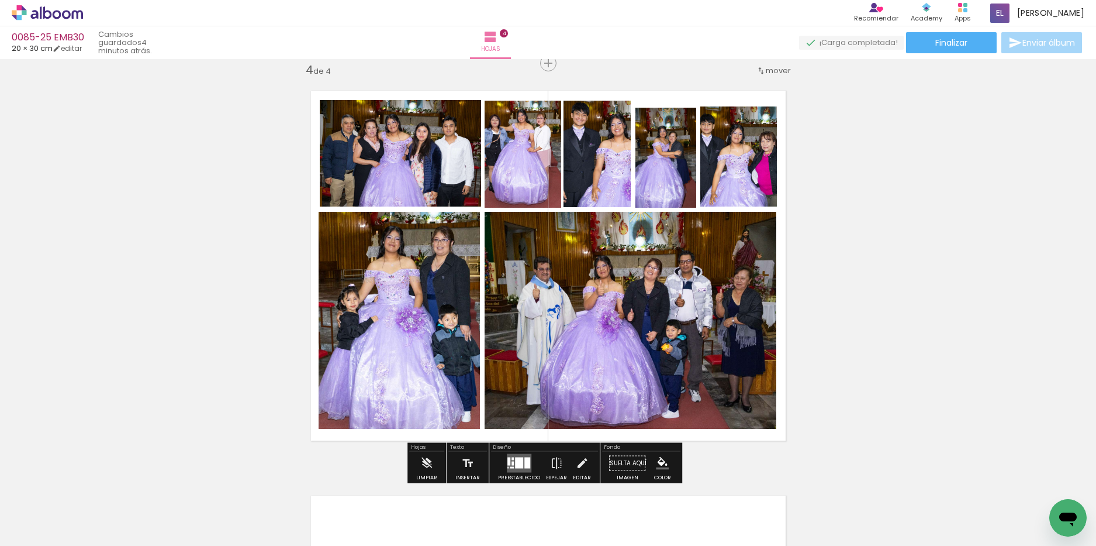
click at [675, 165] on quentale-photo at bounding box center [666, 158] width 61 height 100
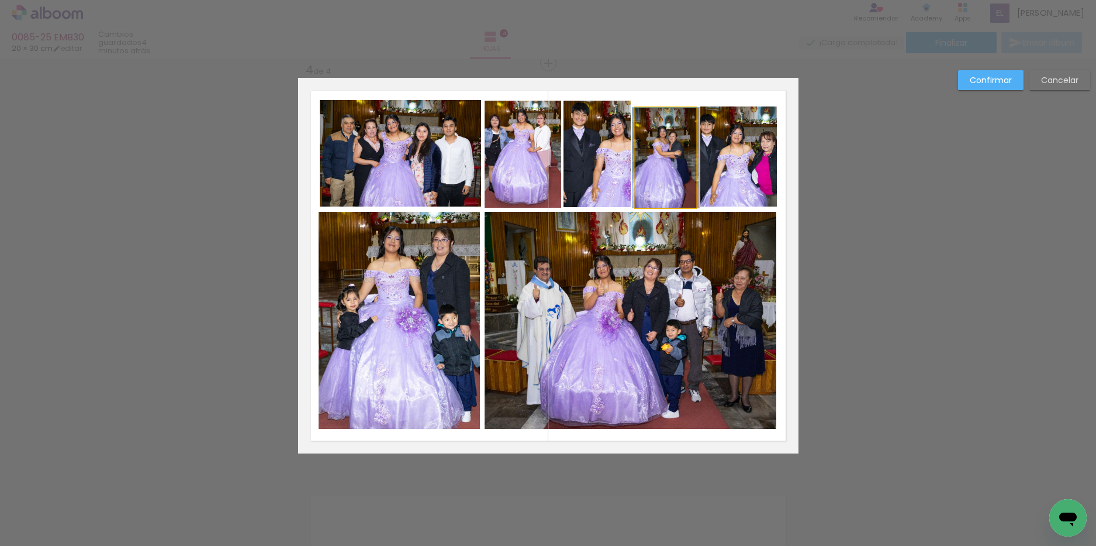
click at [675, 165] on quentale-photo at bounding box center [666, 158] width 61 height 100
drag, startPoint x: 664, startPoint y: 111, endPoint x: 657, endPoint y: 104, distance: 9.5
click at [657, 104] on div at bounding box center [665, 100] width 23 height 23
click at [749, 132] on quentale-photo at bounding box center [739, 156] width 77 height 100
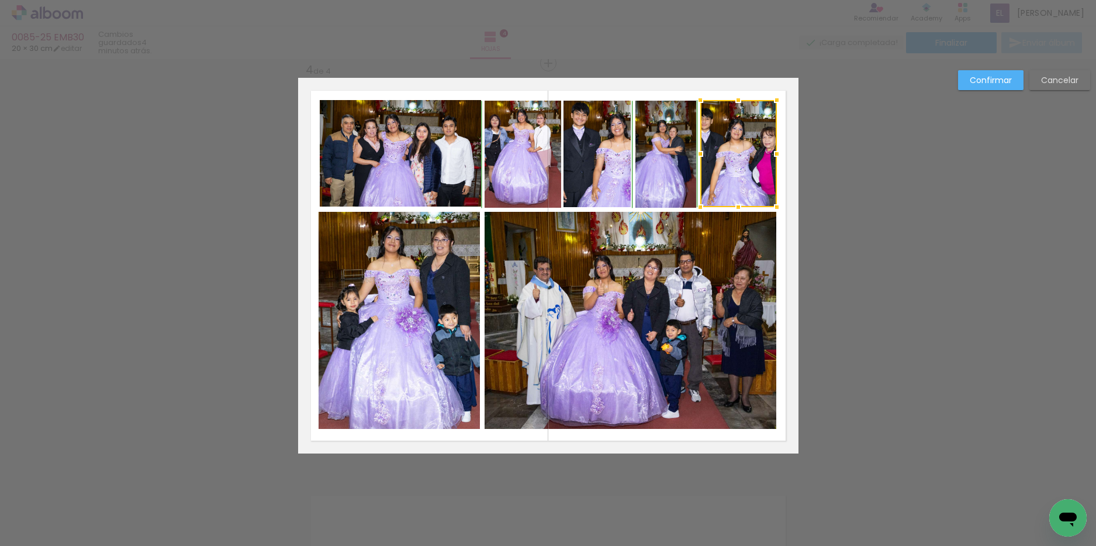
drag, startPoint x: 737, startPoint y: 107, endPoint x: 732, endPoint y: 101, distance: 8.0
click at [732, 101] on div at bounding box center [738, 99] width 23 height 23
click at [0, 0] on slot "Confirmar" at bounding box center [0, 0] width 0 height 0
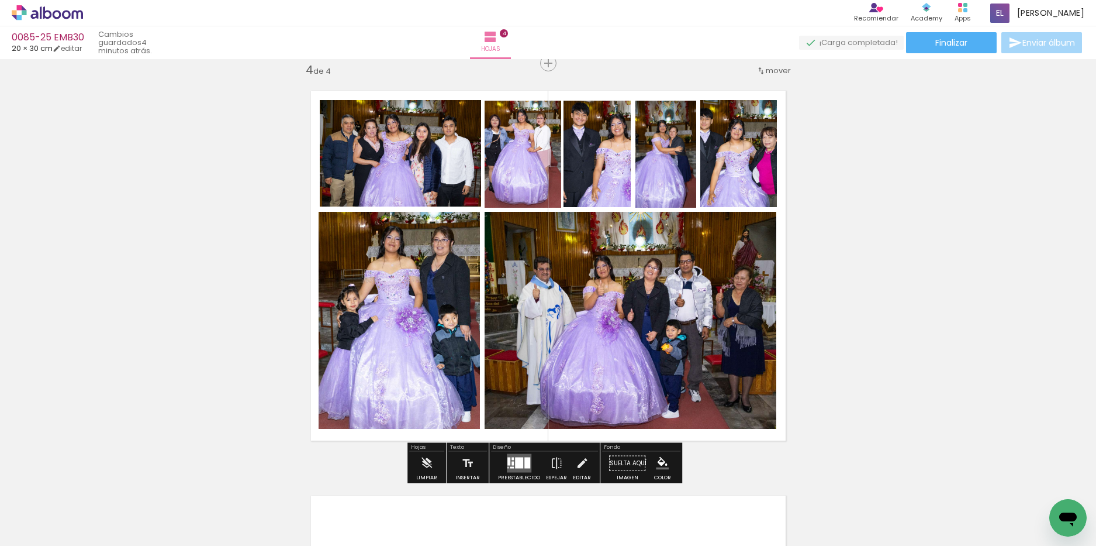
click at [750, 174] on quentale-photo at bounding box center [739, 153] width 77 height 107
click at [751, 163] on quentale-photo at bounding box center [739, 153] width 77 height 107
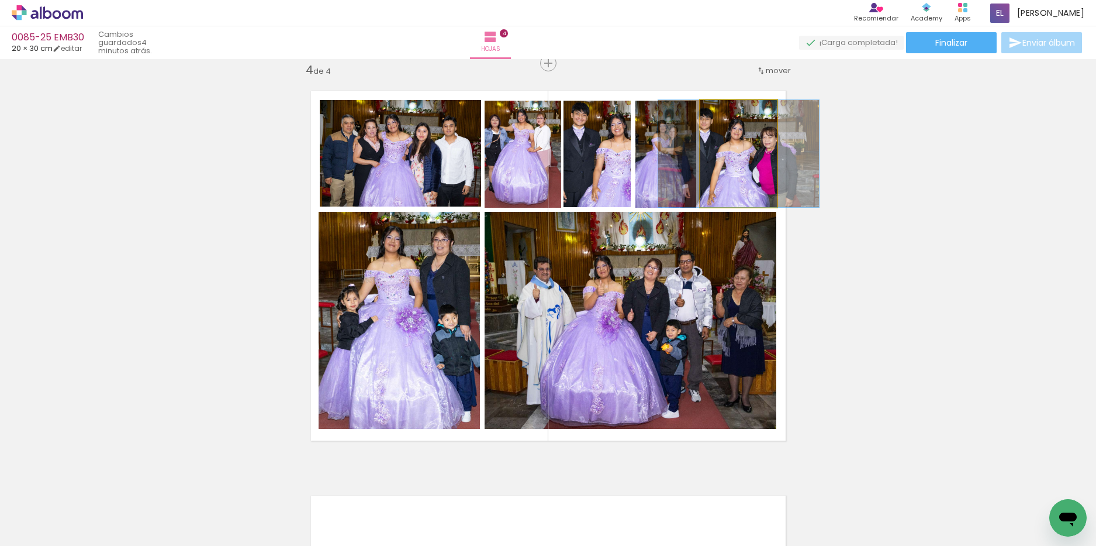
click at [751, 163] on quentale-photo at bounding box center [739, 153] width 77 height 107
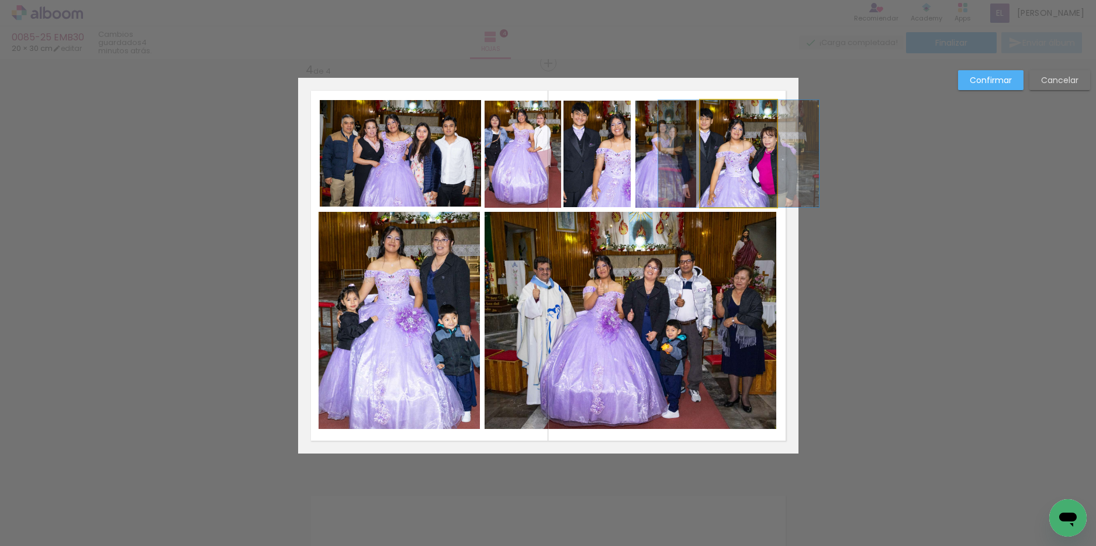
click at [744, 130] on quentale-photo at bounding box center [739, 153] width 77 height 107
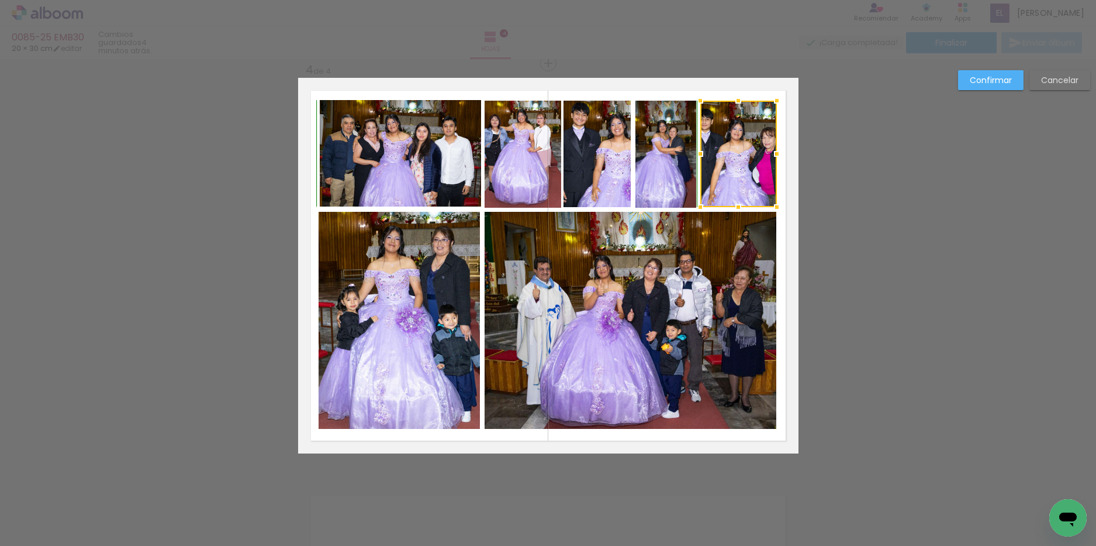
click at [735, 103] on div at bounding box center [738, 100] width 23 height 23
click at [0, 0] on slot "Confirmar" at bounding box center [0, 0] width 0 height 0
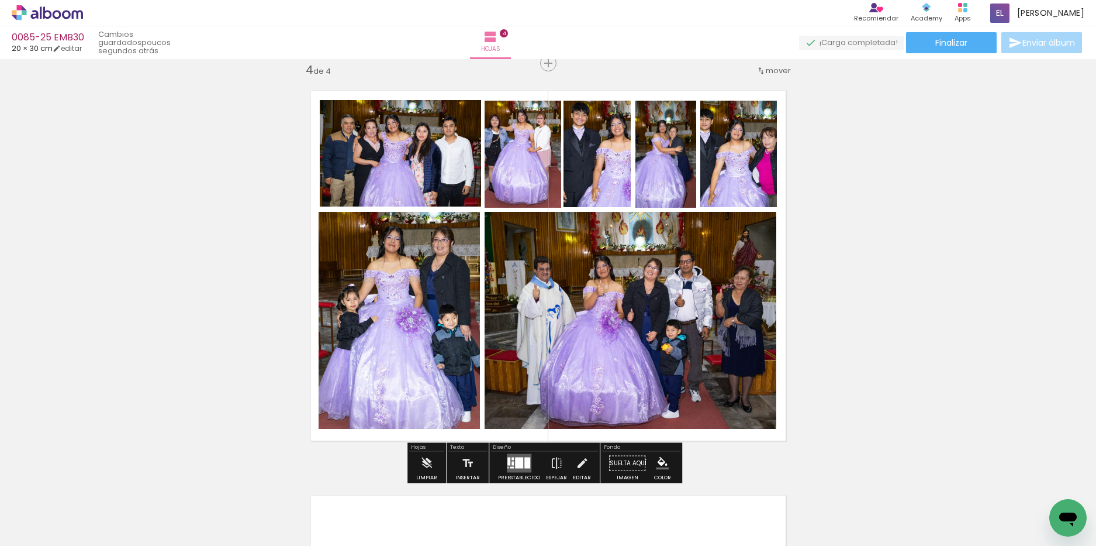
click at [450, 184] on quentale-photo at bounding box center [400, 153] width 161 height 106
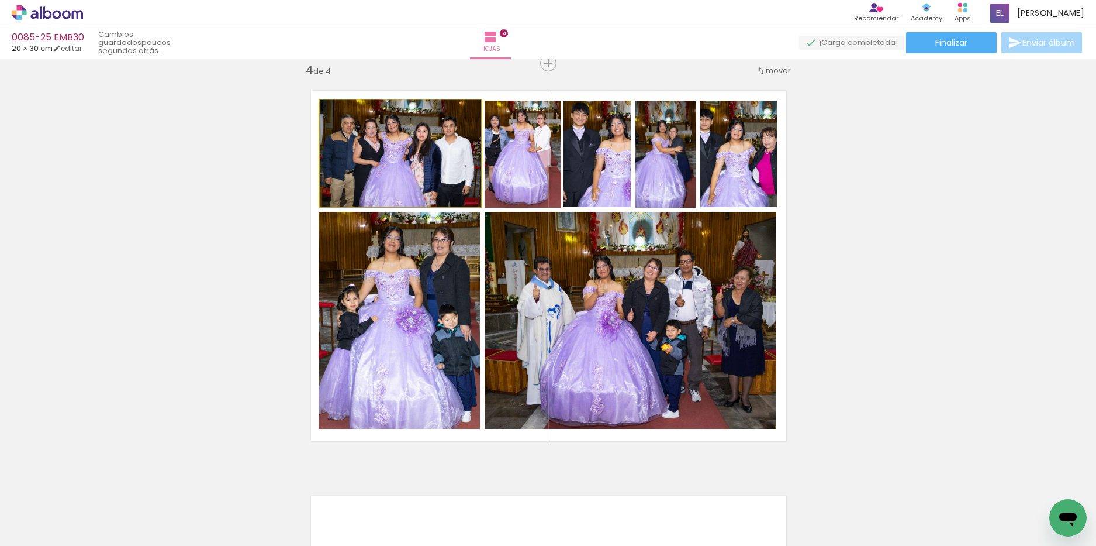
click at [450, 184] on quentale-photo at bounding box center [400, 153] width 161 height 106
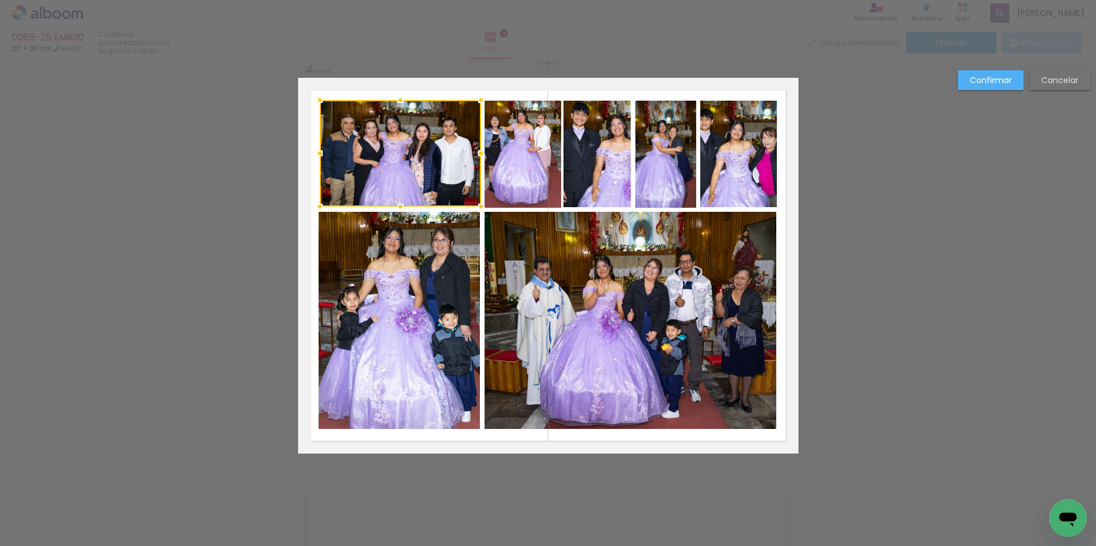
click at [0, 0] on slot "Confirmar" at bounding box center [0, 0] width 0 height 0
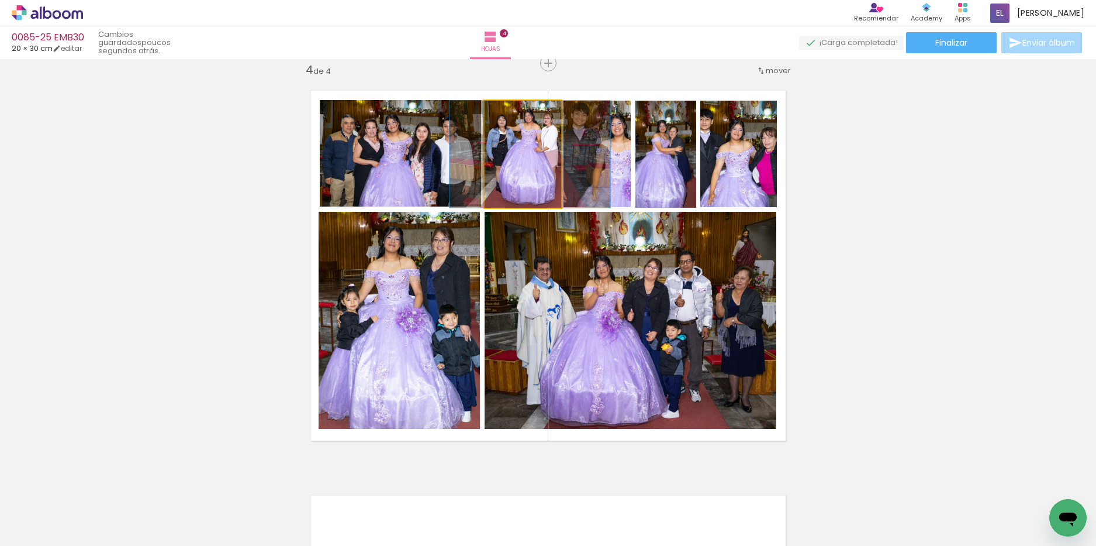
drag, startPoint x: 516, startPoint y: 165, endPoint x: 523, endPoint y: 165, distance: 7.0
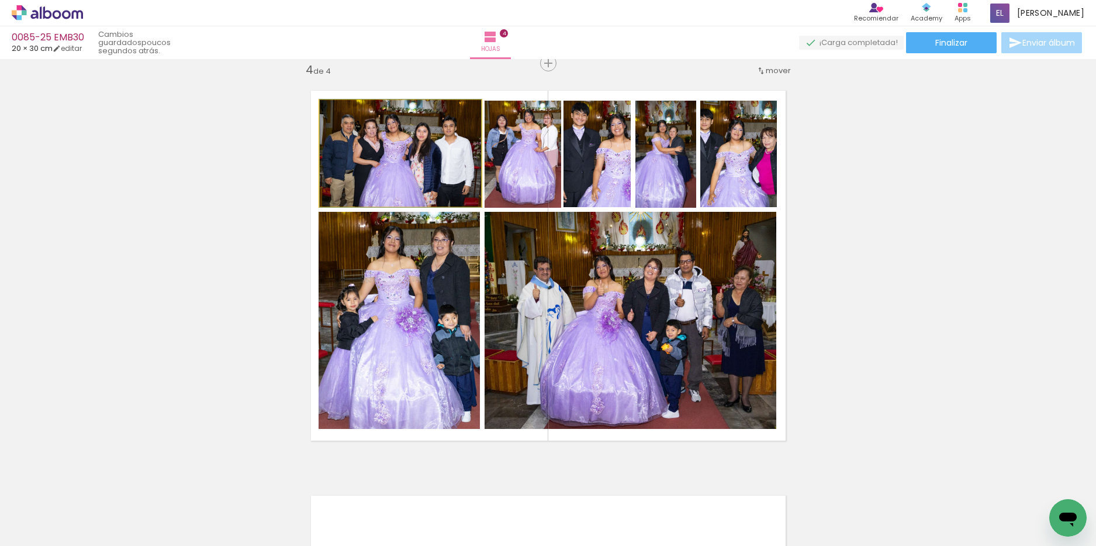
click at [466, 168] on quentale-photo at bounding box center [400, 153] width 161 height 106
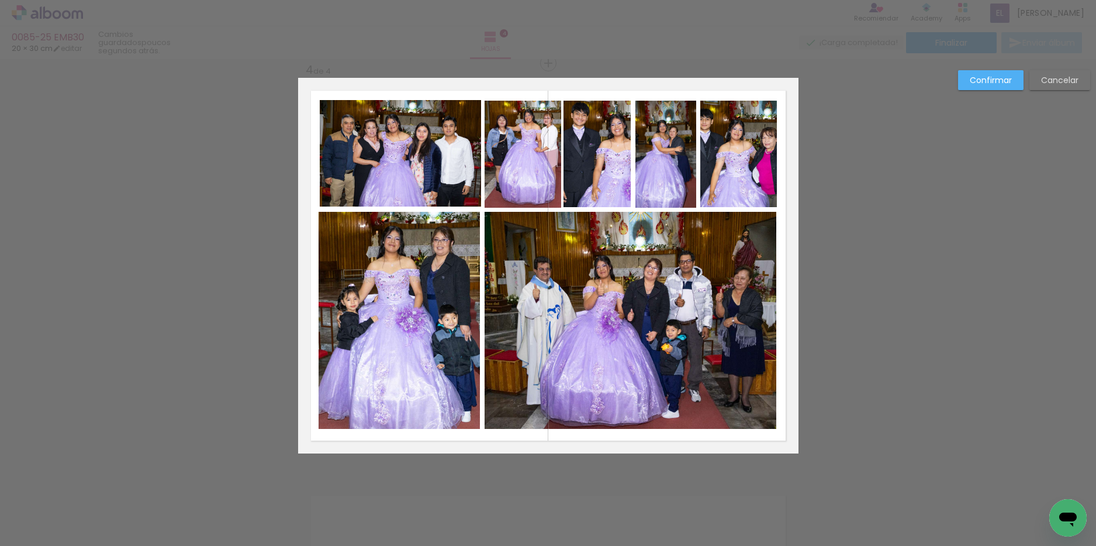
click at [468, 167] on quentale-photo at bounding box center [400, 153] width 161 height 106
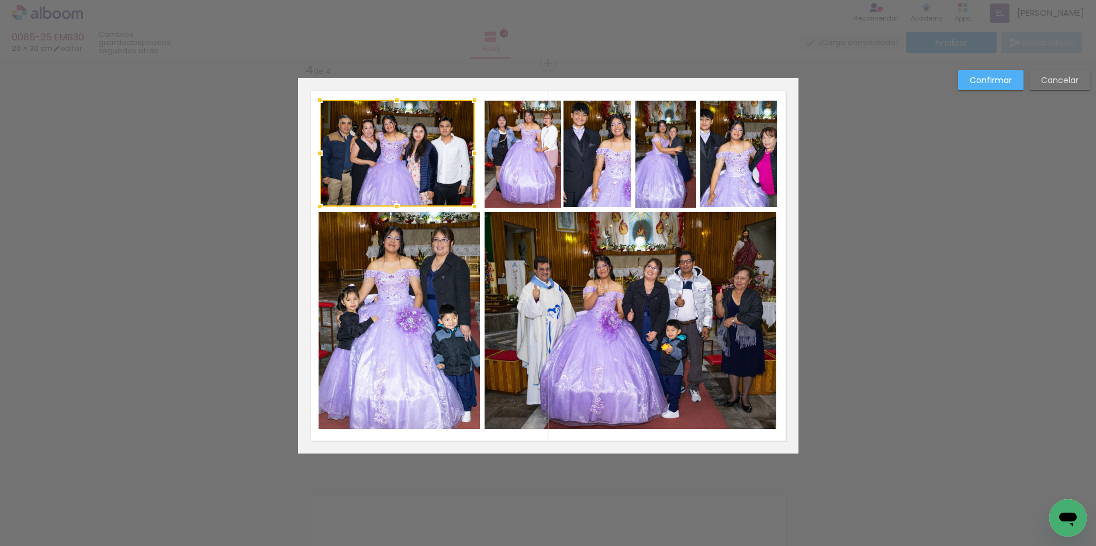
drag, startPoint x: 471, startPoint y: 149, endPoint x: 465, endPoint y: 148, distance: 6.5
click at [465, 148] on div at bounding box center [474, 153] width 23 height 23
click at [0, 0] on slot "Confirmar" at bounding box center [0, 0] width 0 height 0
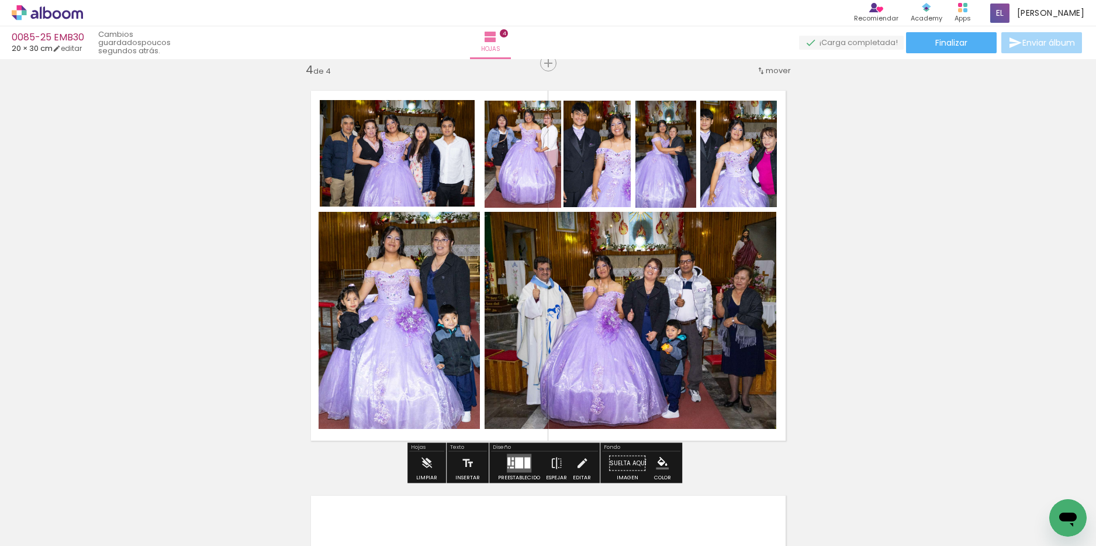
click at [0, 0] on slot "B&N" at bounding box center [0, 0] width 0 height 0
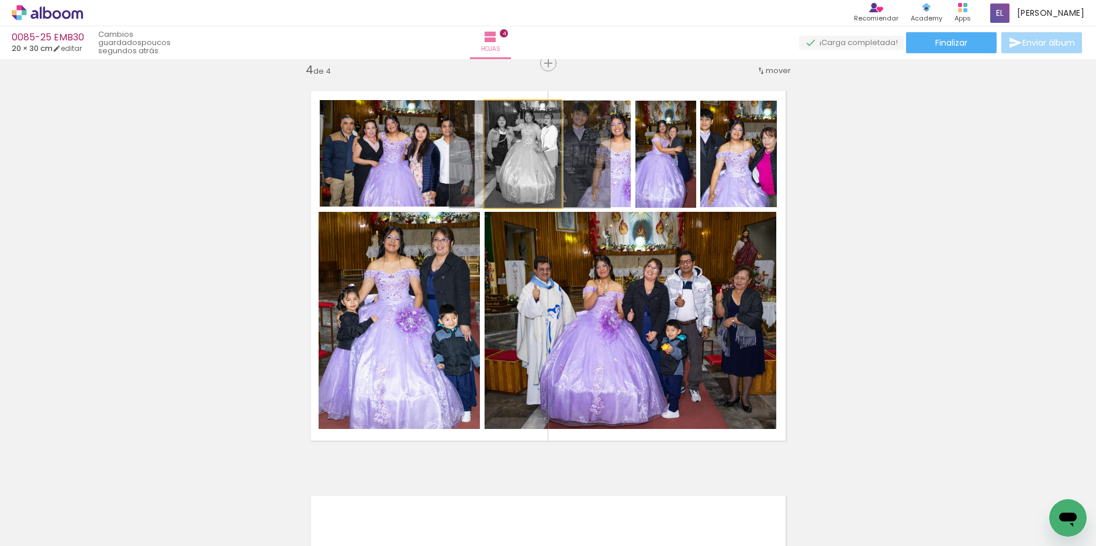
click at [501, 149] on quentale-photo at bounding box center [523, 154] width 77 height 107
click at [496, 141] on quentale-photo at bounding box center [523, 154] width 77 height 107
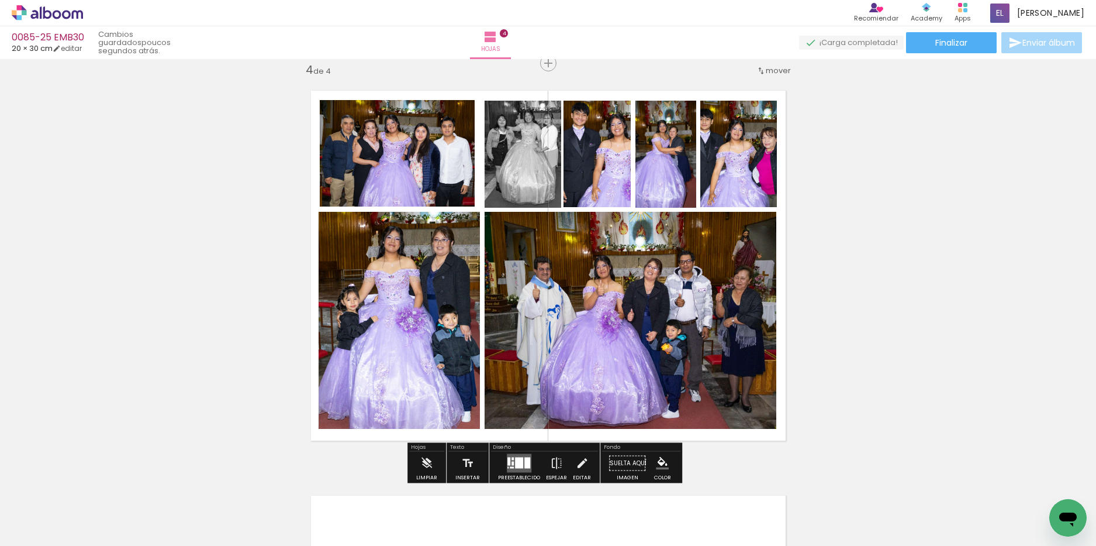
click at [0, 0] on slot "B&N" at bounding box center [0, 0] width 0 height 0
click at [507, 168] on quentale-photo at bounding box center [523, 154] width 77 height 107
click at [512, 167] on quentale-photo at bounding box center [523, 154] width 77 height 107
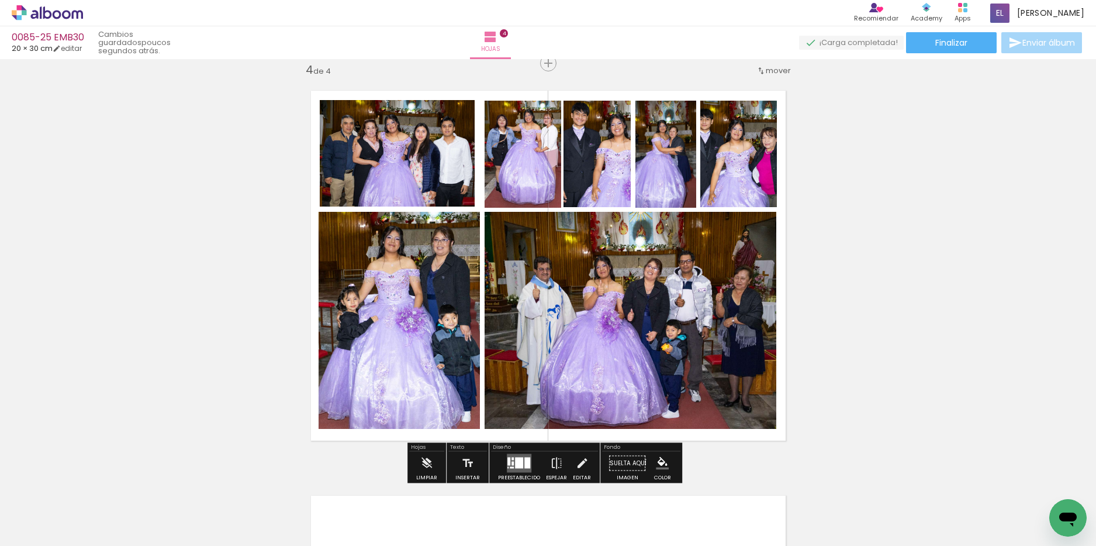
click at [512, 167] on quentale-photo at bounding box center [523, 154] width 77 height 107
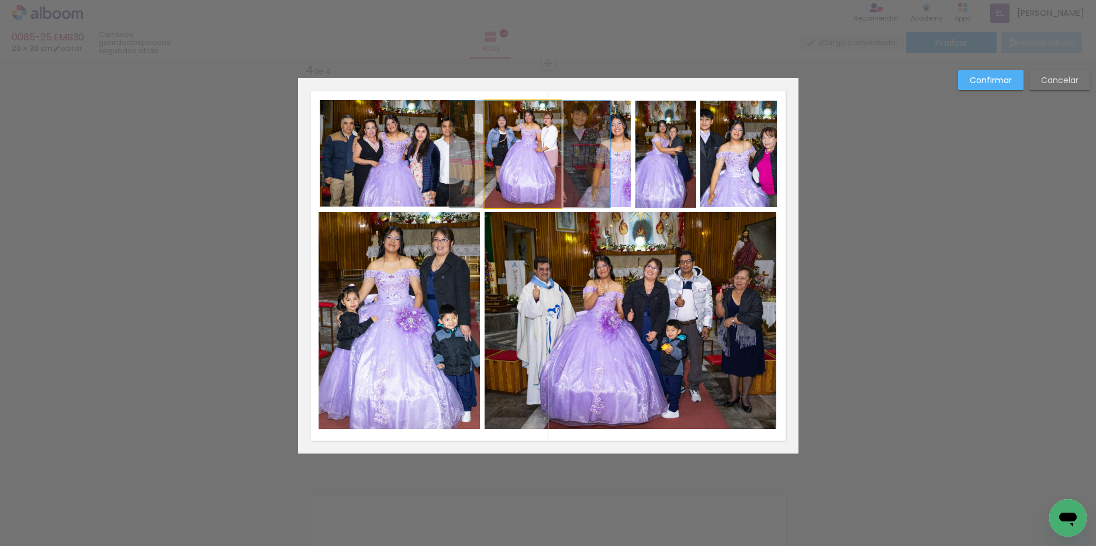
click at [529, 160] on quentale-photo at bounding box center [523, 154] width 77 height 107
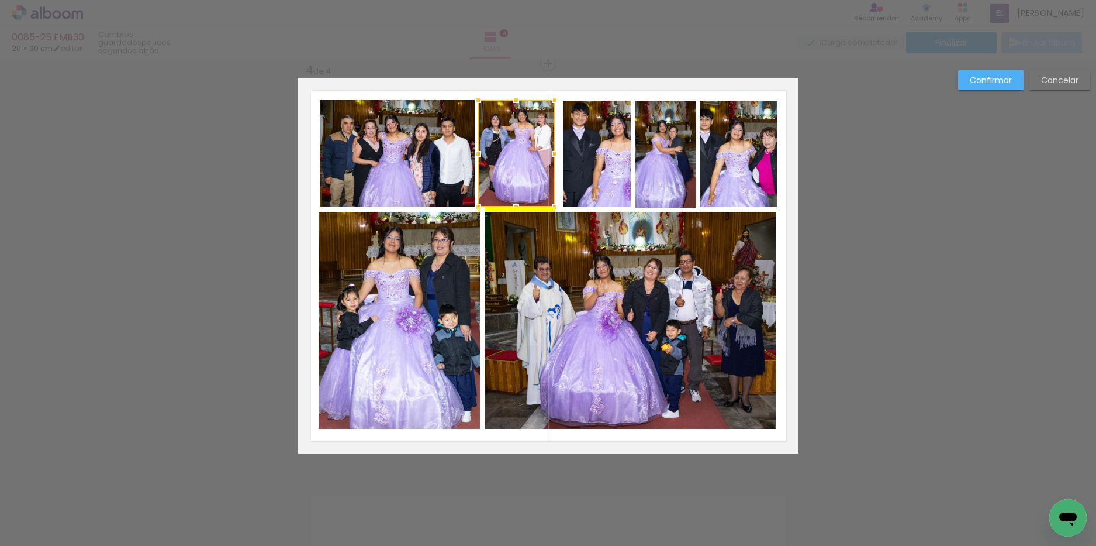
drag, startPoint x: 529, startPoint y: 160, endPoint x: 522, endPoint y: 158, distance: 6.5
click at [522, 158] on div at bounding box center [516, 153] width 77 height 107
click at [582, 167] on quentale-photo at bounding box center [597, 154] width 67 height 106
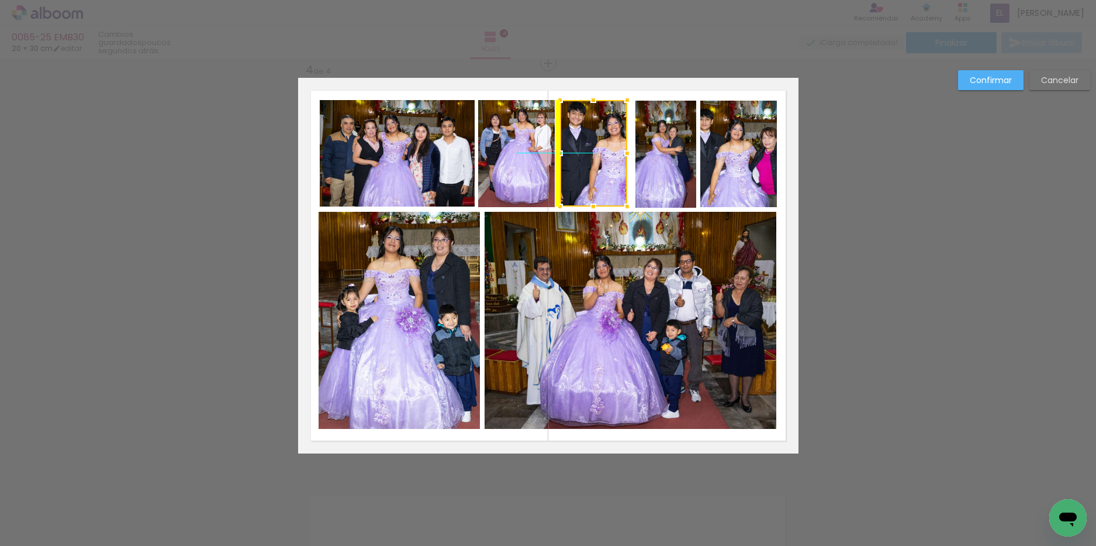
click at [579, 164] on div at bounding box center [593, 153] width 67 height 106
click at [658, 165] on quentale-photo at bounding box center [666, 154] width 61 height 107
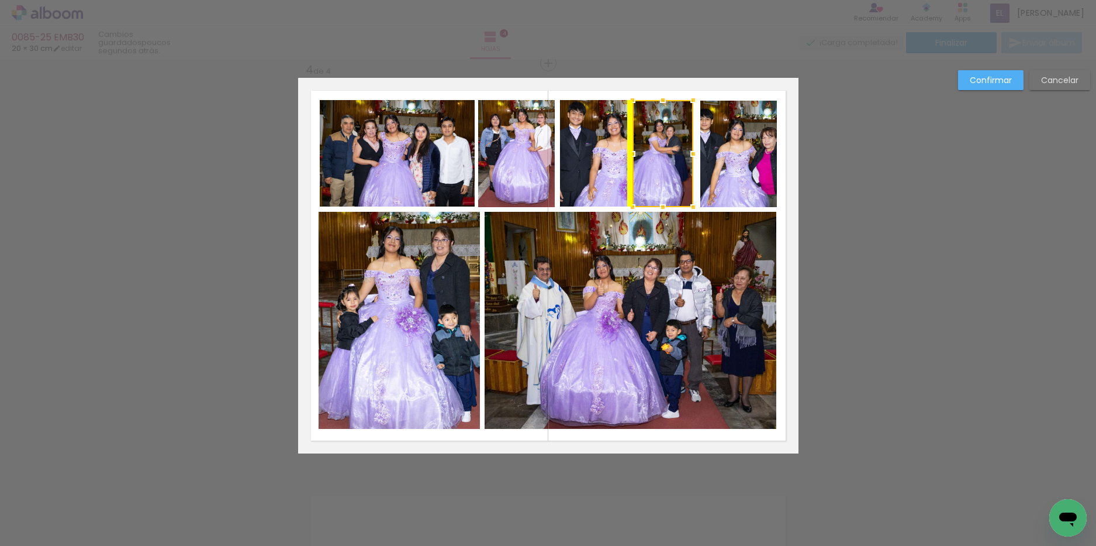
click at [657, 163] on div at bounding box center [663, 153] width 61 height 107
click at [712, 161] on quentale-photo at bounding box center [739, 154] width 77 height 106
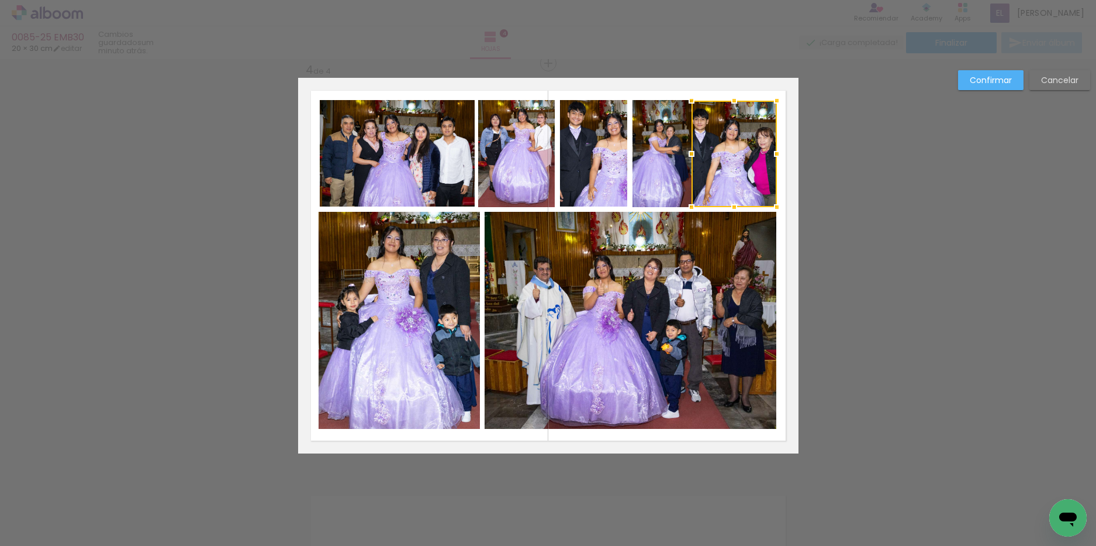
drag, startPoint x: 696, startPoint y: 154, endPoint x: 689, endPoint y: 153, distance: 7.1
click at [689, 153] on div at bounding box center [691, 153] width 23 height 23
click at [719, 153] on div at bounding box center [734, 154] width 85 height 106
click at [598, 147] on quentale-photo at bounding box center [593, 153] width 67 height 106
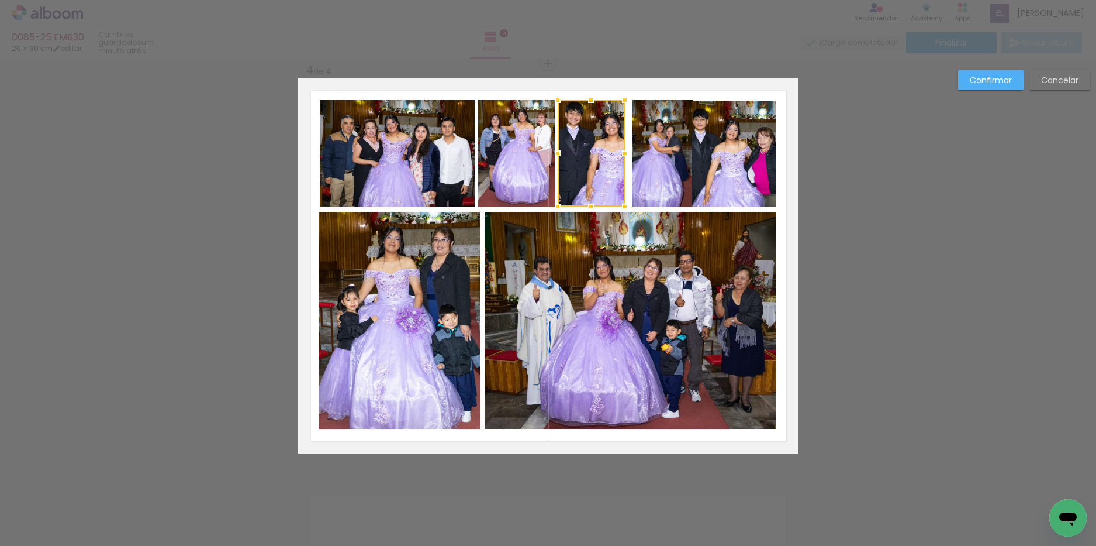
click at [590, 147] on div at bounding box center [591, 153] width 67 height 106
click at [666, 163] on quentale-photo at bounding box center [663, 153] width 61 height 107
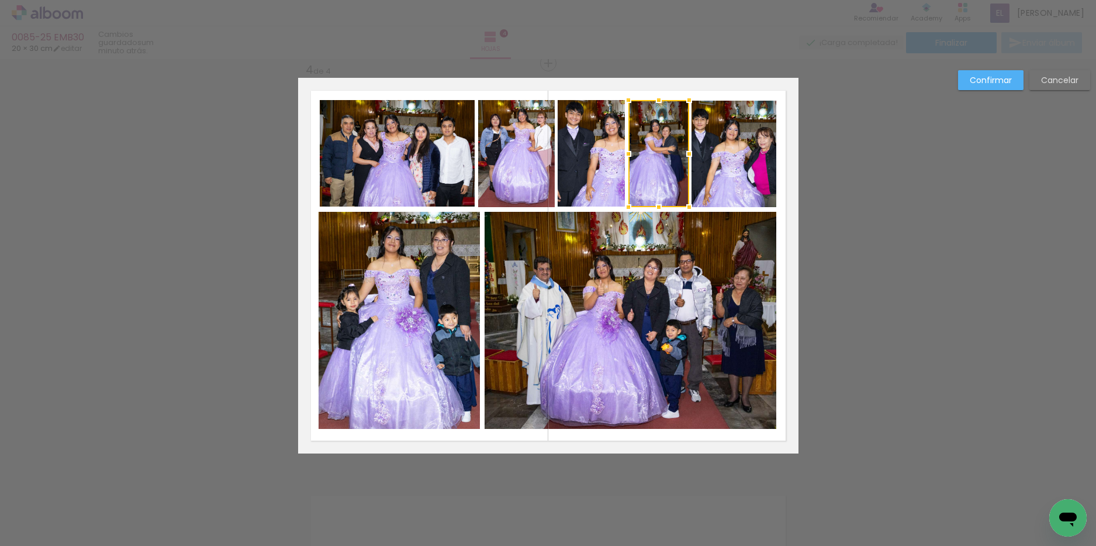
click at [661, 163] on div at bounding box center [659, 153] width 61 height 107
click at [994, 74] on paper-button "Confirmar" at bounding box center [990, 80] width 65 height 20
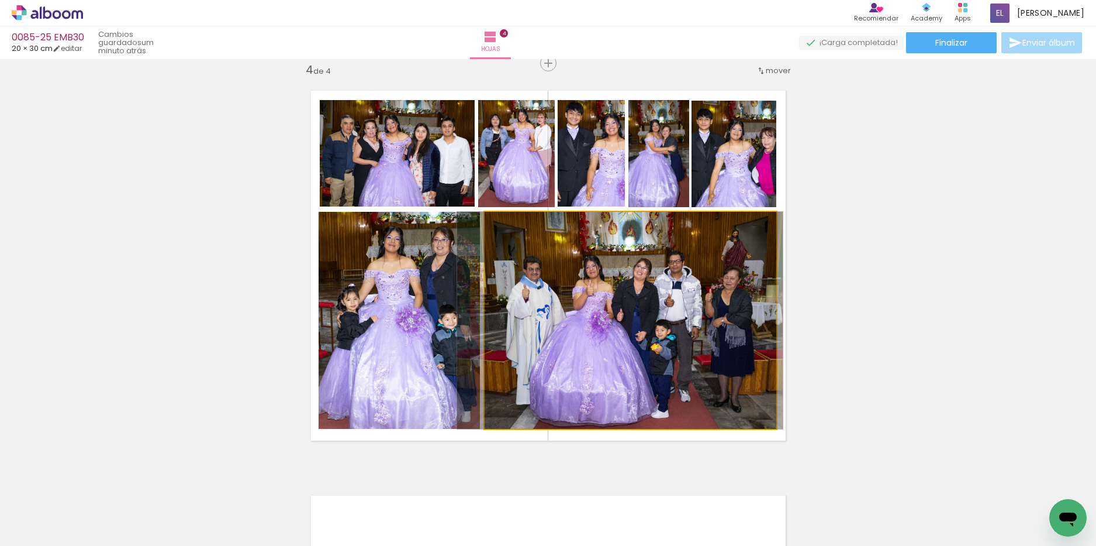
drag, startPoint x: 630, startPoint y: 349, endPoint x: 619, endPoint y: 346, distance: 10.8
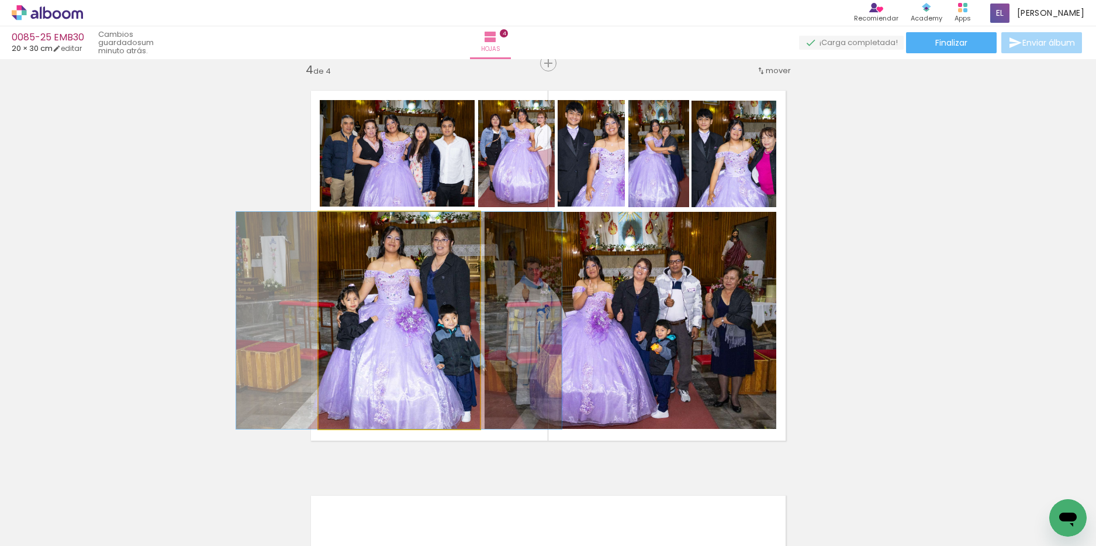
click at [423, 381] on quentale-photo at bounding box center [399, 320] width 161 height 217
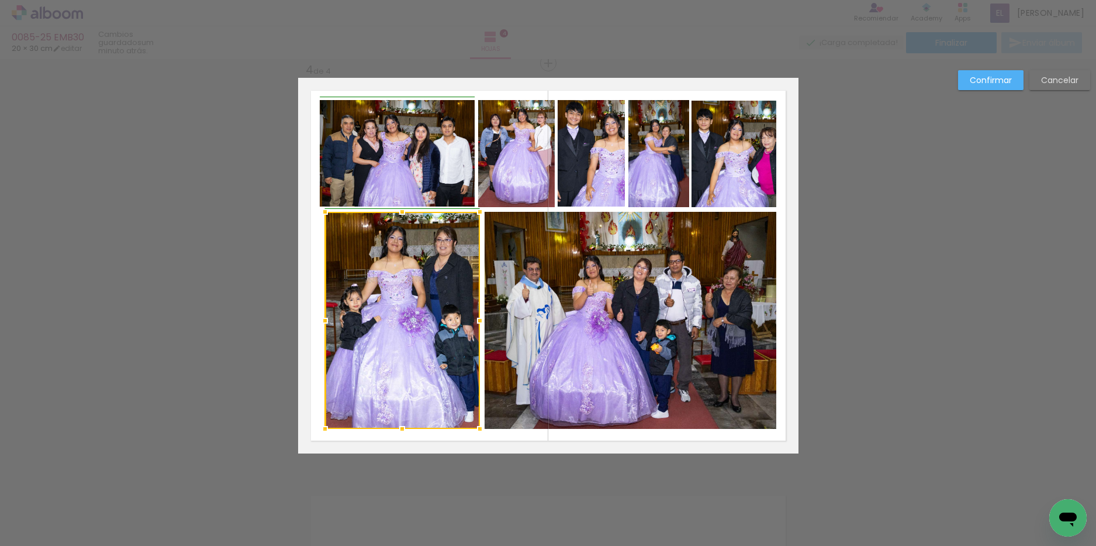
click at [318, 319] on div at bounding box center [324, 320] width 23 height 23
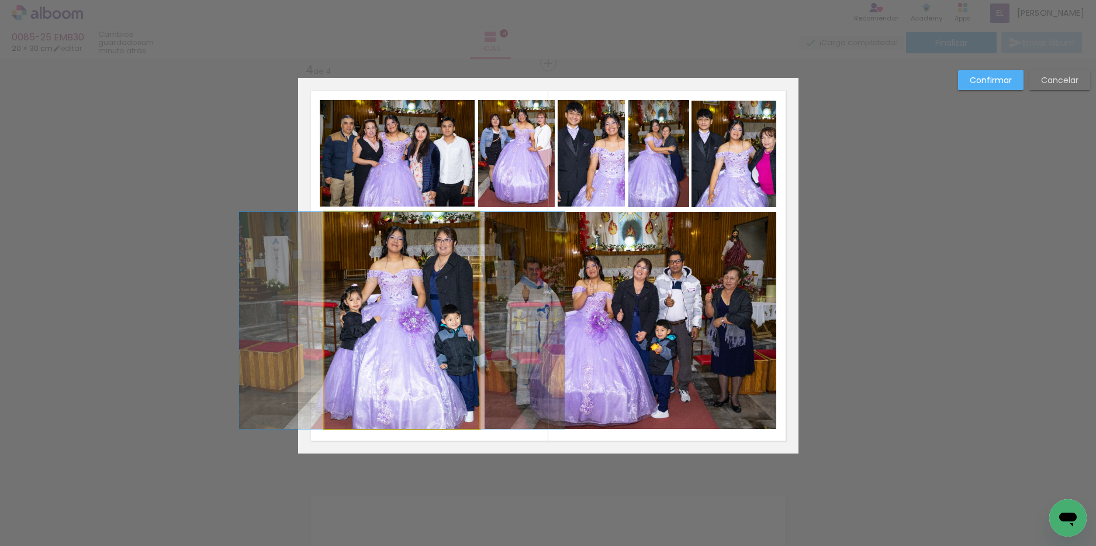
click at [326, 320] on quentale-photo at bounding box center [402, 320] width 155 height 217
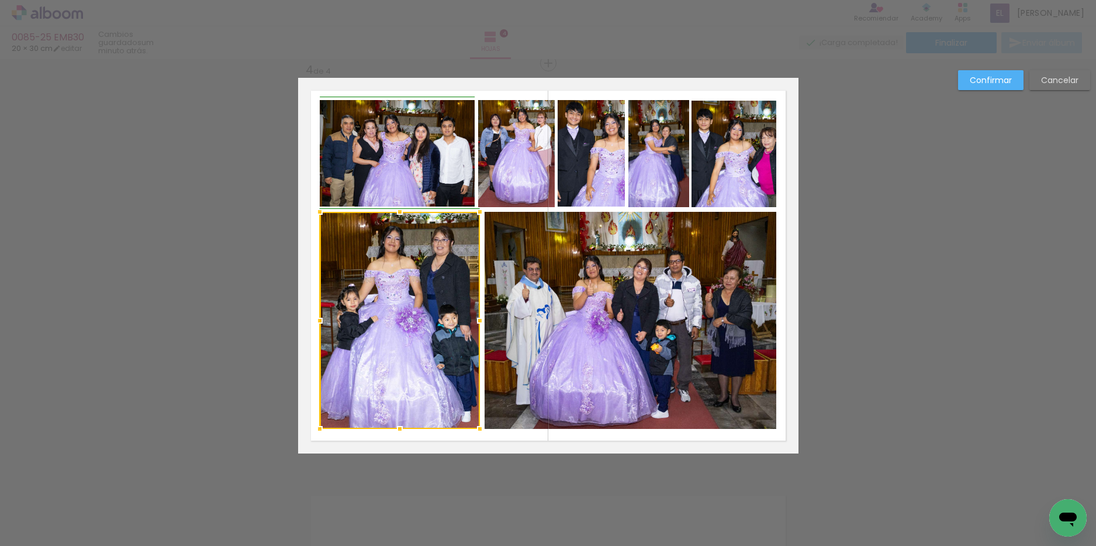
click at [318, 319] on div at bounding box center [319, 320] width 23 height 23
click at [310, 308] on quentale-layouter at bounding box center [548, 265] width 501 height 375
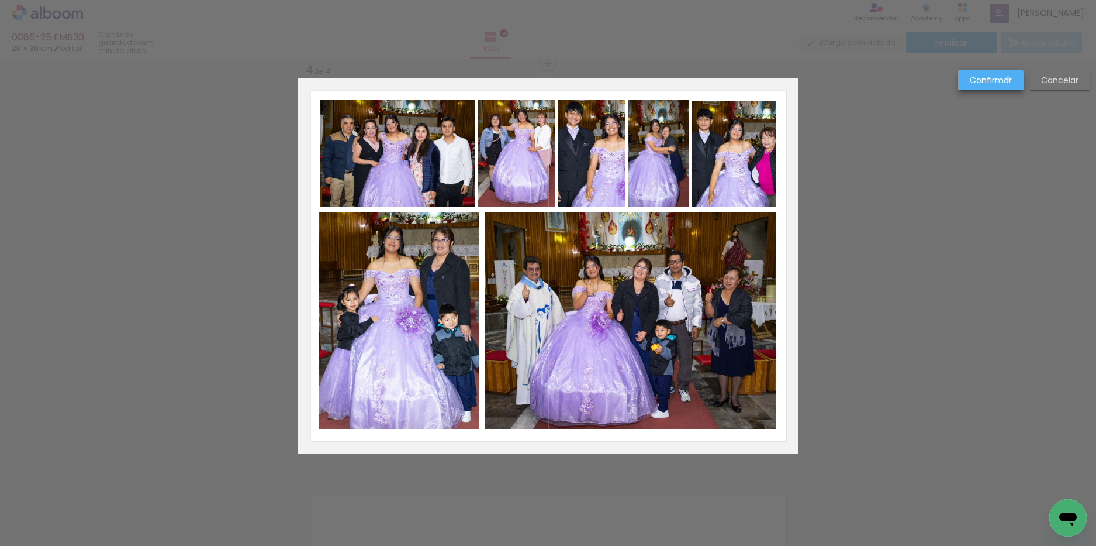
click at [0, 0] on slot "Confirmar" at bounding box center [0, 0] width 0 height 0
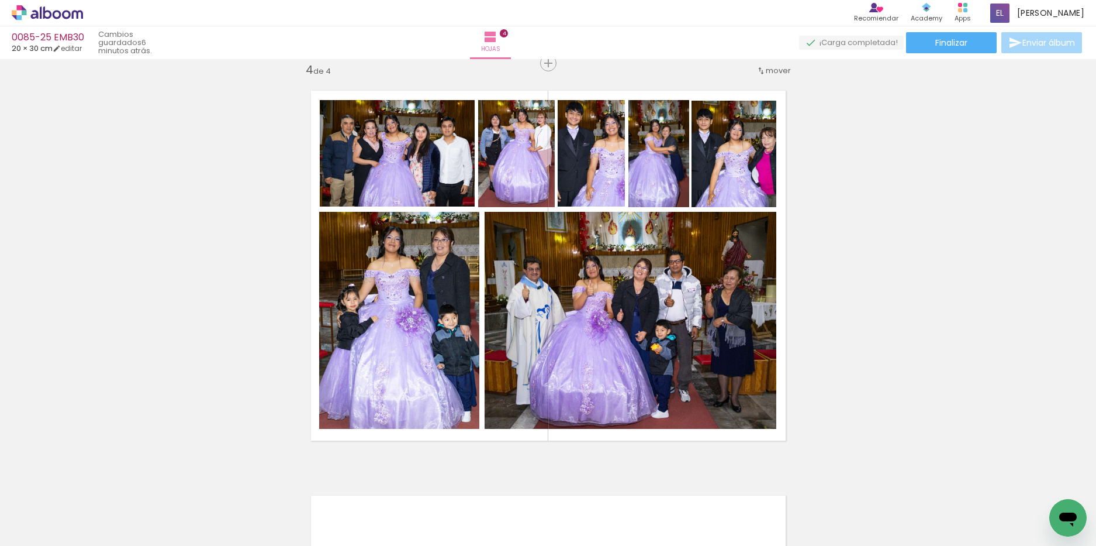
scroll to position [0, 1775]
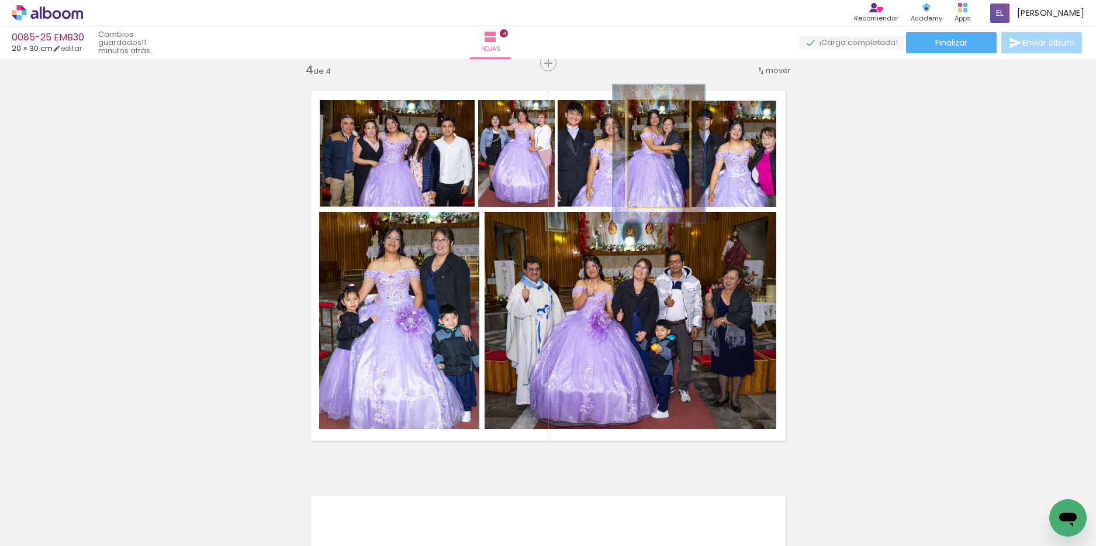
click at [656, 112] on div at bounding box center [657, 112] width 19 height 19
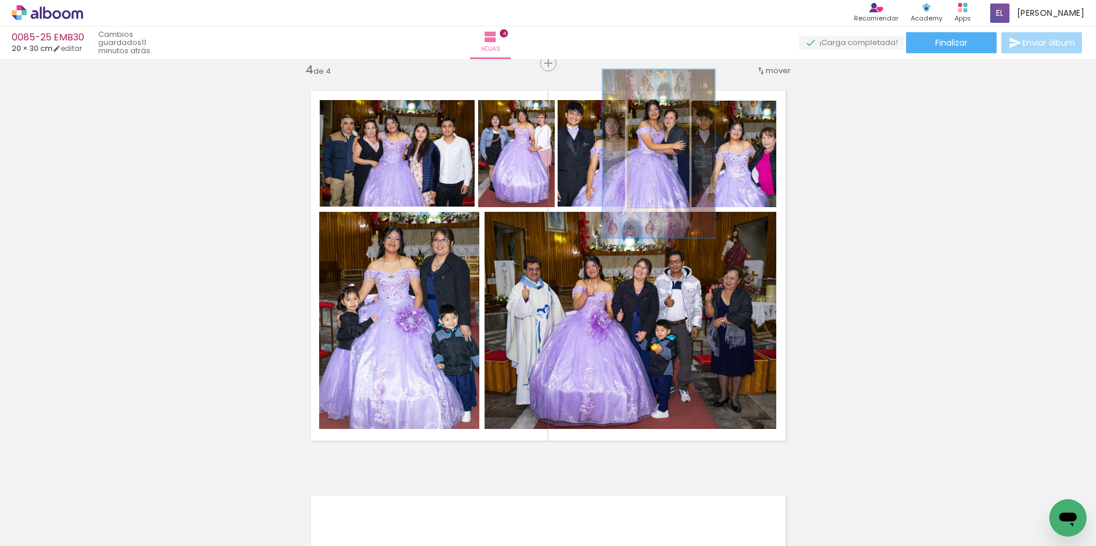
drag, startPoint x: 657, startPoint y: 112, endPoint x: 664, endPoint y: 111, distance: 6.7
type paper-slider "157"
click at [664, 111] on div at bounding box center [665, 112] width 11 height 11
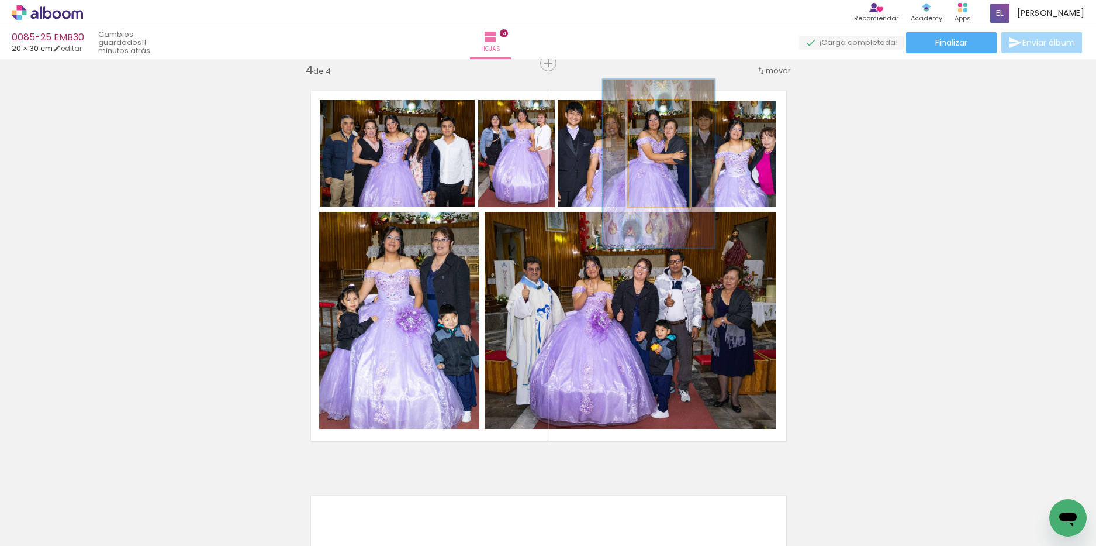
drag, startPoint x: 636, startPoint y: 155, endPoint x: 636, endPoint y: 165, distance: 9.9
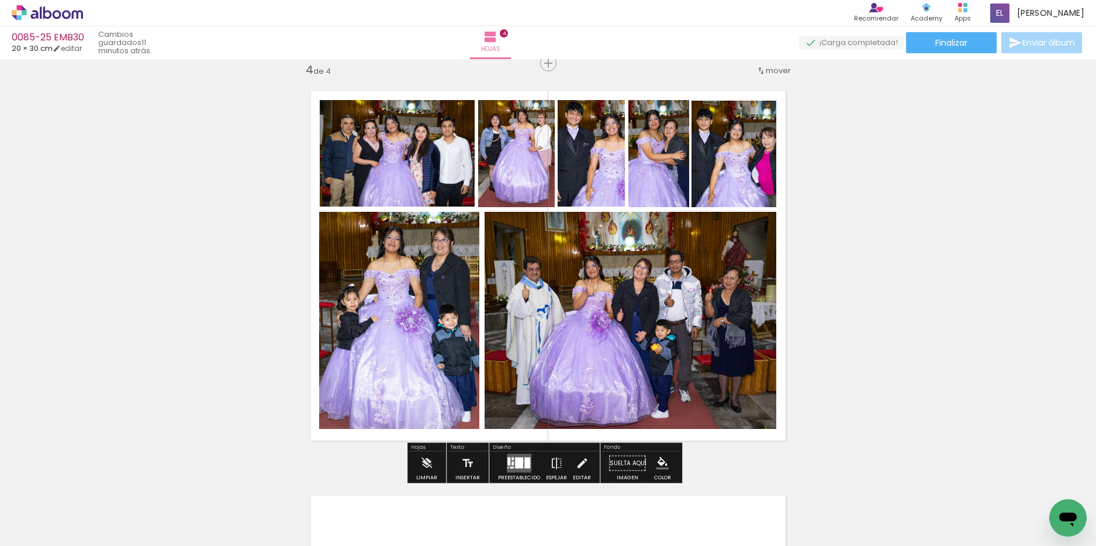
click at [778, 171] on quentale-layouter at bounding box center [548, 265] width 501 height 375
click at [676, 152] on quentale-photo at bounding box center [659, 153] width 61 height 107
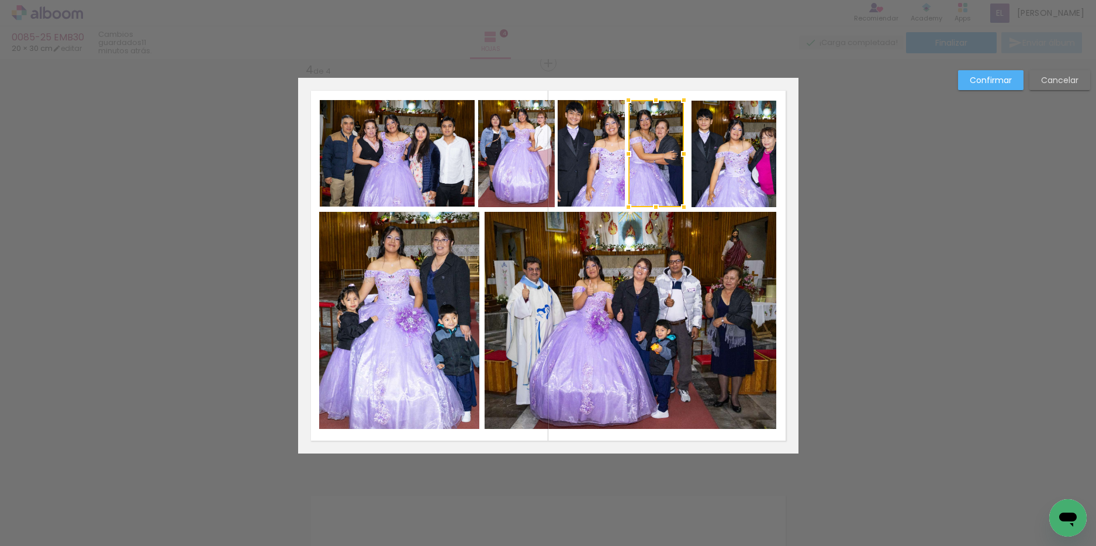
click at [677, 151] on div at bounding box center [684, 153] width 23 height 23
click at [0, 0] on slot "Confirmar" at bounding box center [0, 0] width 0 height 0
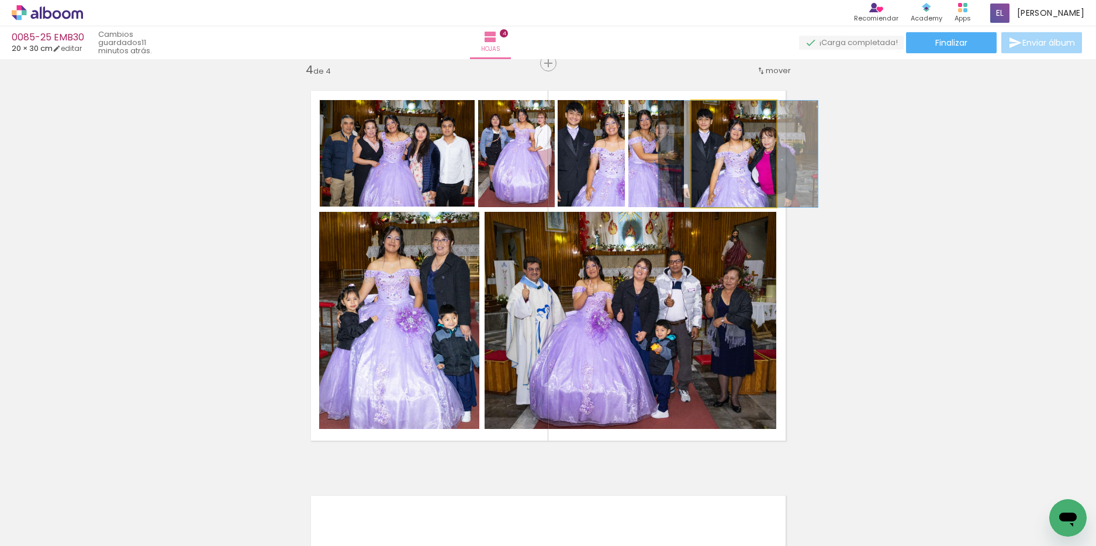
click at [713, 161] on quentale-photo at bounding box center [734, 154] width 85 height 106
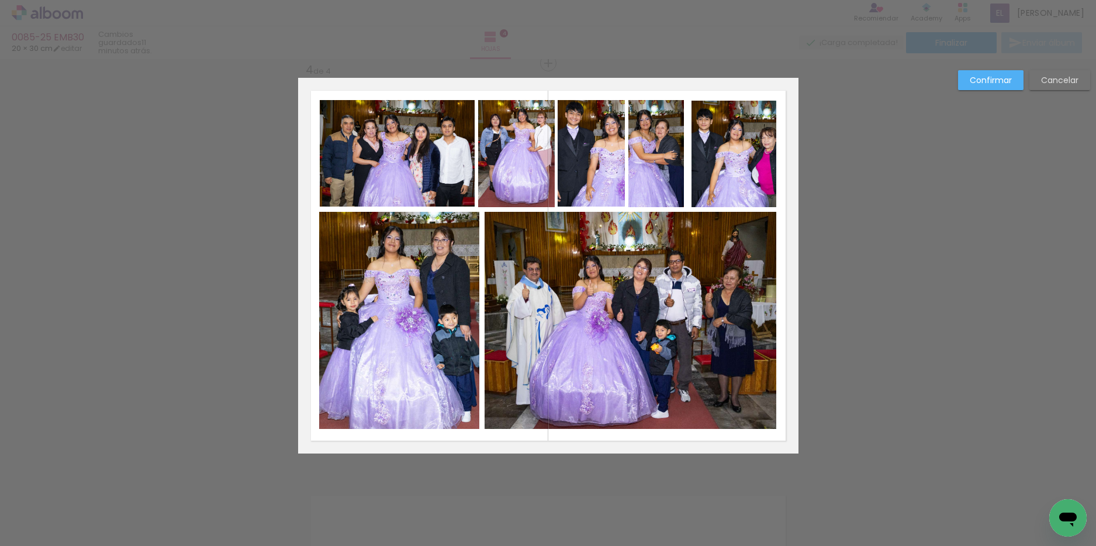
click at [706, 161] on quentale-photo at bounding box center [734, 154] width 85 height 106
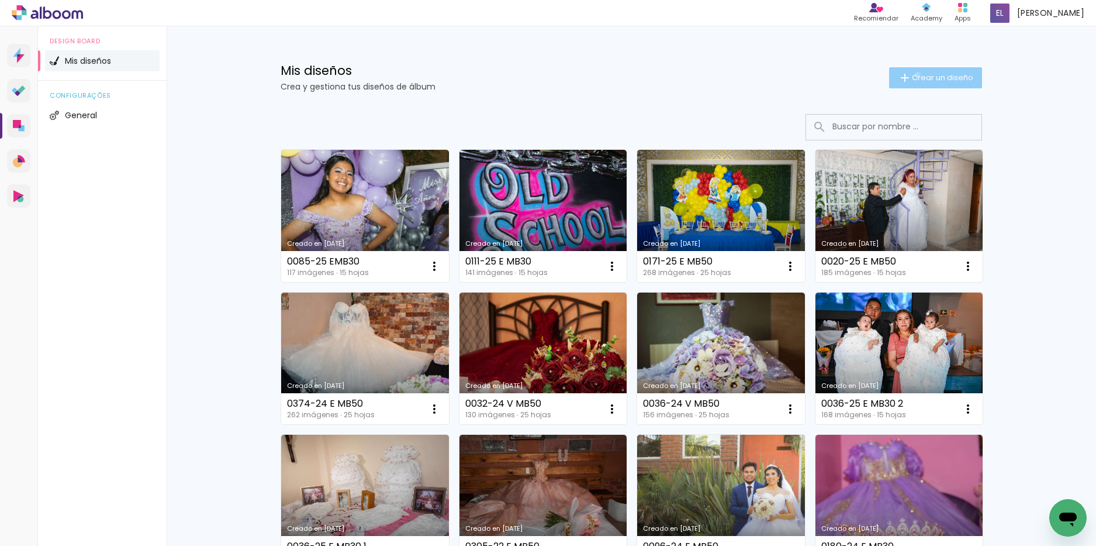
click at [912, 75] on span "Crear un diseño" at bounding box center [942, 78] width 61 height 8
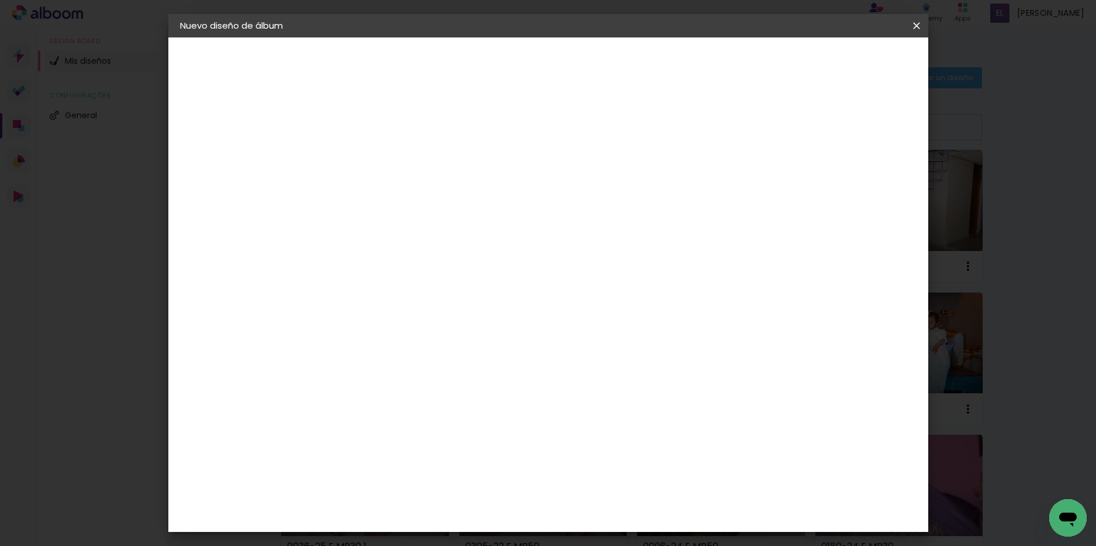
click at [371, 153] on input at bounding box center [371, 157] width 0 height 18
type input "0081-23 V MB30"
type paper-input "0081-23 V MB30"
click at [0, 0] on slot "Avanzar" at bounding box center [0, 0] width 0 height 0
click at [0, 0] on slot "Tamaño libre" at bounding box center [0, 0] width 0 height 0
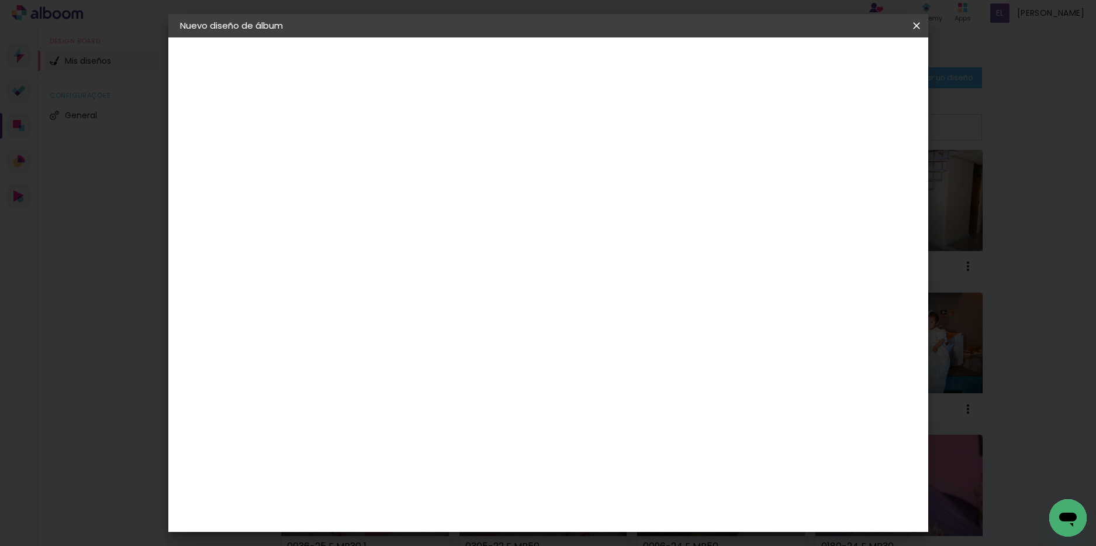
click at [0, 0] on slot "Avanzar" at bounding box center [0, 0] width 0 height 0
type input "3"
type paper-input "3"
click at [380, 133] on input "3" at bounding box center [363, 134] width 40 height 15
type input "4"
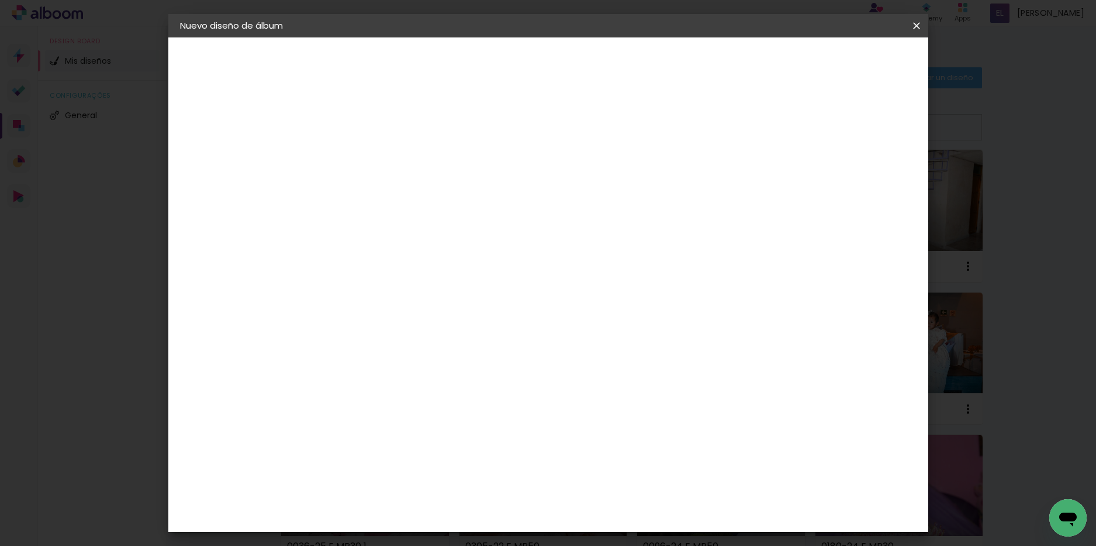
type paper-input "4"
click at [380, 133] on input "4" at bounding box center [363, 134] width 40 height 15
click at [347, 331] on input "30" at bounding box center [334, 332] width 30 height 18
type input "30,48"
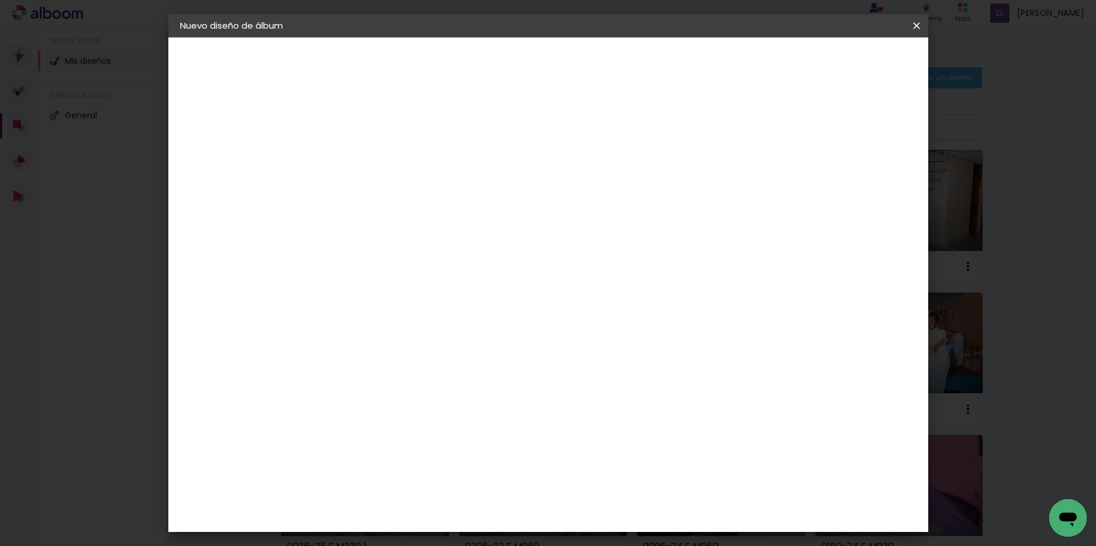
type paper-input "30,48"
click at [629, 489] on div "cm" at bounding box center [636, 491] width 14 height 18
type input "6"
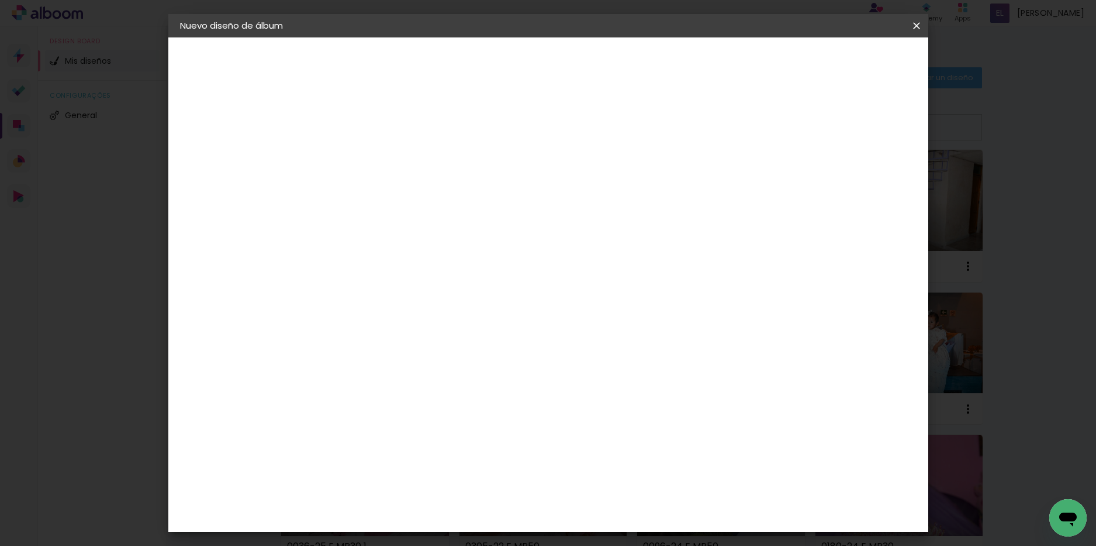
type input "40,64"
type paper-input "40,64"
type input "6"
type paper-input "6"
click at [861, 173] on input "6" at bounding box center [853, 177] width 21 height 18
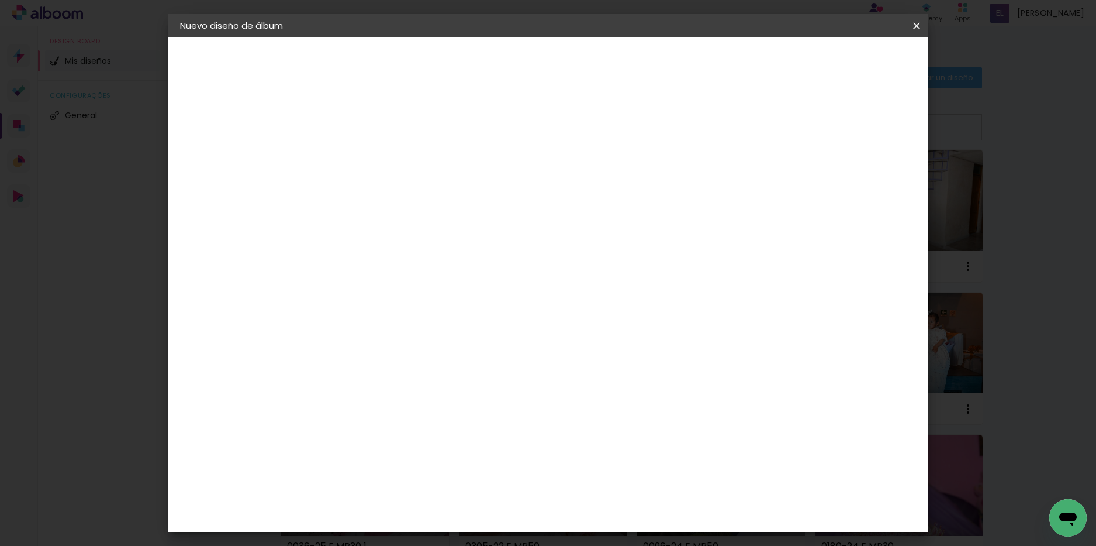
scroll to position [0, 0]
type input "7"
type paper-input "7"
click at [858, 173] on input "7" at bounding box center [850, 177] width 21 height 18
type input "8"
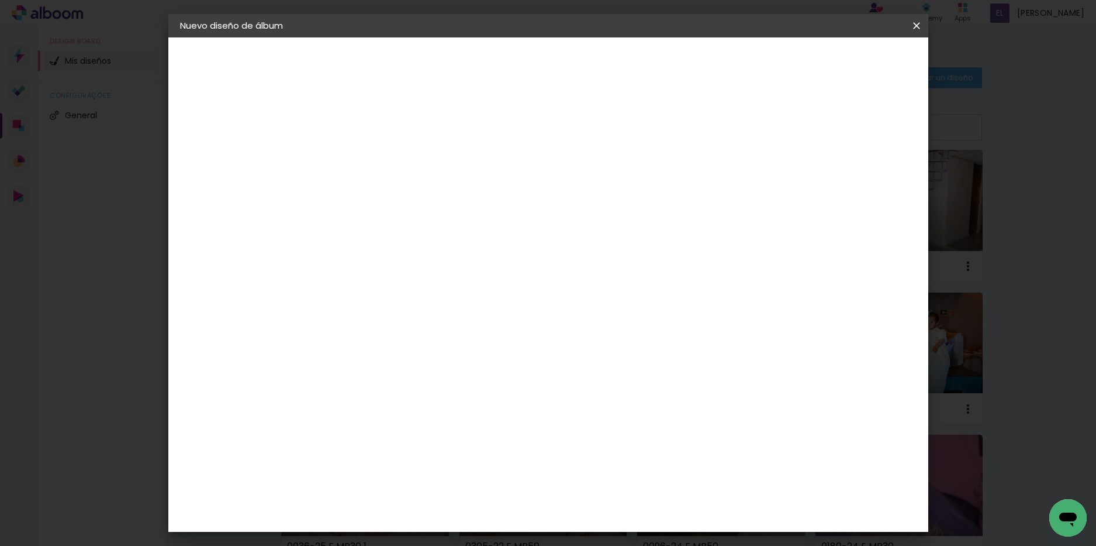
type paper-input "8"
click at [854, 173] on input "8" at bounding box center [848, 177] width 21 height 18
type input "9"
type paper-input "9"
click at [852, 173] on input "9" at bounding box center [846, 177] width 21 height 18
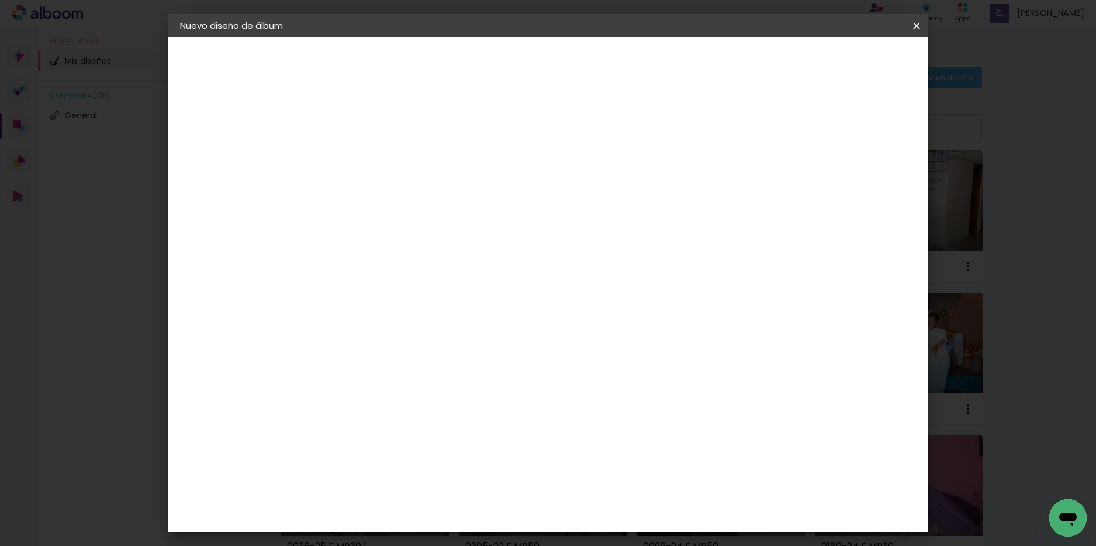
type input "10"
type paper-input "10"
click at [851, 173] on input "10" at bounding box center [841, 177] width 21 height 18
type input "11"
type paper-input "11"
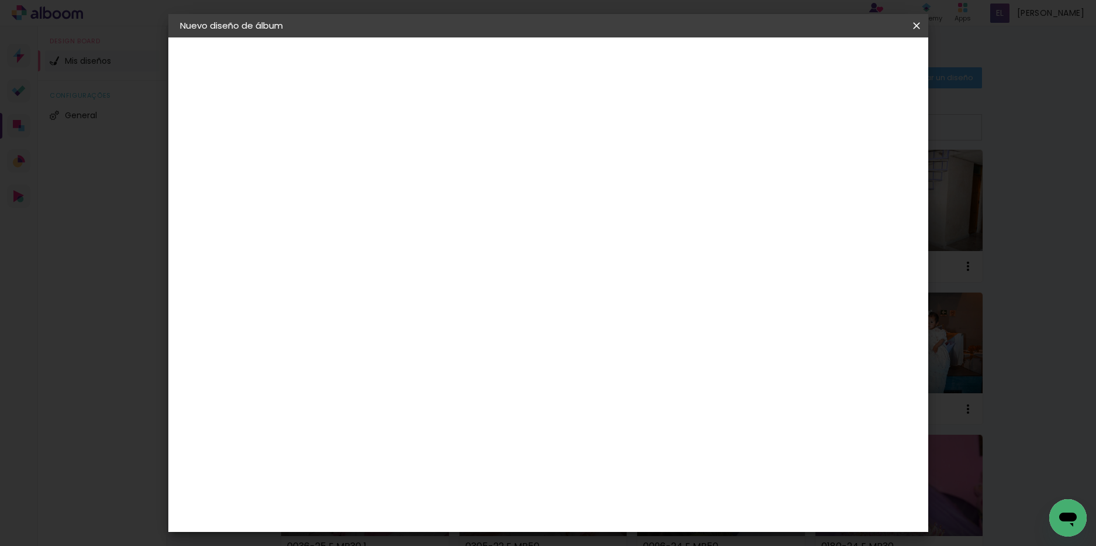
click at [848, 173] on input "11" at bounding box center [841, 177] width 21 height 18
type input "12"
type paper-input "12"
click at [847, 173] on input "12" at bounding box center [839, 177] width 21 height 18
click at [785, 137] on div at bounding box center [779, 134] width 11 height 11
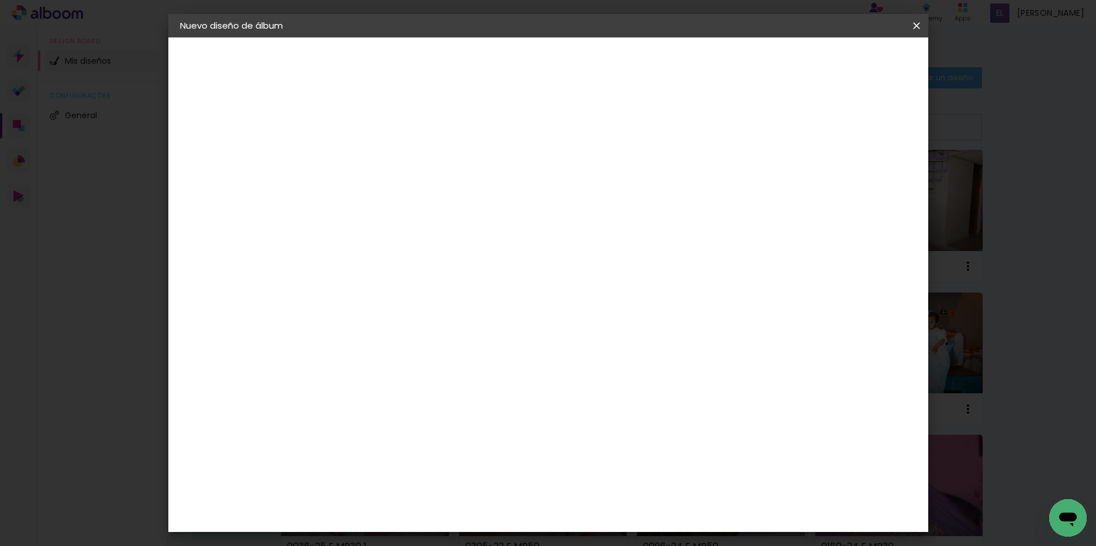
type paper-checkbox "on"
click at [858, 50] on header "Tamaño libre Ajuste el ancho, la altura y la sangría de las hojas. Volver Empez…" at bounding box center [596, 67] width 553 height 60
click at [844, 61] on span "Empezar diseño" at bounding box center [811, 62] width 65 height 8
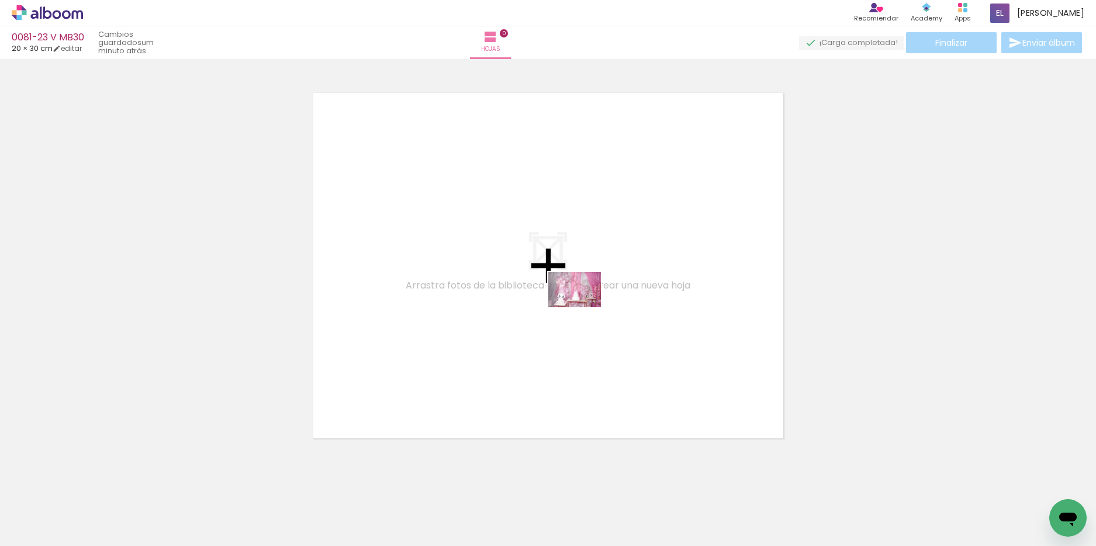
drag, startPoint x: 115, startPoint y: 510, endPoint x: 584, endPoint y: 307, distance: 511.0
click at [584, 307] on quentale-workspace at bounding box center [548, 273] width 1096 height 546
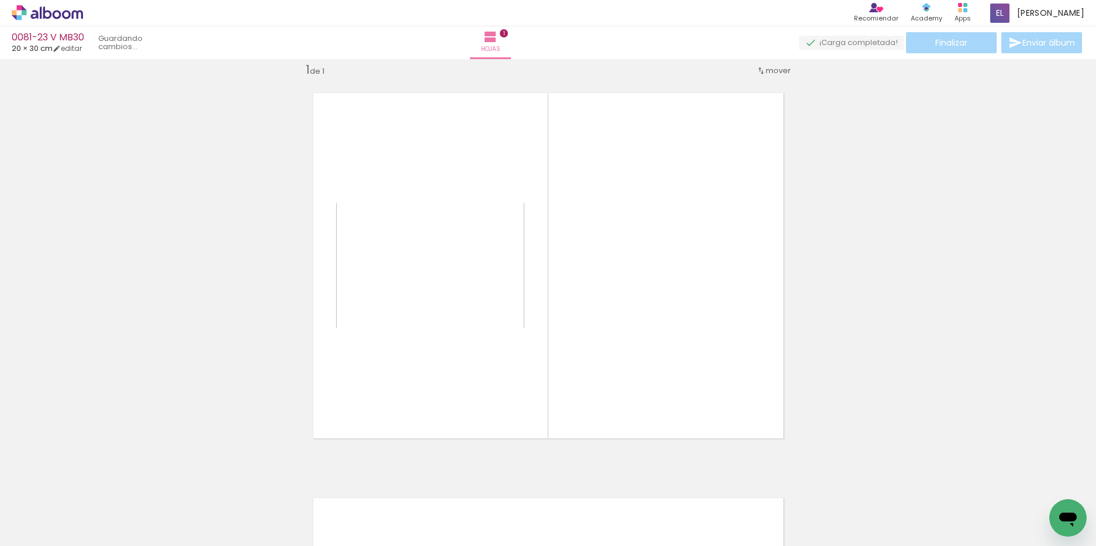
scroll to position [15, 0]
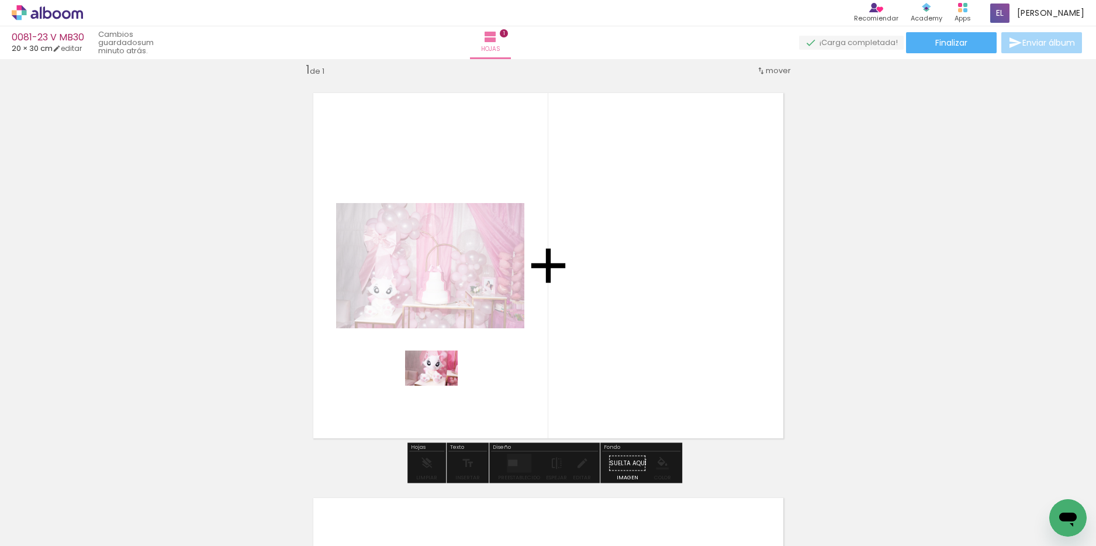
drag, startPoint x: 180, startPoint y: 503, endPoint x: 444, endPoint y: 384, distance: 289.8
click at [444, 384] on quentale-workspace at bounding box center [548, 273] width 1096 height 546
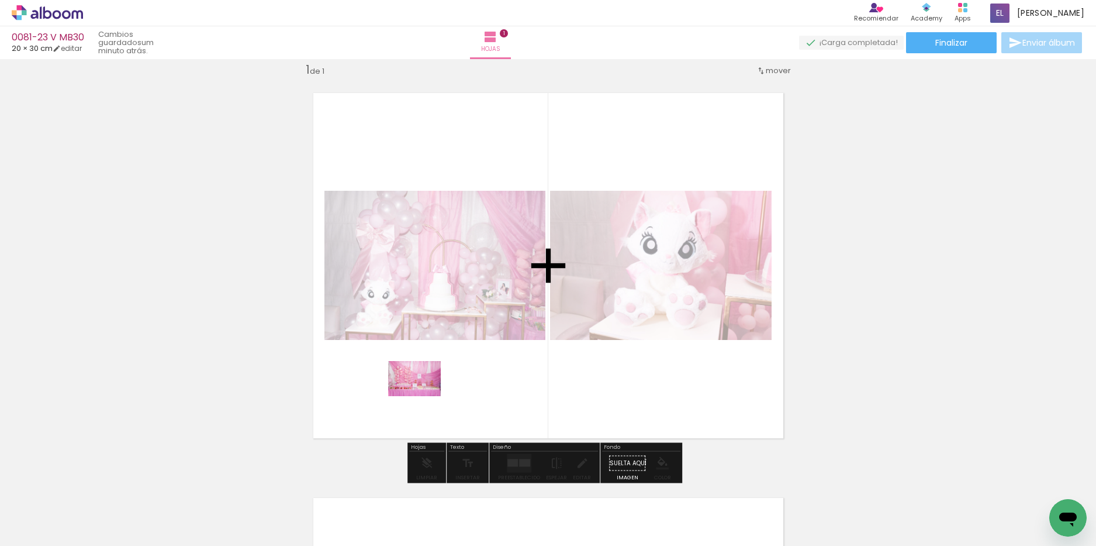
drag, startPoint x: 263, startPoint y: 509, endPoint x: 423, endPoint y: 396, distance: 196.5
click at [423, 396] on quentale-workspace at bounding box center [548, 273] width 1096 height 546
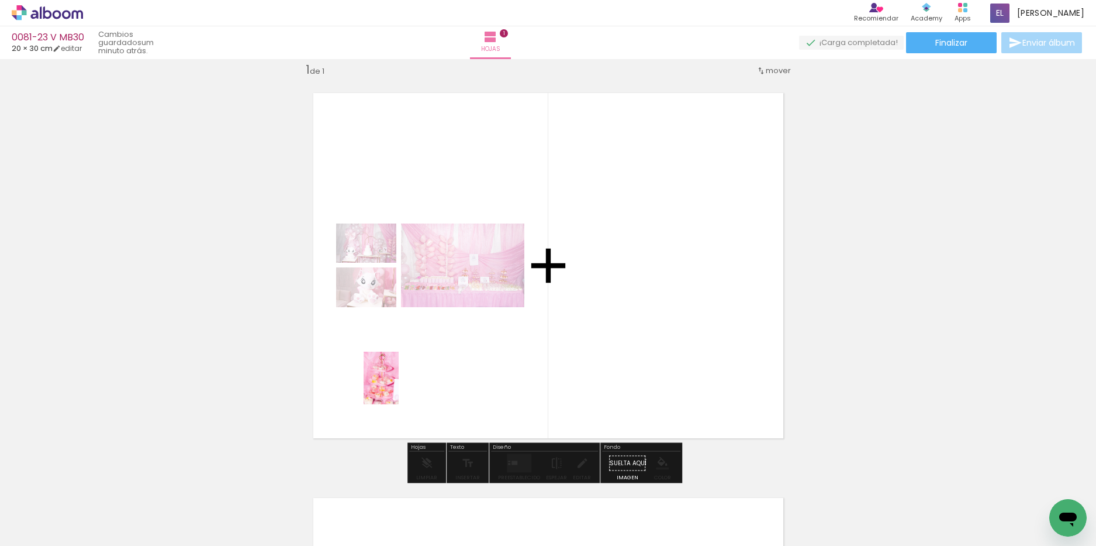
drag, startPoint x: 308, startPoint y: 511, endPoint x: 399, endPoint y: 387, distance: 153.9
click at [399, 387] on quentale-workspace at bounding box center [548, 273] width 1096 height 546
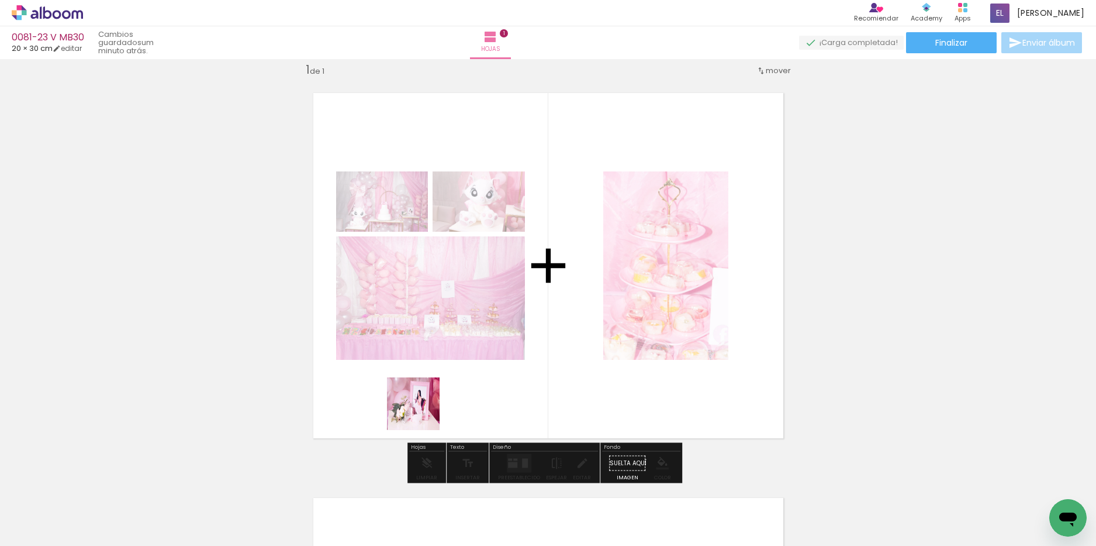
drag, startPoint x: 371, startPoint y: 509, endPoint x: 434, endPoint y: 387, distance: 137.6
click at [434, 387] on quentale-workspace at bounding box center [548, 273] width 1096 height 546
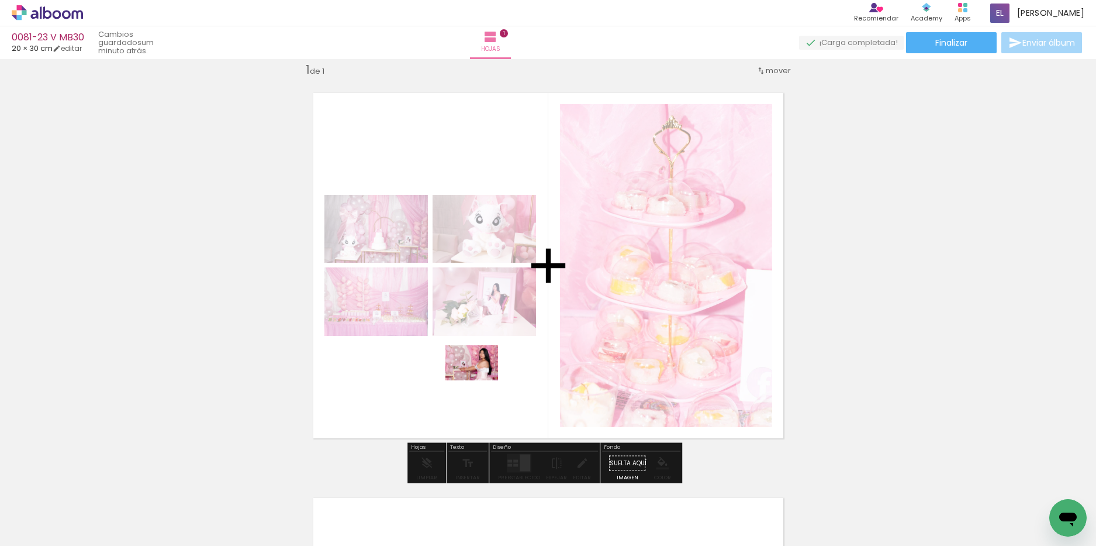
drag, startPoint x: 440, startPoint y: 503, endPoint x: 481, endPoint y: 380, distance: 129.3
click at [481, 380] on quentale-workspace at bounding box center [548, 273] width 1096 height 546
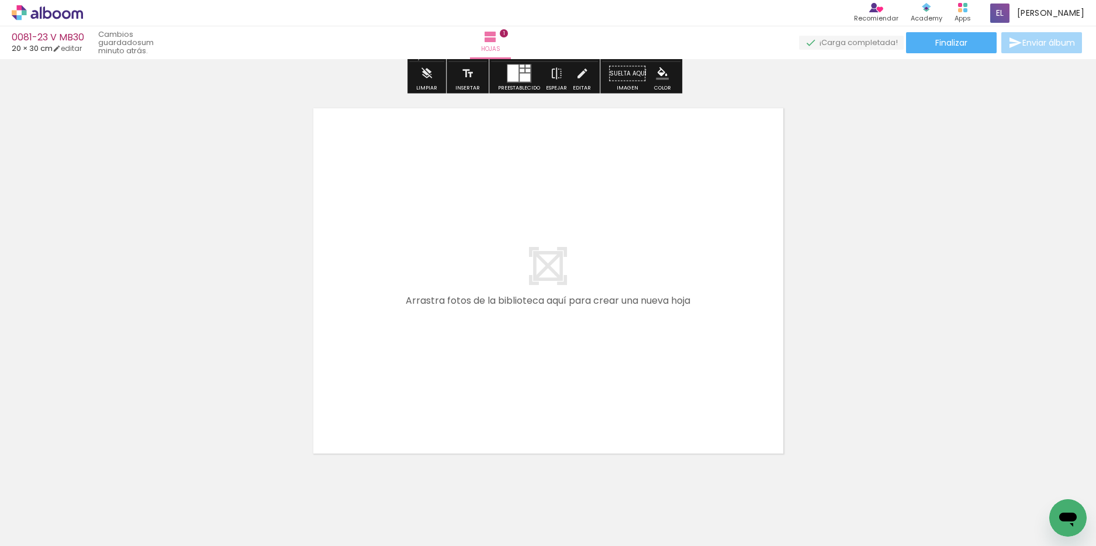
scroll to position [442, 0]
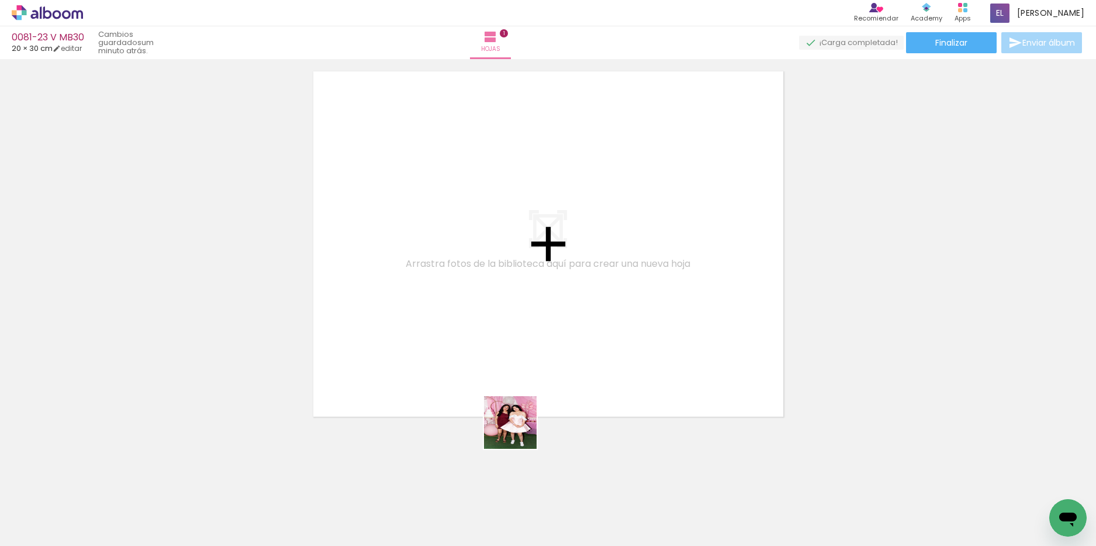
drag, startPoint x: 519, startPoint y: 501, endPoint x: 554, endPoint y: 387, distance: 119.3
click at [521, 326] on quentale-workspace at bounding box center [548, 273] width 1096 height 546
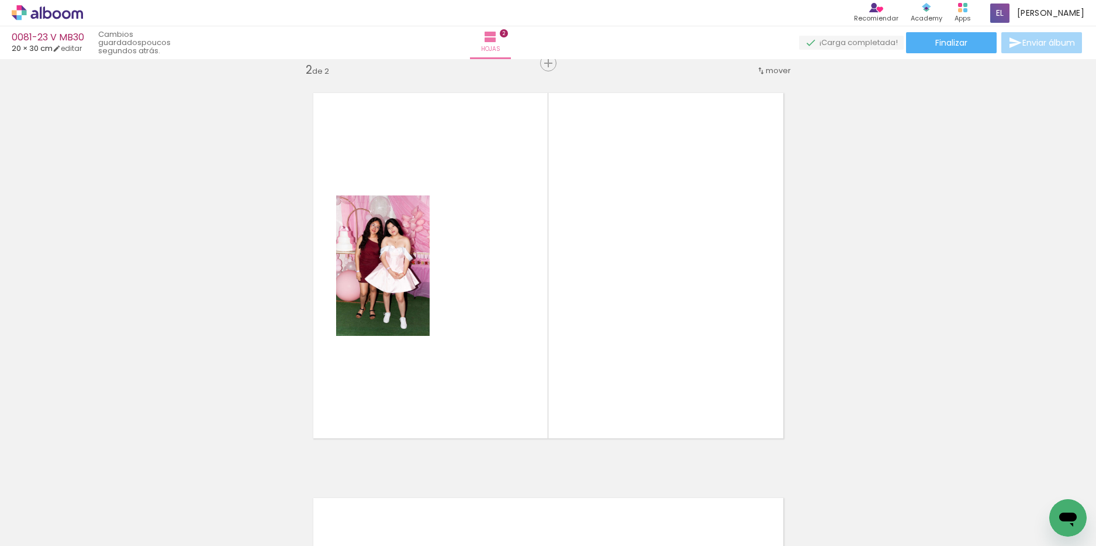
scroll to position [420, 0]
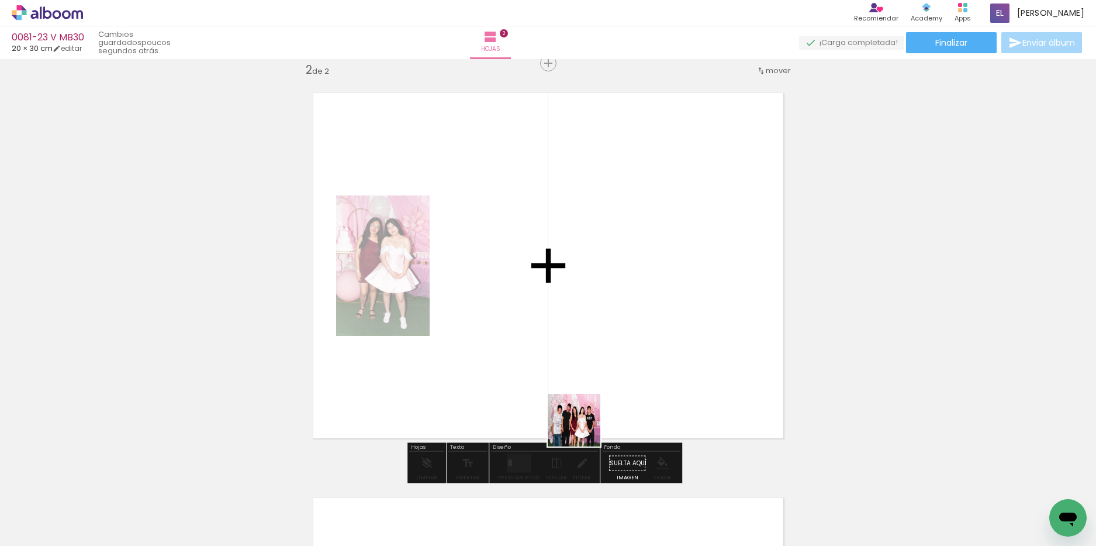
drag, startPoint x: 588, startPoint y: 496, endPoint x: 575, endPoint y: 306, distance: 190.5
click at [575, 306] on quentale-workspace at bounding box center [548, 273] width 1096 height 546
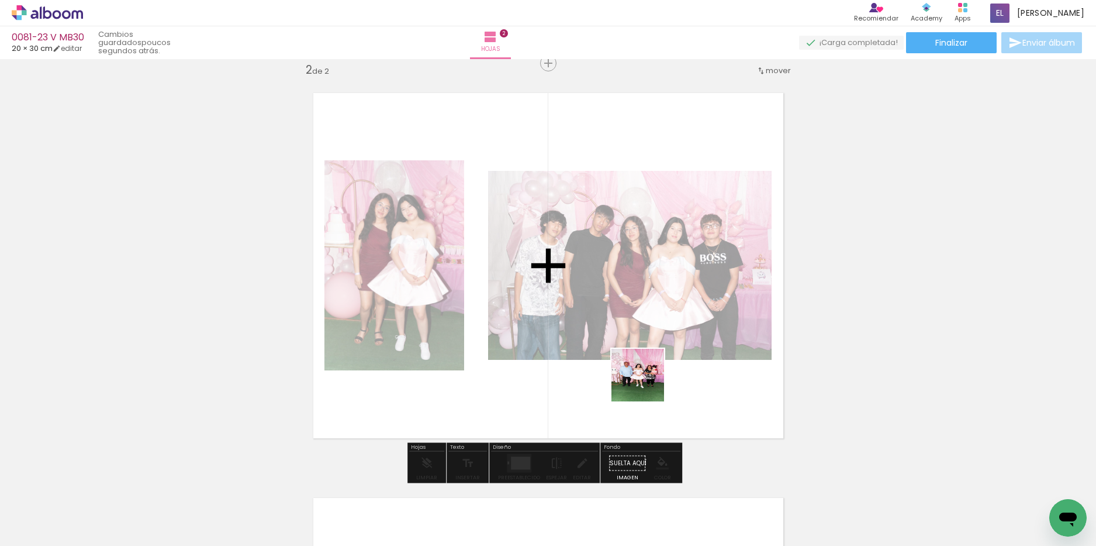
drag, startPoint x: 651, startPoint y: 501, endPoint x: 647, endPoint y: 382, distance: 118.8
click at [647, 382] on quentale-workspace at bounding box center [548, 273] width 1096 height 546
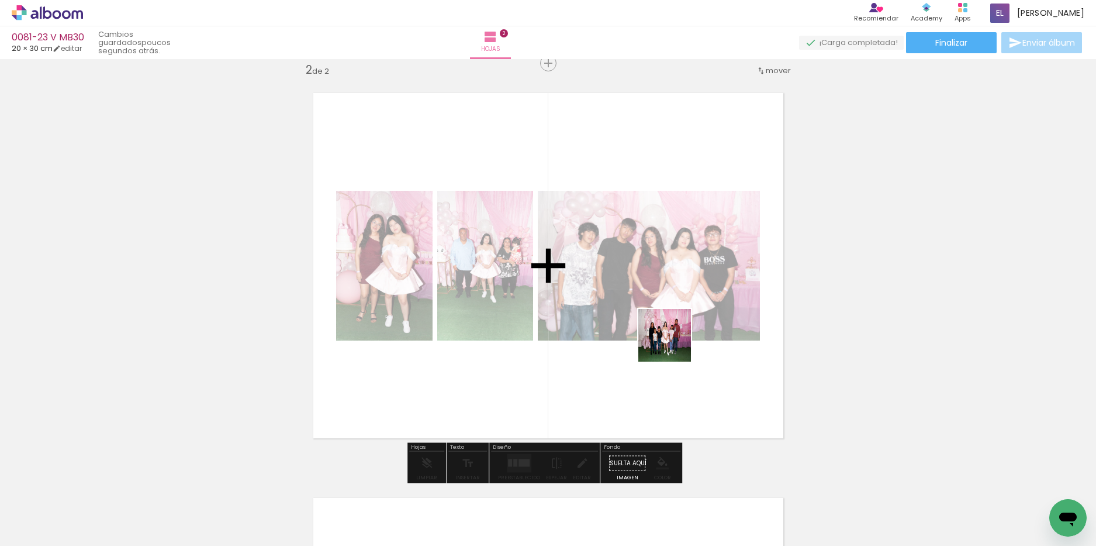
drag, startPoint x: 713, startPoint y: 502, endPoint x: 674, endPoint y: 344, distance: 163.4
click at [674, 344] on quentale-workspace at bounding box center [548, 273] width 1096 height 546
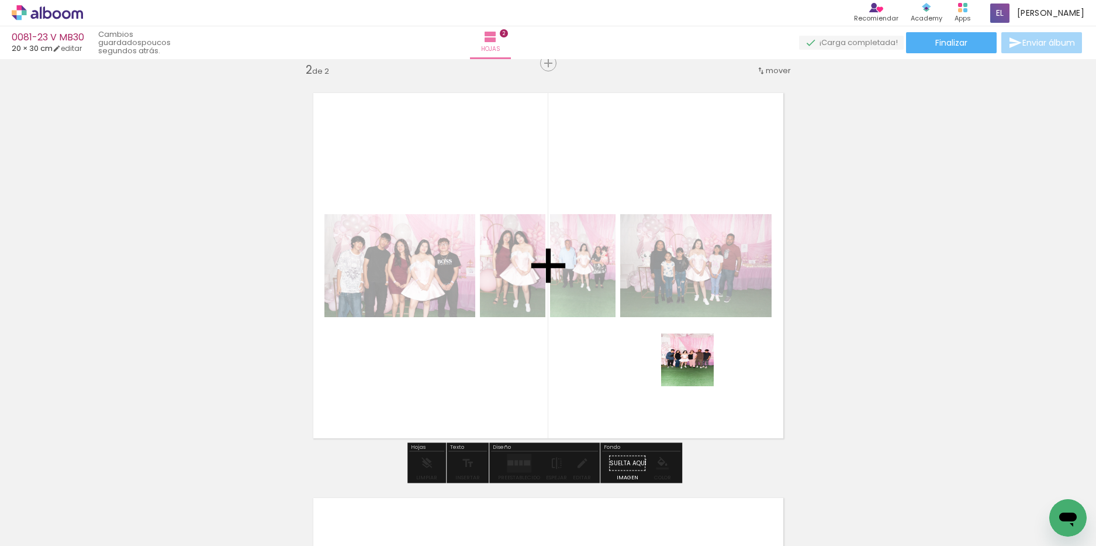
drag, startPoint x: 767, startPoint y: 502, endPoint x: 695, endPoint y: 367, distance: 152.5
click at [695, 367] on quentale-workspace at bounding box center [548, 273] width 1096 height 546
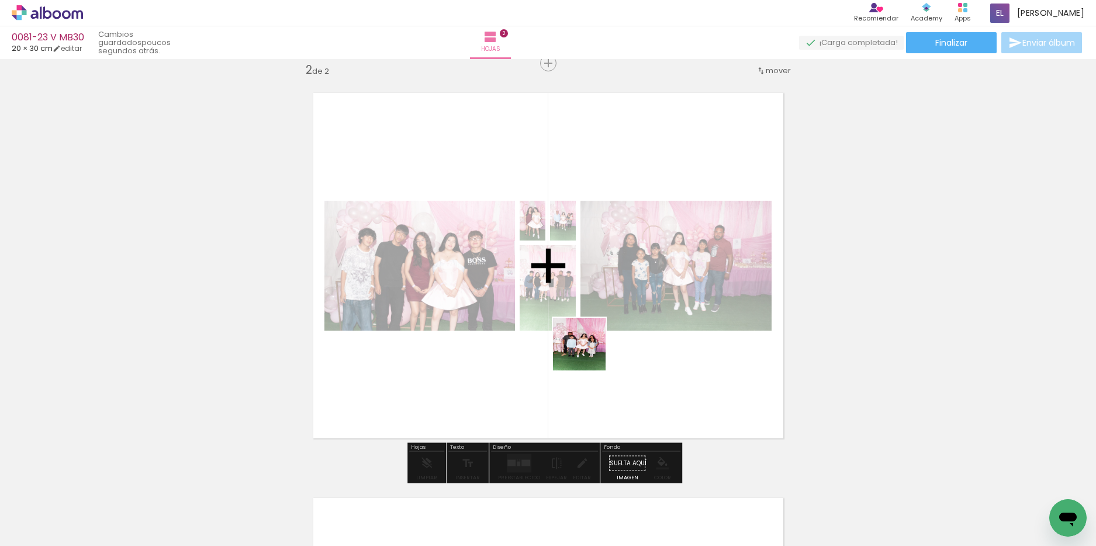
drag, startPoint x: 838, startPoint y: 503, endPoint x: 588, endPoint y: 353, distance: 291.4
click at [588, 353] on quentale-workspace at bounding box center [548, 273] width 1096 height 546
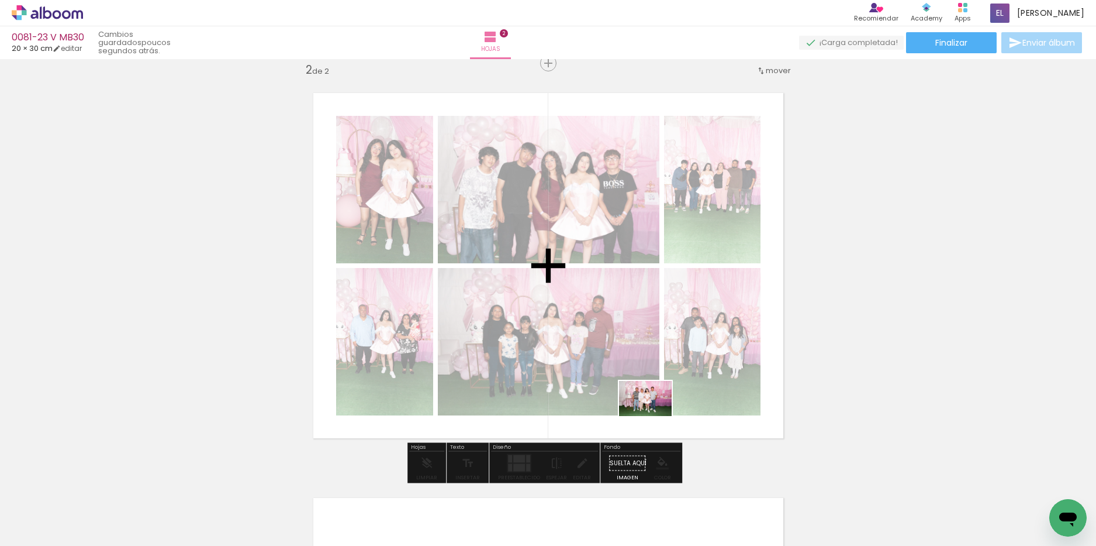
drag, startPoint x: 905, startPoint y: 504, endPoint x: 654, endPoint y: 416, distance: 265.8
click at [654, 416] on quentale-workspace at bounding box center [548, 273] width 1096 height 546
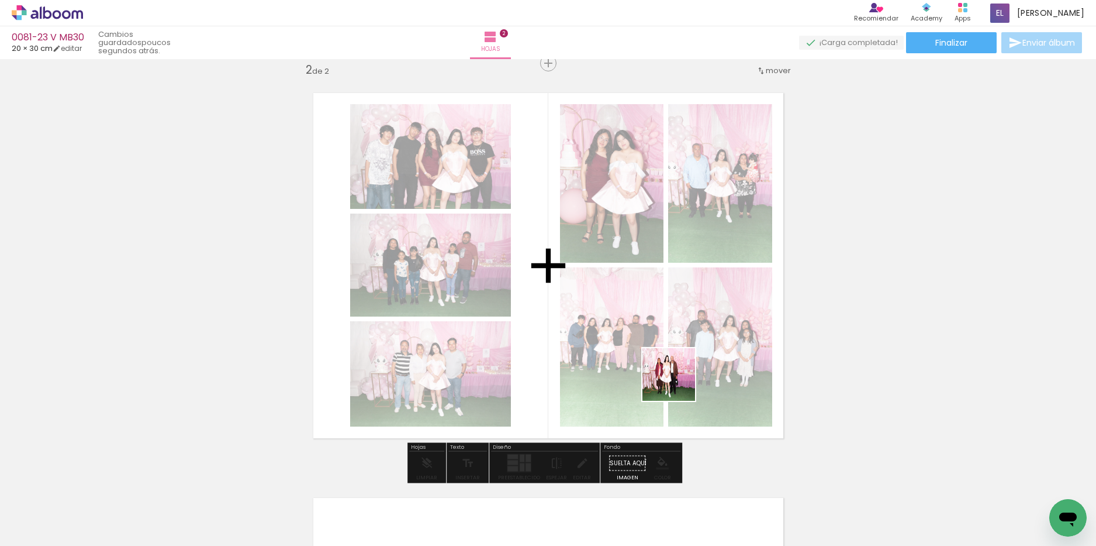
drag, startPoint x: 982, startPoint y: 512, endPoint x: 652, endPoint y: 374, distance: 357.8
click at [652, 374] on quentale-workspace at bounding box center [548, 273] width 1096 height 546
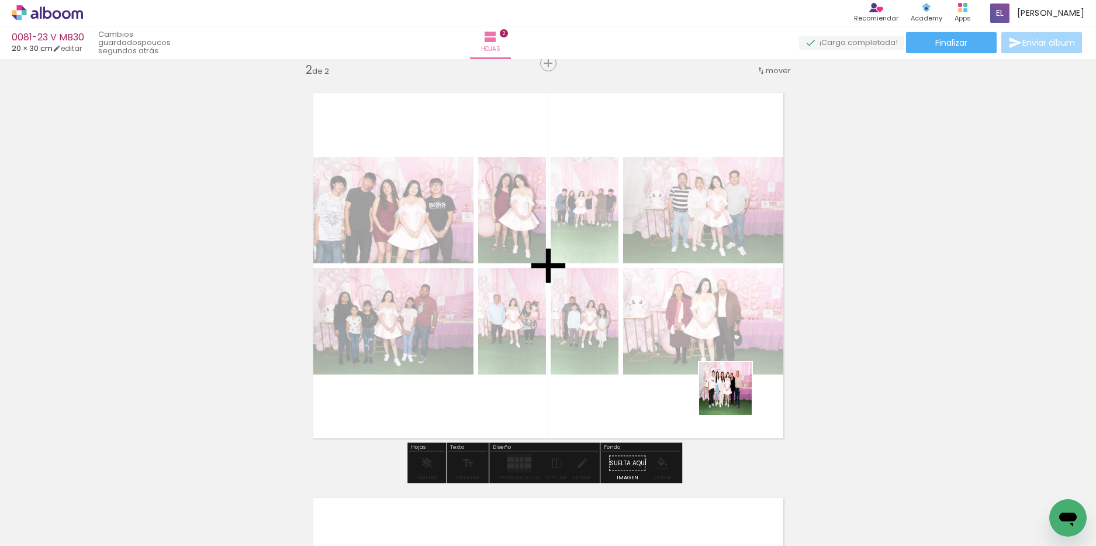
drag, startPoint x: 1033, startPoint y: 505, endPoint x: 713, endPoint y: 391, distance: 339.4
click at [713, 391] on quentale-workspace at bounding box center [548, 273] width 1096 height 546
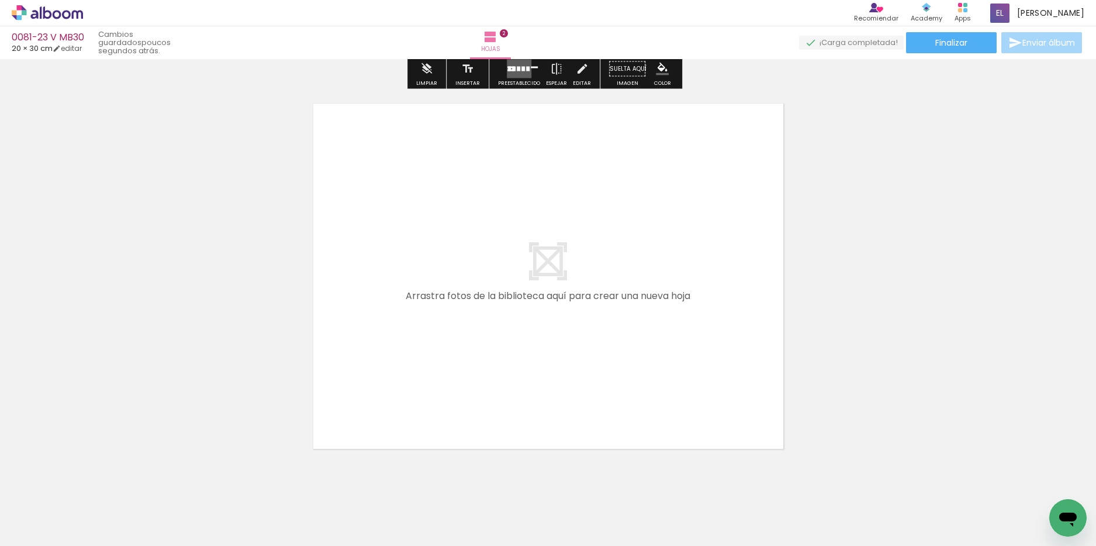
scroll to position [846, 0]
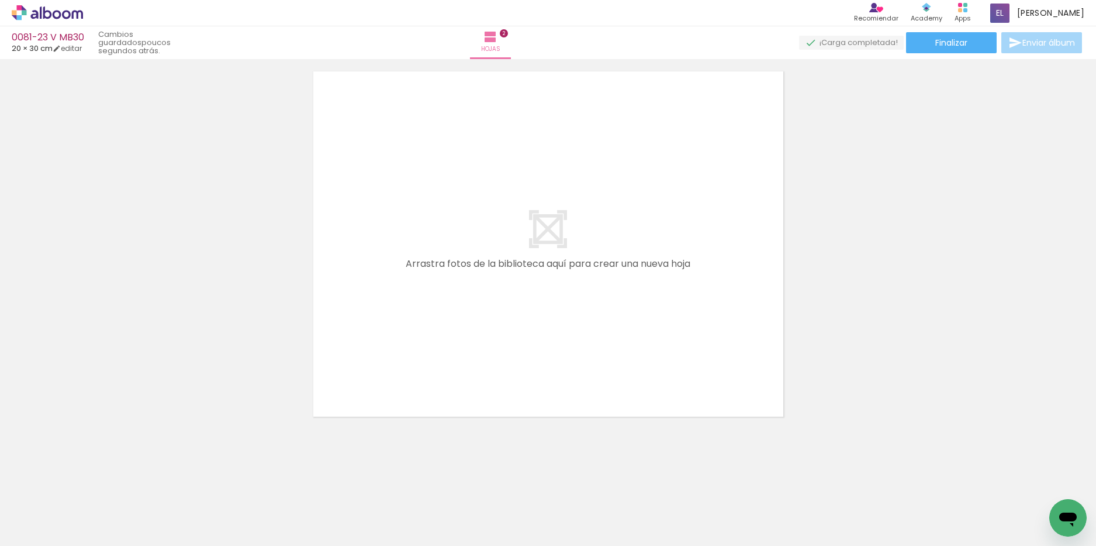
click at [52, 511] on iron-icon at bounding box center [47, 510] width 9 height 9
click at [61, 506] on paper-item "No usadas" at bounding box center [38, 507] width 60 height 10
type input "No usadas"
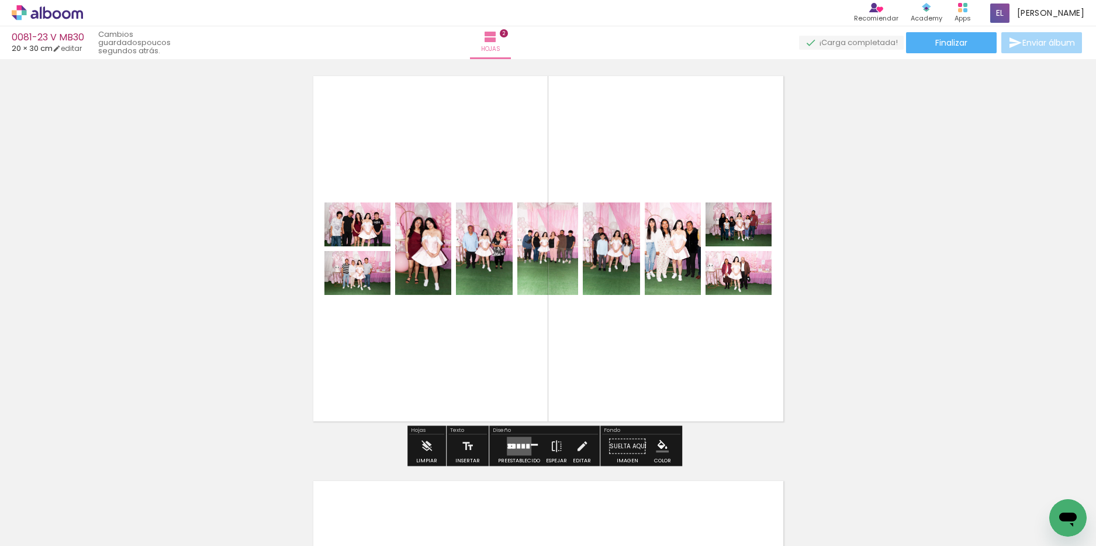
scroll to position [554, 0]
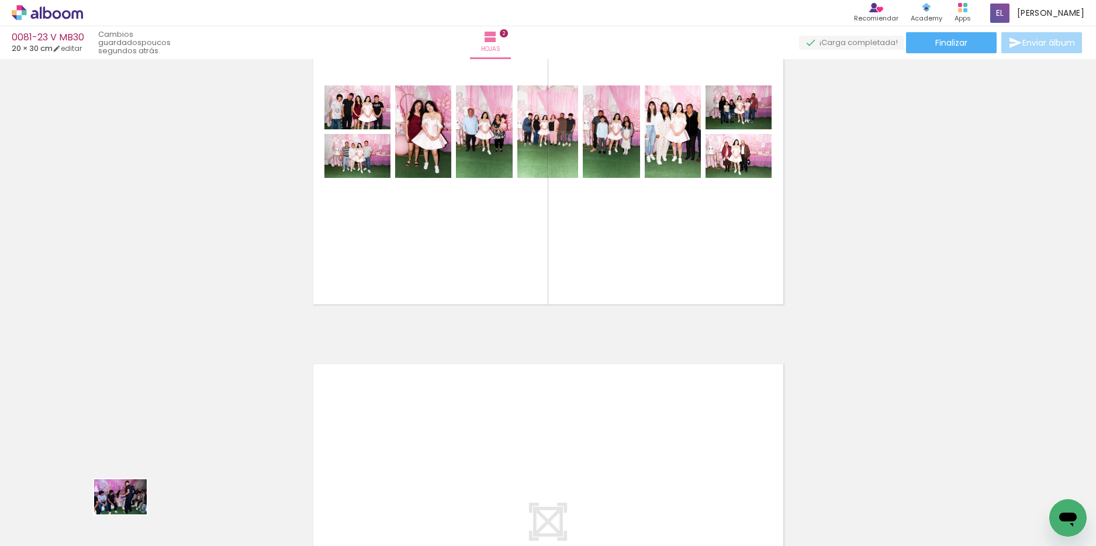
drag, startPoint x: 117, startPoint y: 519, endPoint x: 129, endPoint y: 514, distance: 13.1
click at [129, 514] on div at bounding box center [105, 506] width 58 height 39
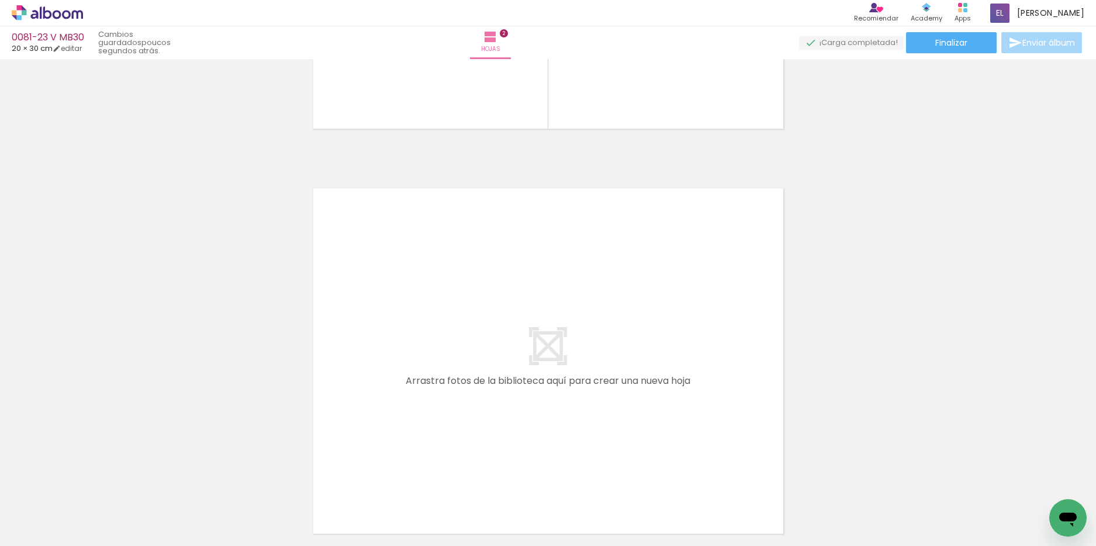
scroll to position [846, 0]
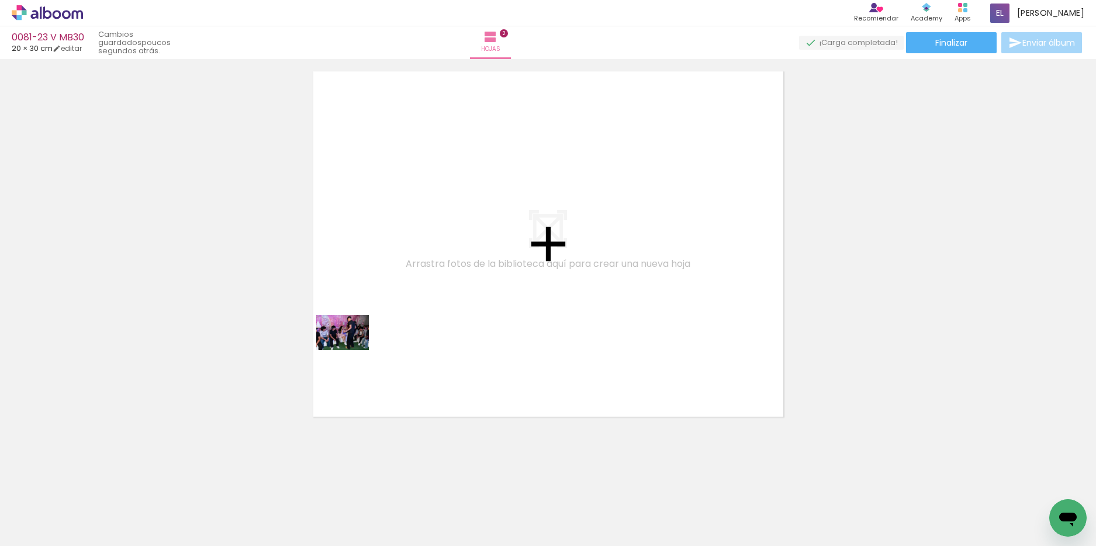
drag, startPoint x: 136, startPoint y: 508, endPoint x: 356, endPoint y: 347, distance: 272.9
click at [356, 347] on quentale-workspace at bounding box center [548, 273] width 1096 height 546
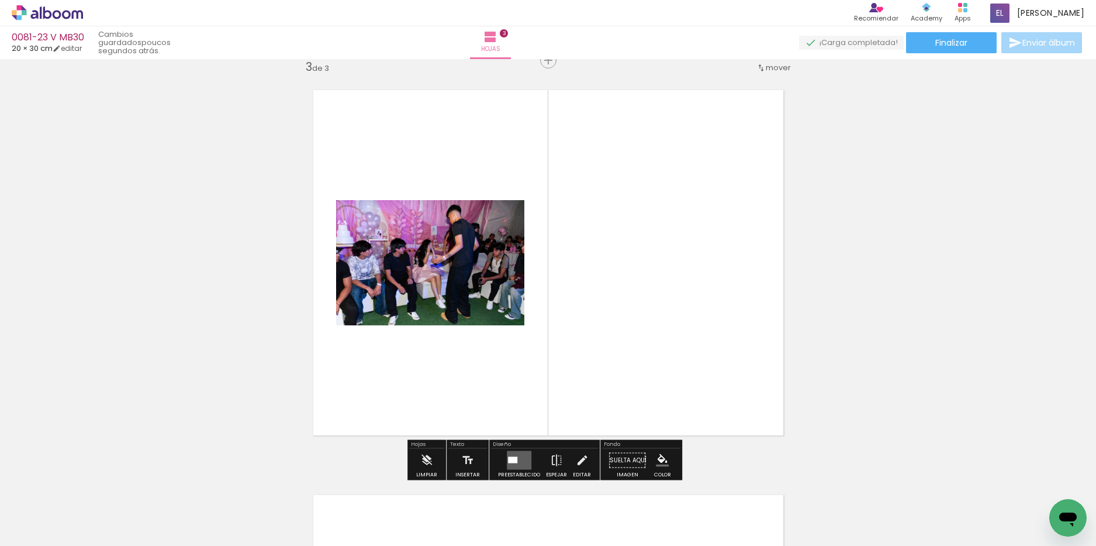
scroll to position [825, 0]
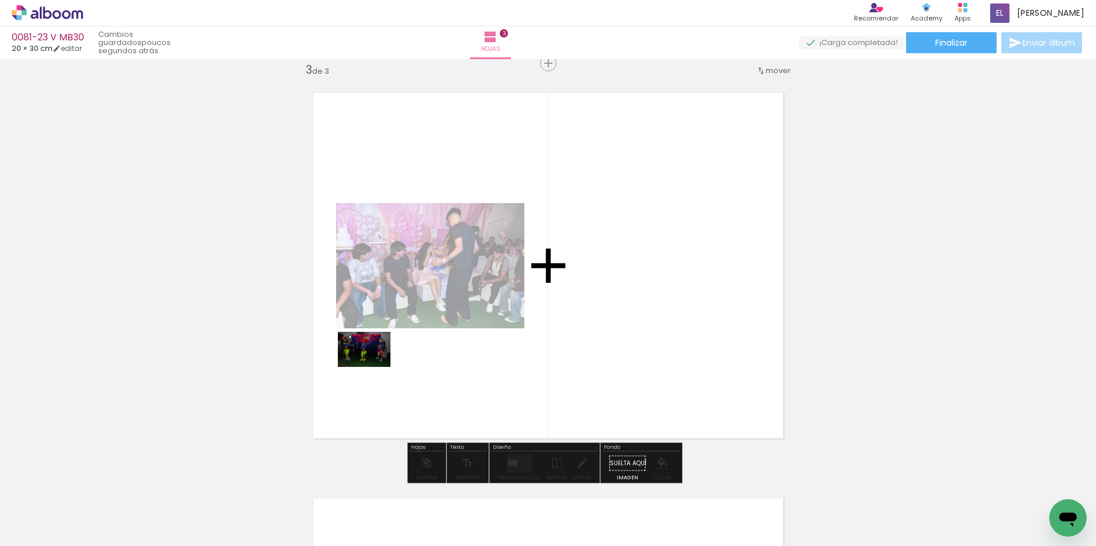
drag, startPoint x: 118, startPoint y: 514, endPoint x: 373, endPoint y: 367, distance: 295.0
click at [373, 367] on quentale-workspace at bounding box center [548, 273] width 1096 height 546
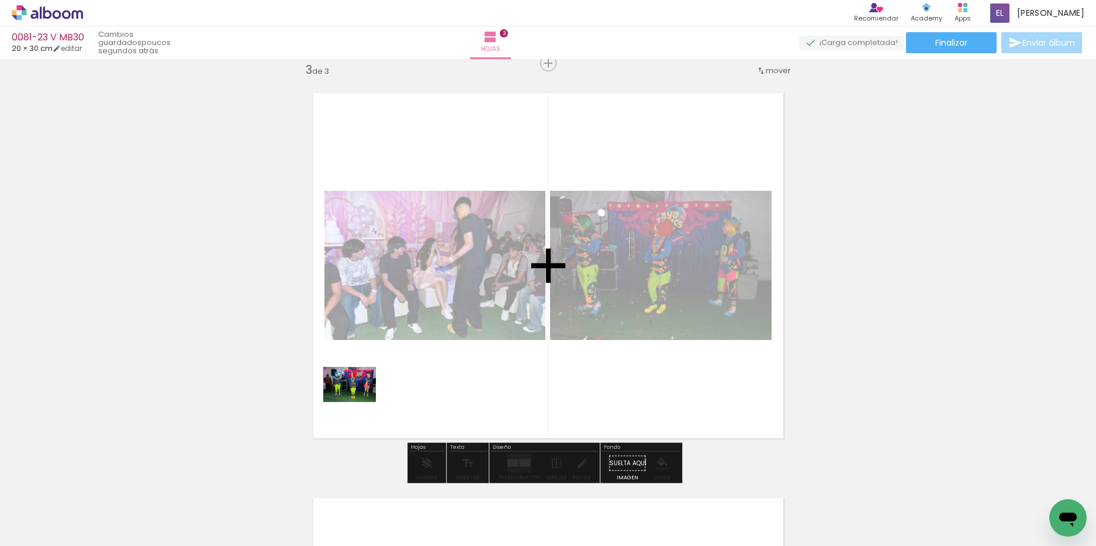
drag, startPoint x: 125, startPoint y: 513, endPoint x: 361, endPoint y: 401, distance: 261.9
click at [361, 401] on quentale-workspace at bounding box center [548, 273] width 1096 height 546
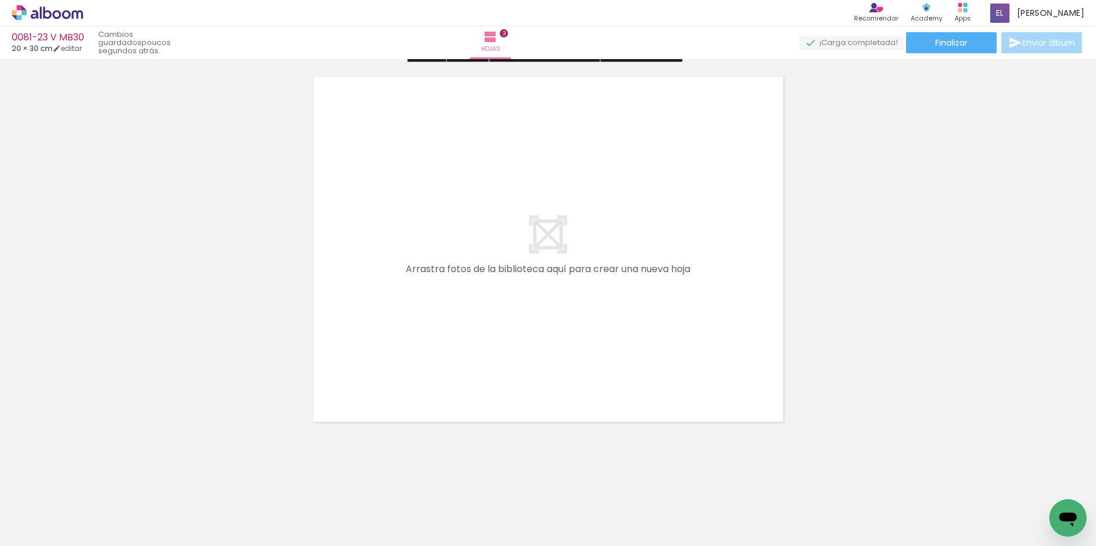
scroll to position [1251, 0]
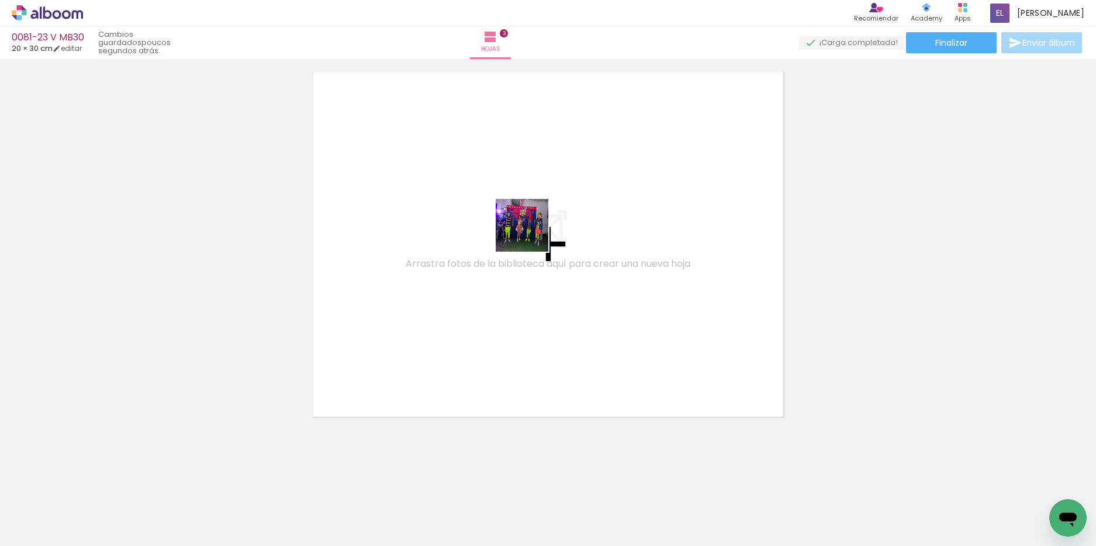
drag, startPoint x: 133, startPoint y: 508, endPoint x: 534, endPoint y: 232, distance: 487.3
click at [534, 232] on quentale-workspace at bounding box center [548, 273] width 1096 height 546
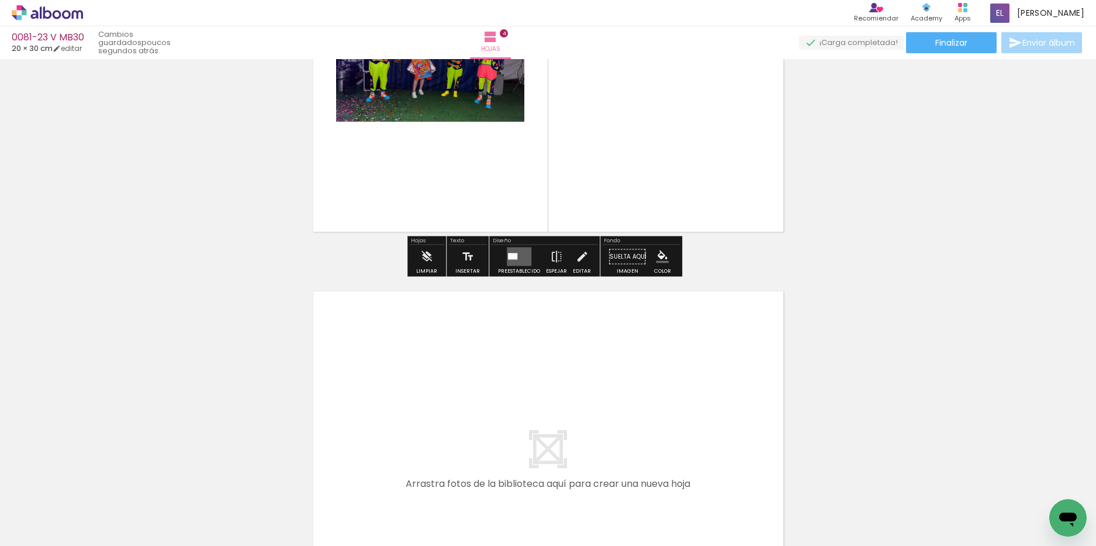
scroll to position [1580, 0]
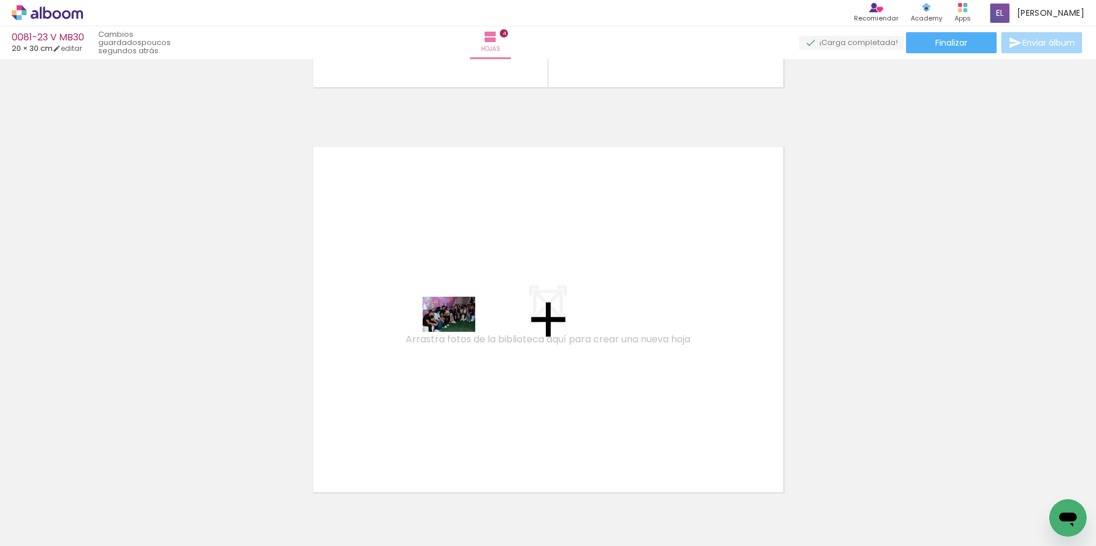
drag, startPoint x: 125, startPoint y: 513, endPoint x: 463, endPoint y: 328, distance: 385.5
click at [463, 328] on quentale-workspace at bounding box center [548, 273] width 1096 height 546
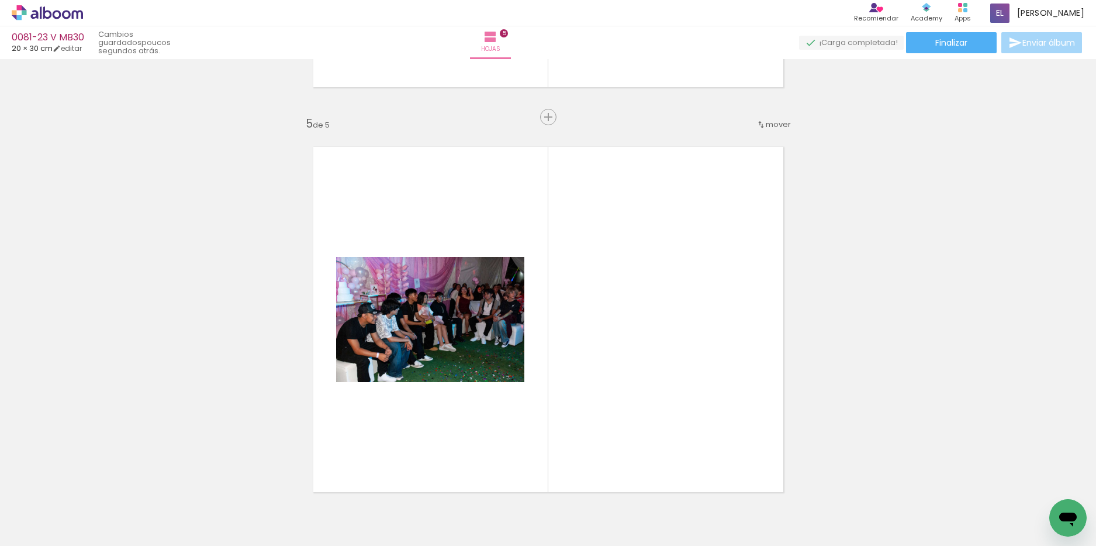
scroll to position [1634, 0]
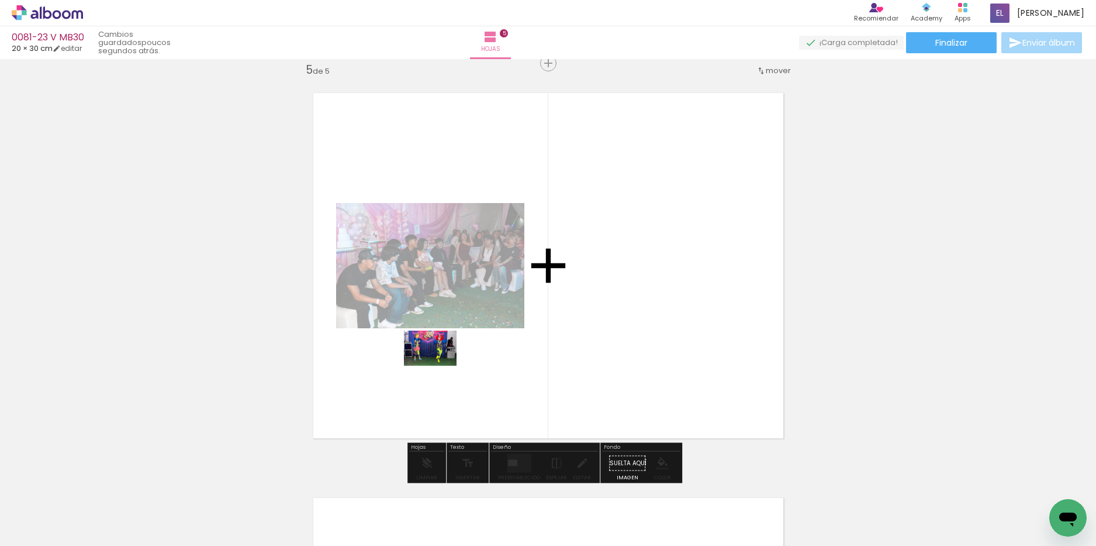
drag, startPoint x: 139, startPoint y: 509, endPoint x: 439, endPoint y: 365, distance: 333.0
click at [439, 365] on quentale-workspace at bounding box center [548, 273] width 1096 height 546
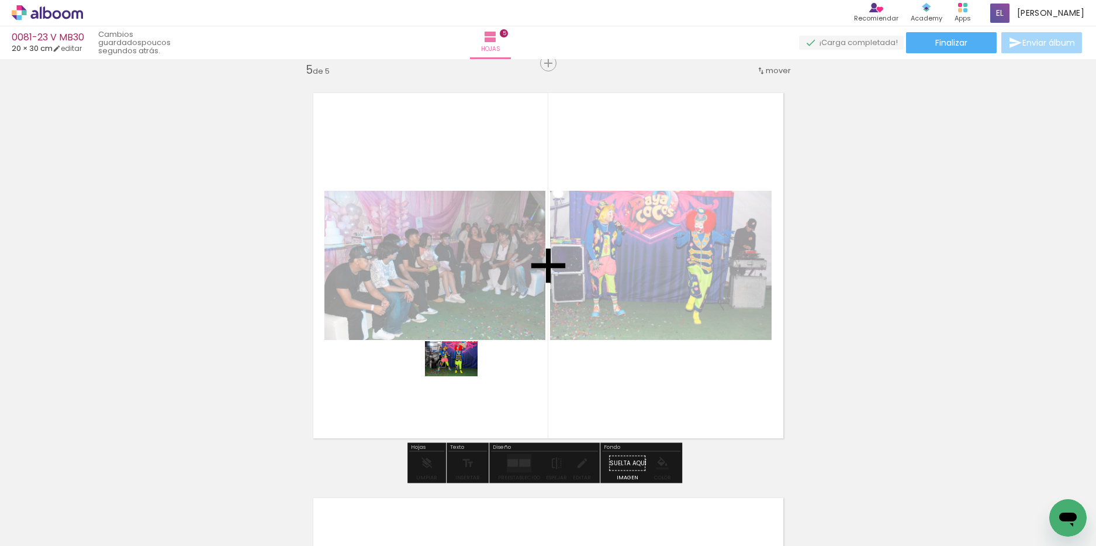
drag, startPoint x: 134, startPoint y: 510, endPoint x: 461, endPoint y: 376, distance: 353.8
click at [461, 376] on quentale-workspace at bounding box center [548, 273] width 1096 height 546
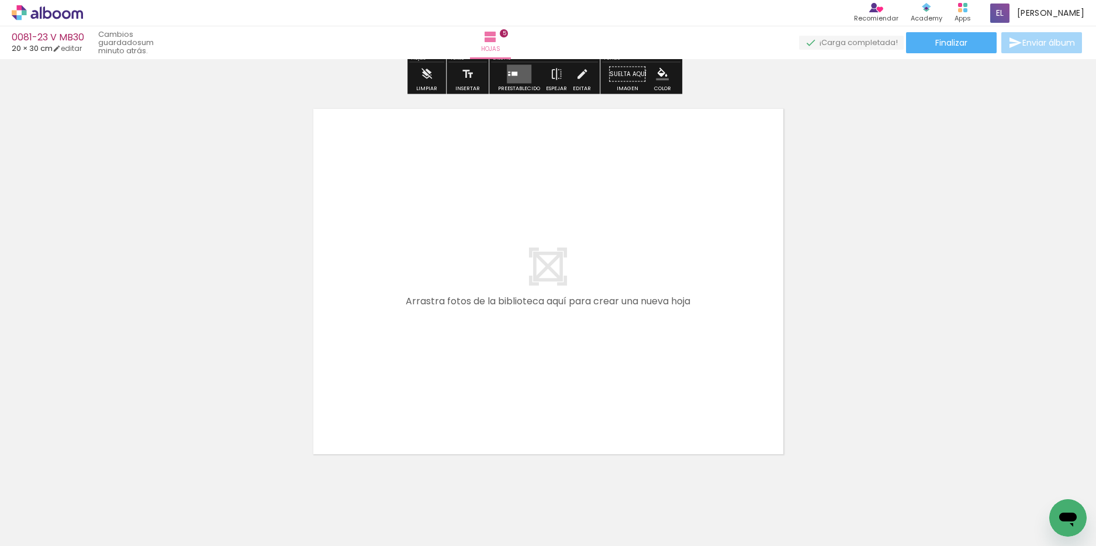
scroll to position [2043, 0]
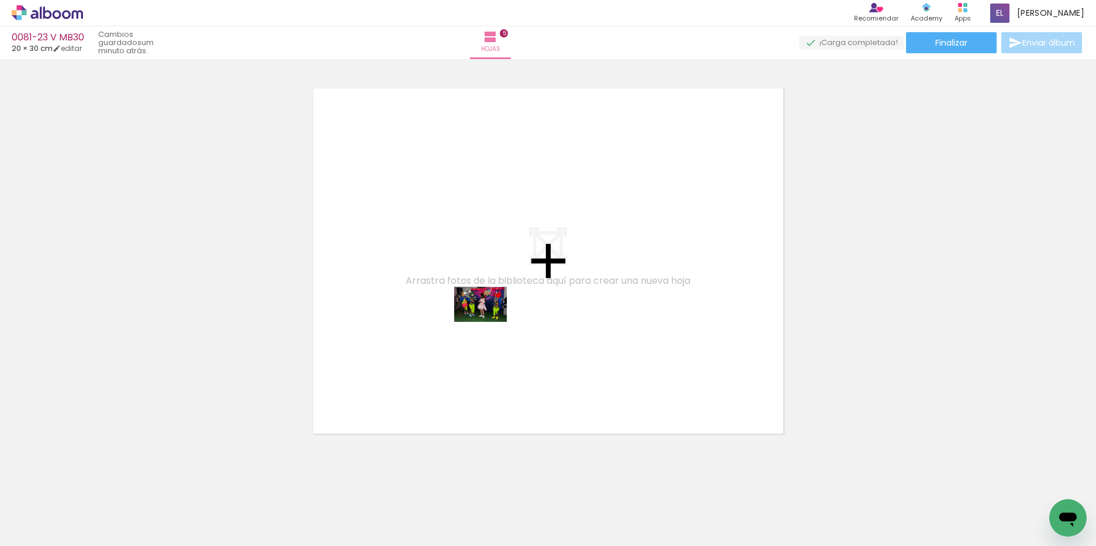
drag, startPoint x: 137, startPoint y: 517, endPoint x: 489, endPoint y: 322, distance: 403.1
click at [489, 322] on quentale-workspace at bounding box center [548, 273] width 1096 height 546
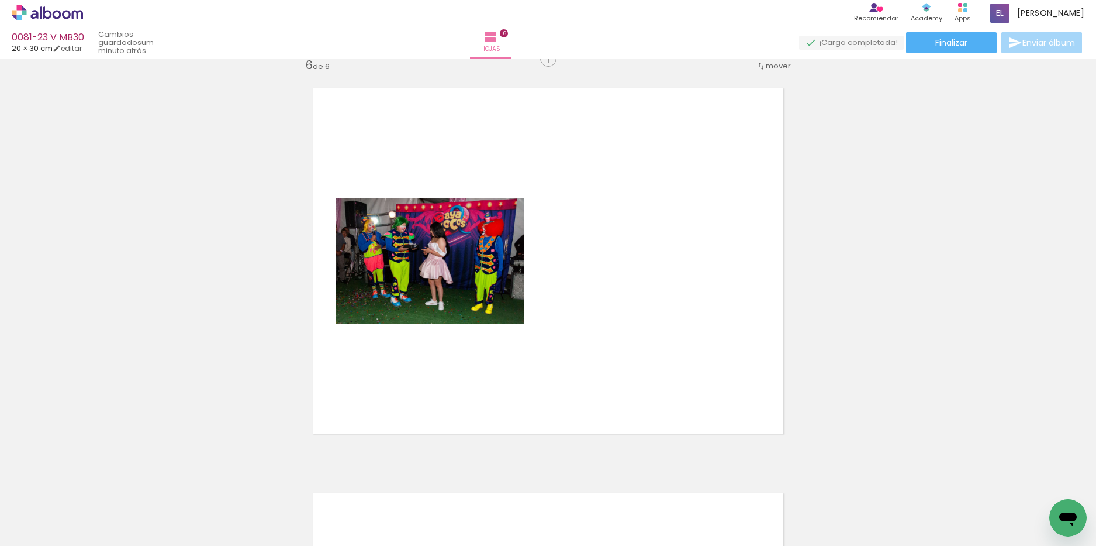
scroll to position [2039, 0]
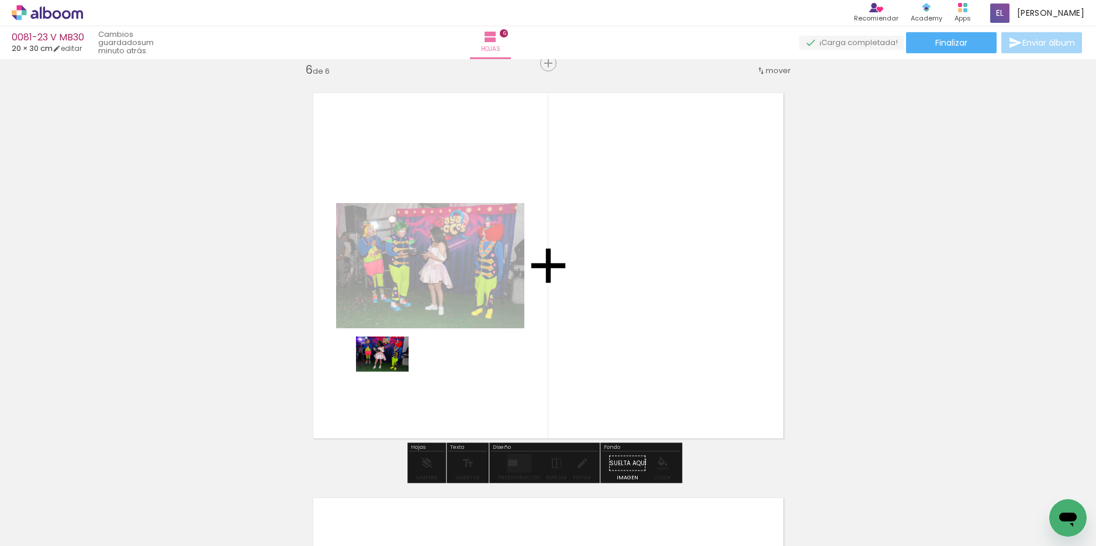
drag, startPoint x: 135, startPoint y: 509, endPoint x: 391, endPoint y: 371, distance: 290.7
click at [391, 371] on quentale-workspace at bounding box center [548, 273] width 1096 height 546
